Goal: Task Accomplishment & Management: Manage account settings

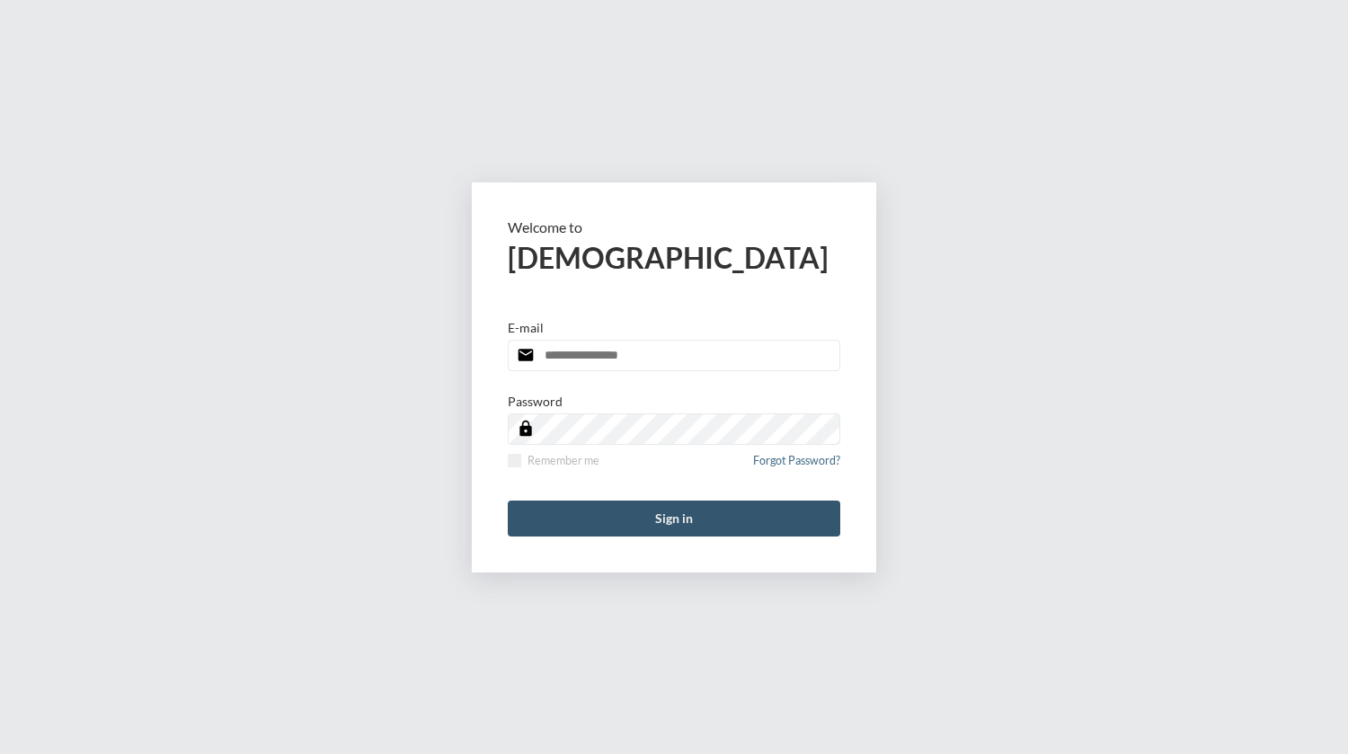
type input "**********"
click at [684, 516] on button "Sign in" at bounding box center [674, 519] width 332 height 36
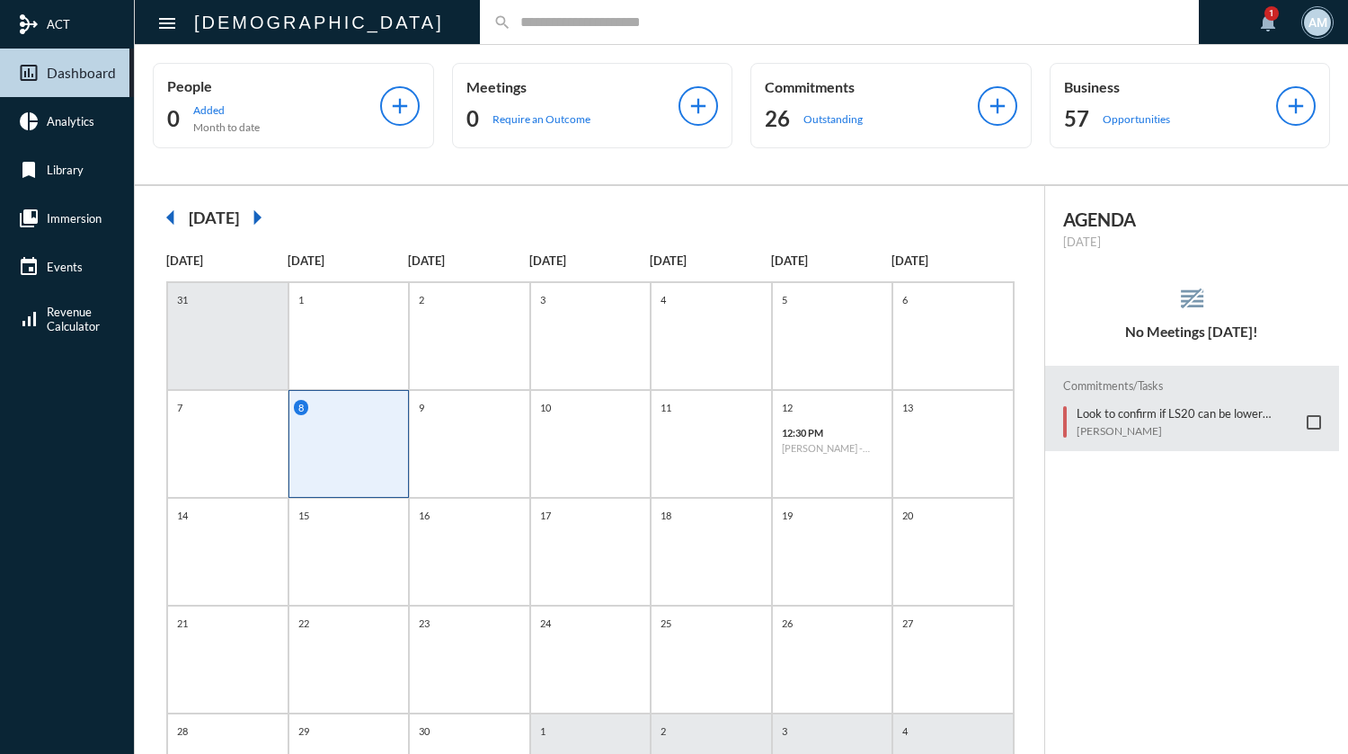
click at [591, 22] on input "text" at bounding box center [848, 21] width 674 height 15
type input "*"
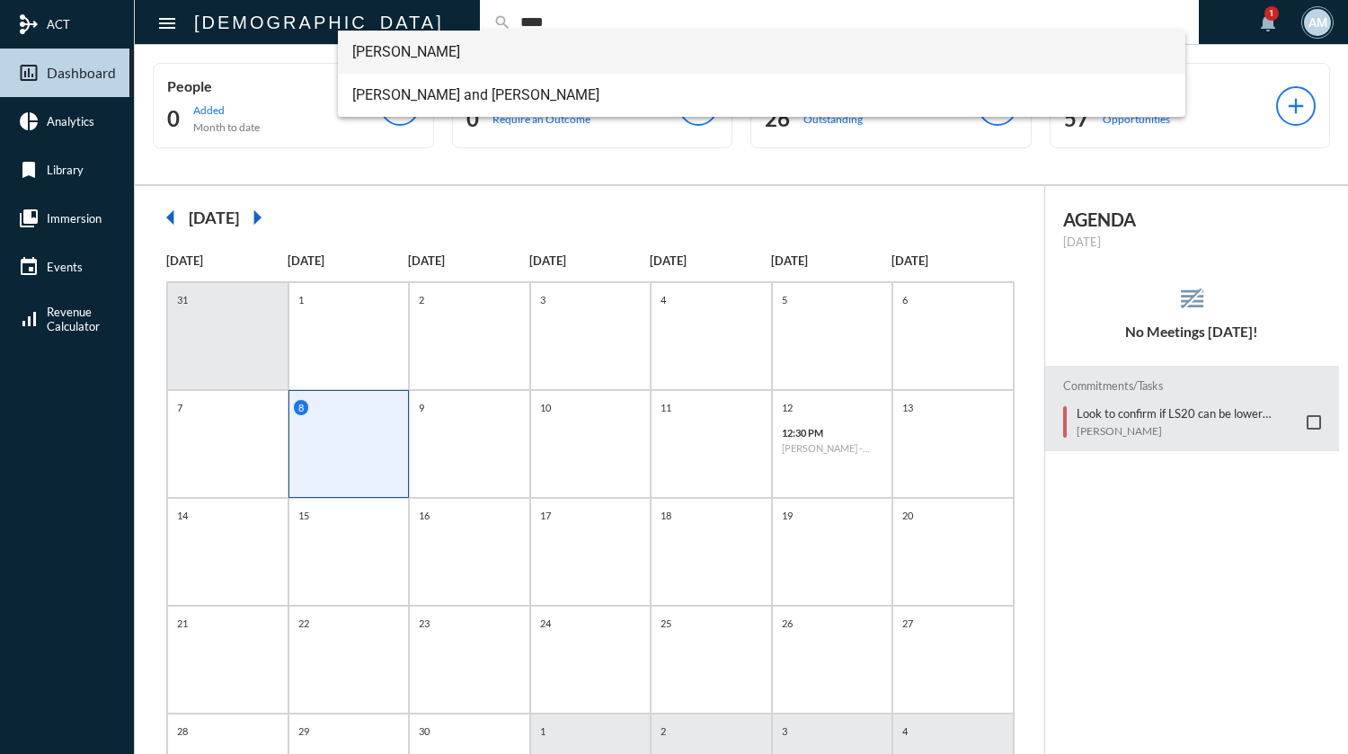
type input "****"
click at [424, 49] on span "Alys Long" at bounding box center [761, 52] width 819 height 43
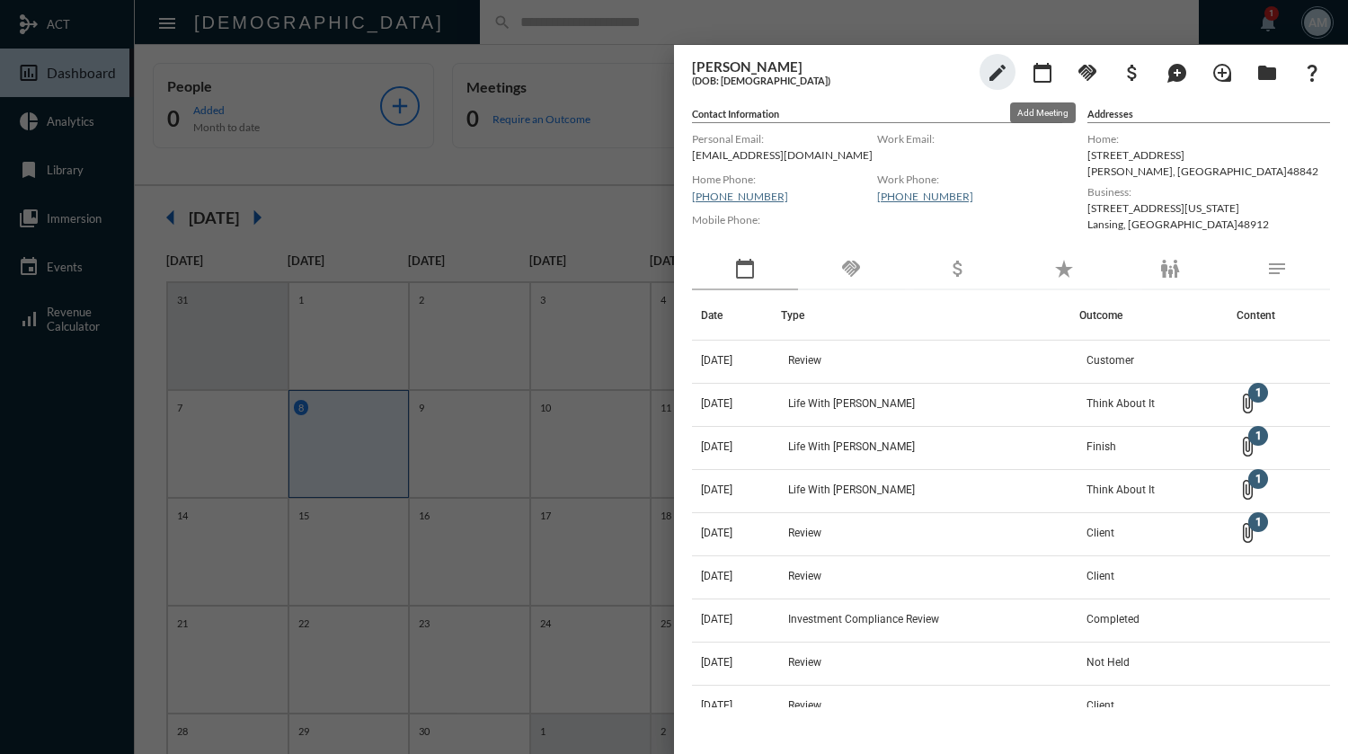
click at [1048, 81] on mat-icon "calendar_today" at bounding box center [1043, 73] width 22 height 22
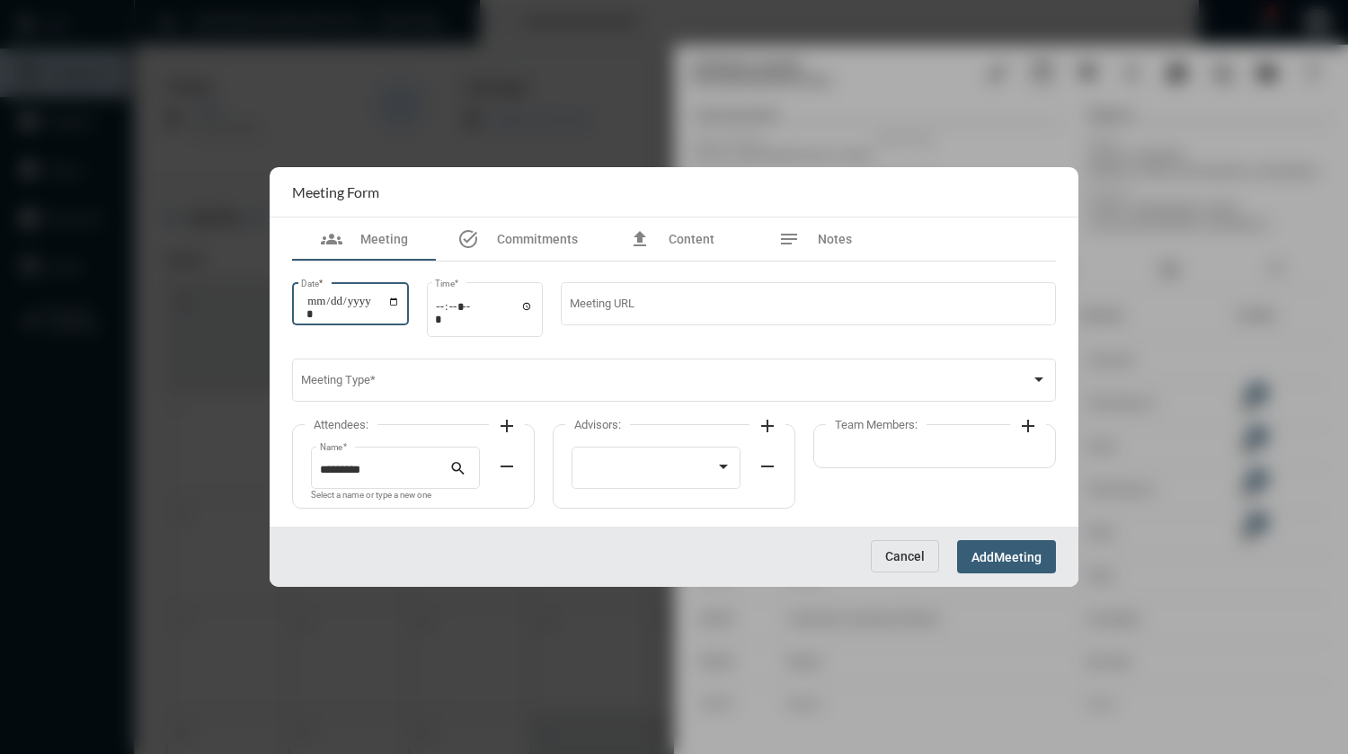
click at [400, 298] on input "Date *" at bounding box center [352, 307] width 93 height 25
click at [400, 299] on input "Date *" at bounding box center [352, 307] width 93 height 25
type input "**********"
click at [446, 310] on input "Time *" at bounding box center [484, 312] width 99 height 26
type input "*****"
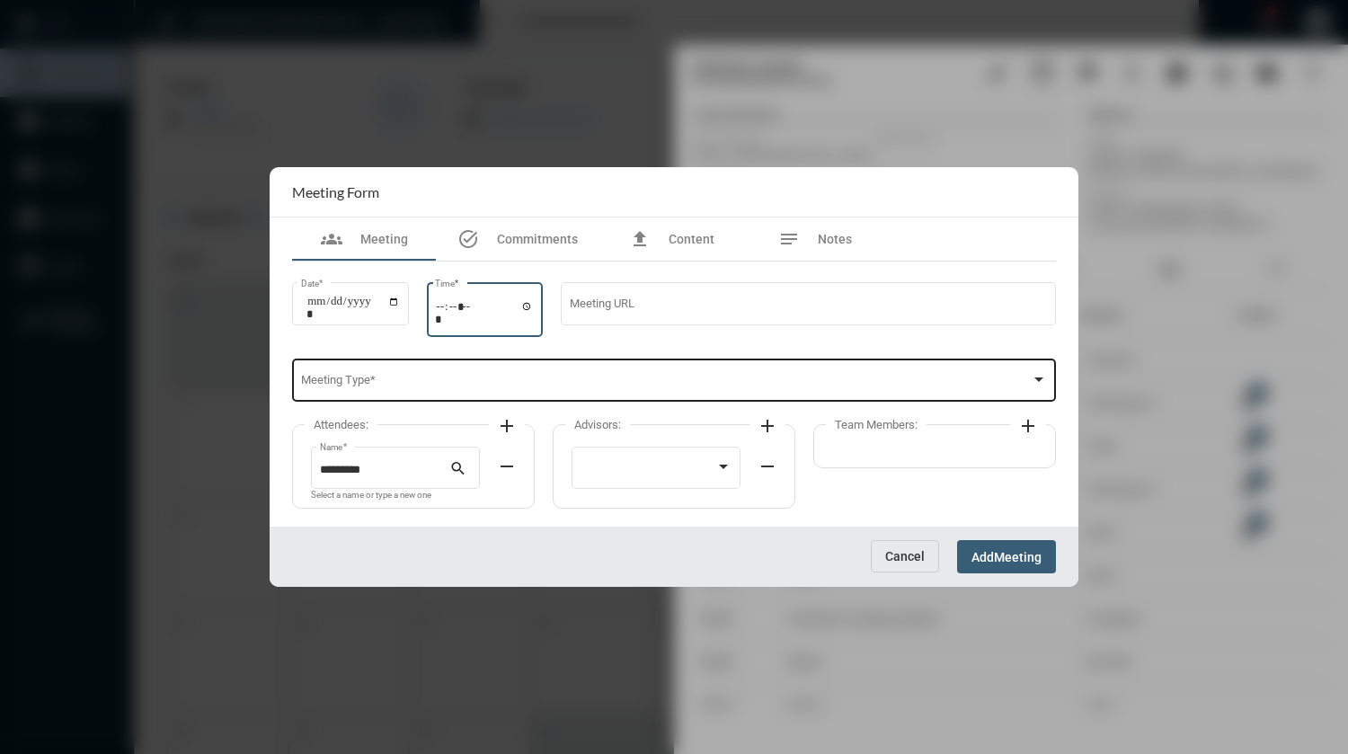
click at [465, 380] on span at bounding box center [666, 383] width 731 height 13
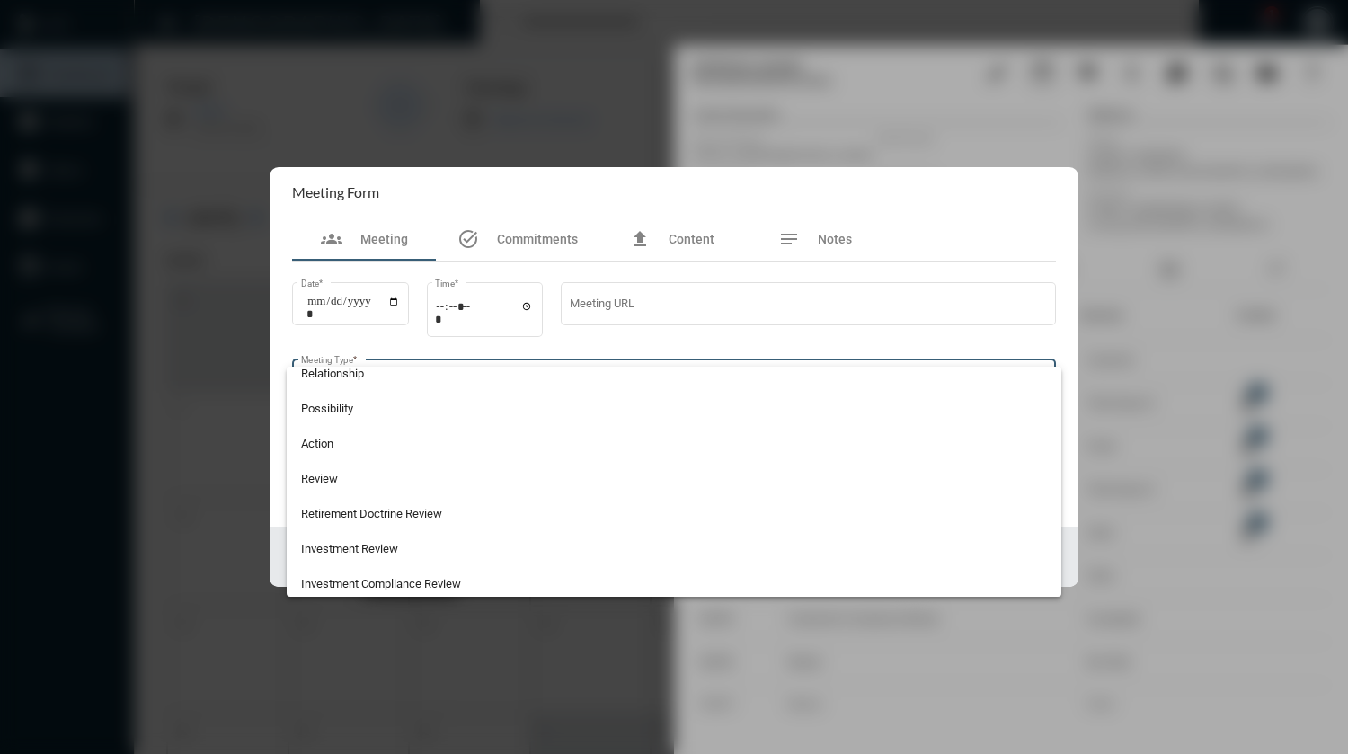
scroll to position [471, 0]
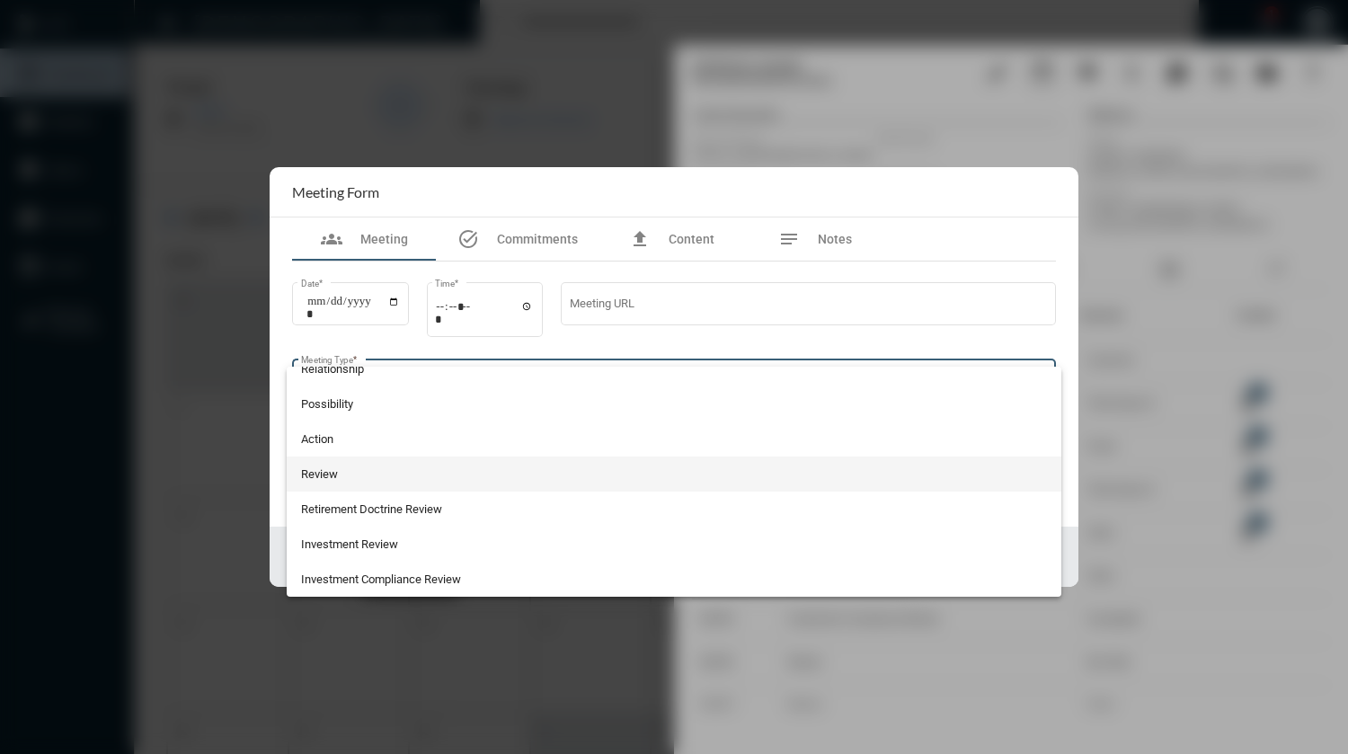
click at [507, 468] on span "Review" at bounding box center [674, 474] width 747 height 35
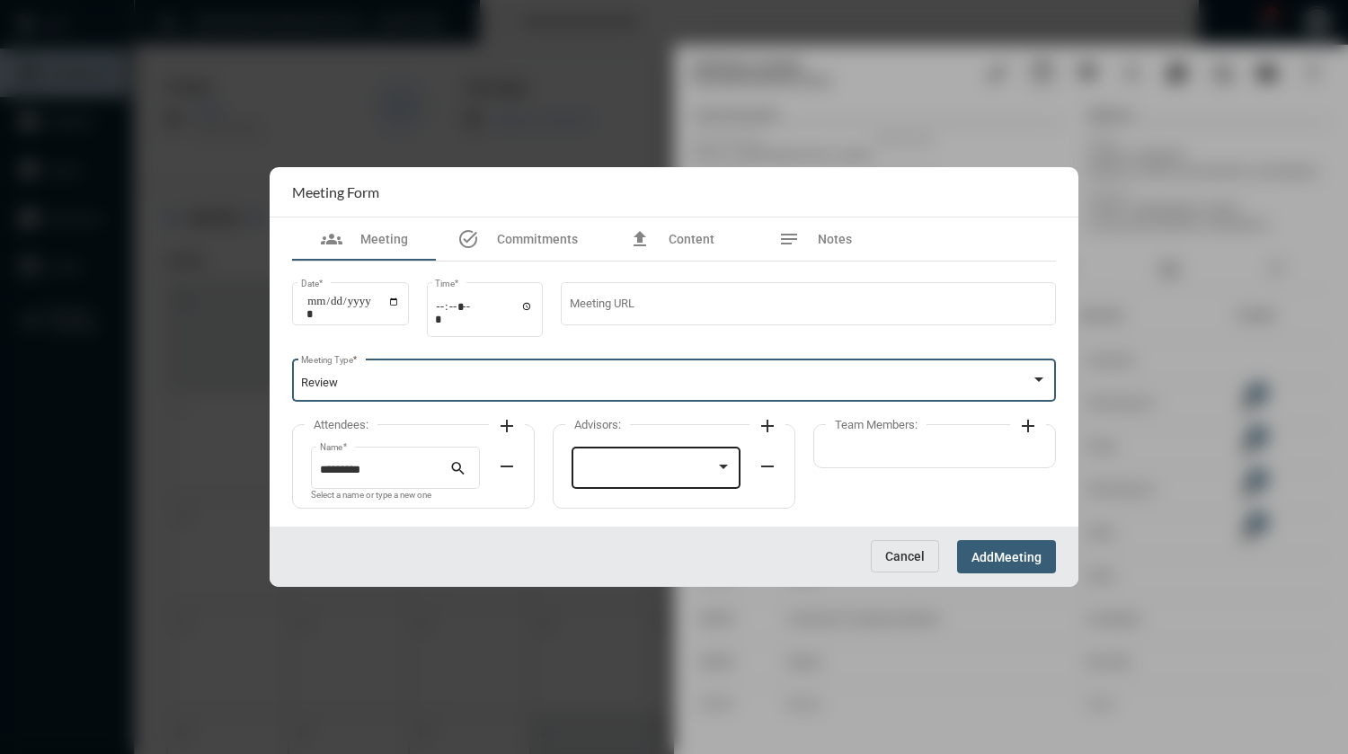
click at [600, 465] on div at bounding box center [649, 470] width 136 height 13
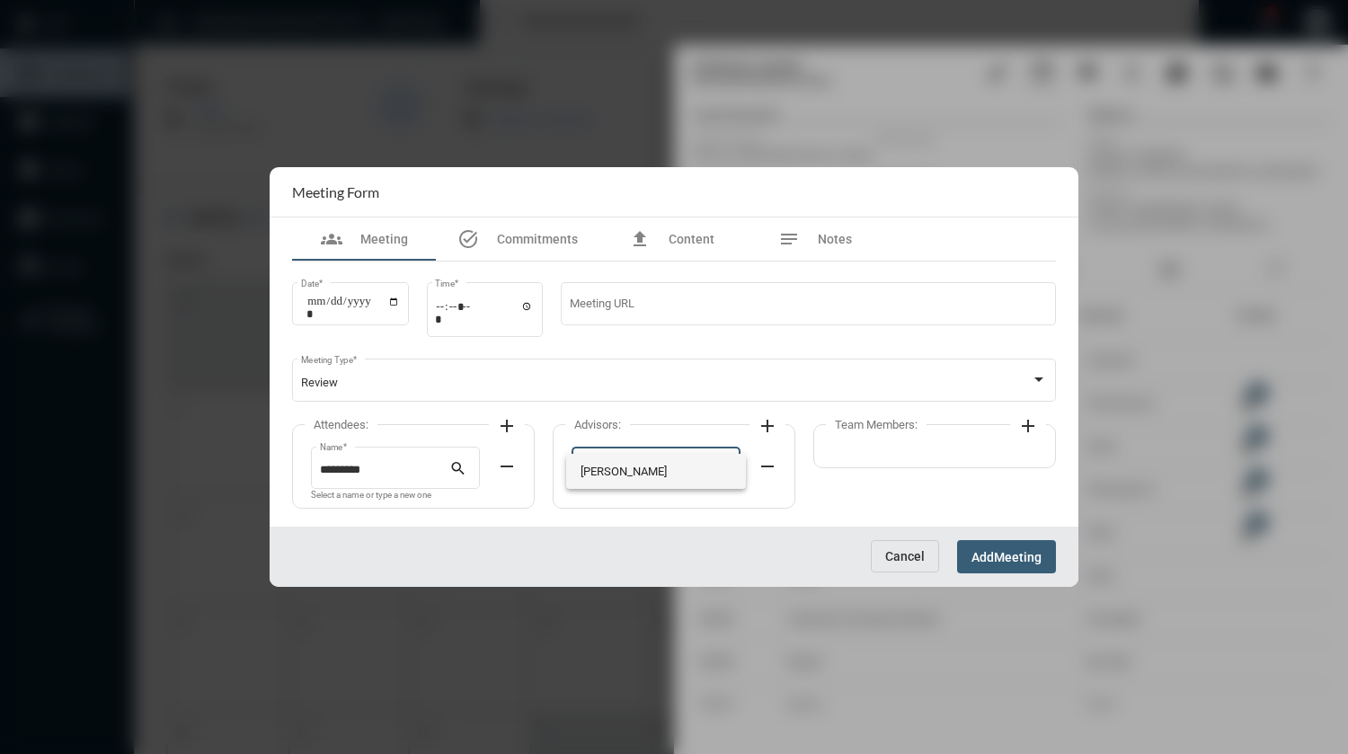
click at [600, 465] on span "Aaron McDonald" at bounding box center [657, 471] width 152 height 35
click at [823, 243] on span "Notes" at bounding box center [835, 239] width 34 height 14
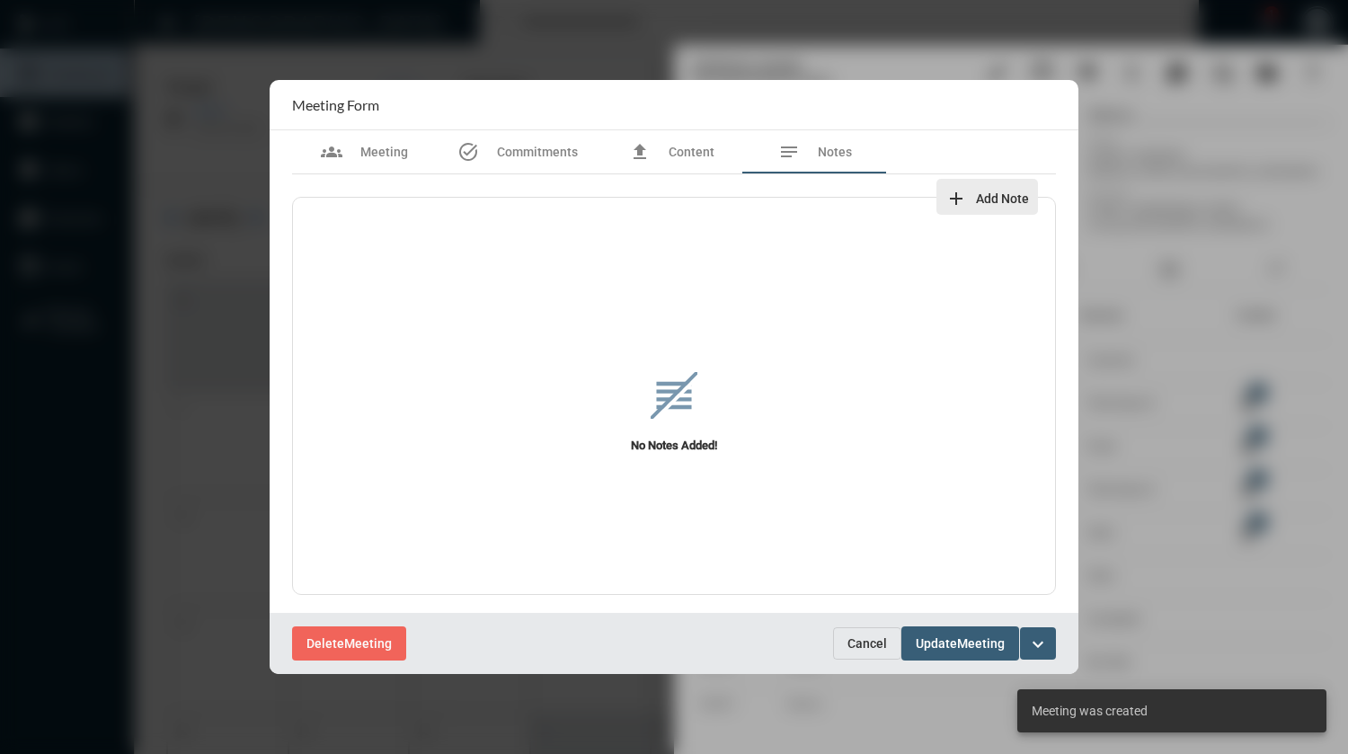
click at [978, 201] on span "Add Note" at bounding box center [1002, 198] width 53 height 14
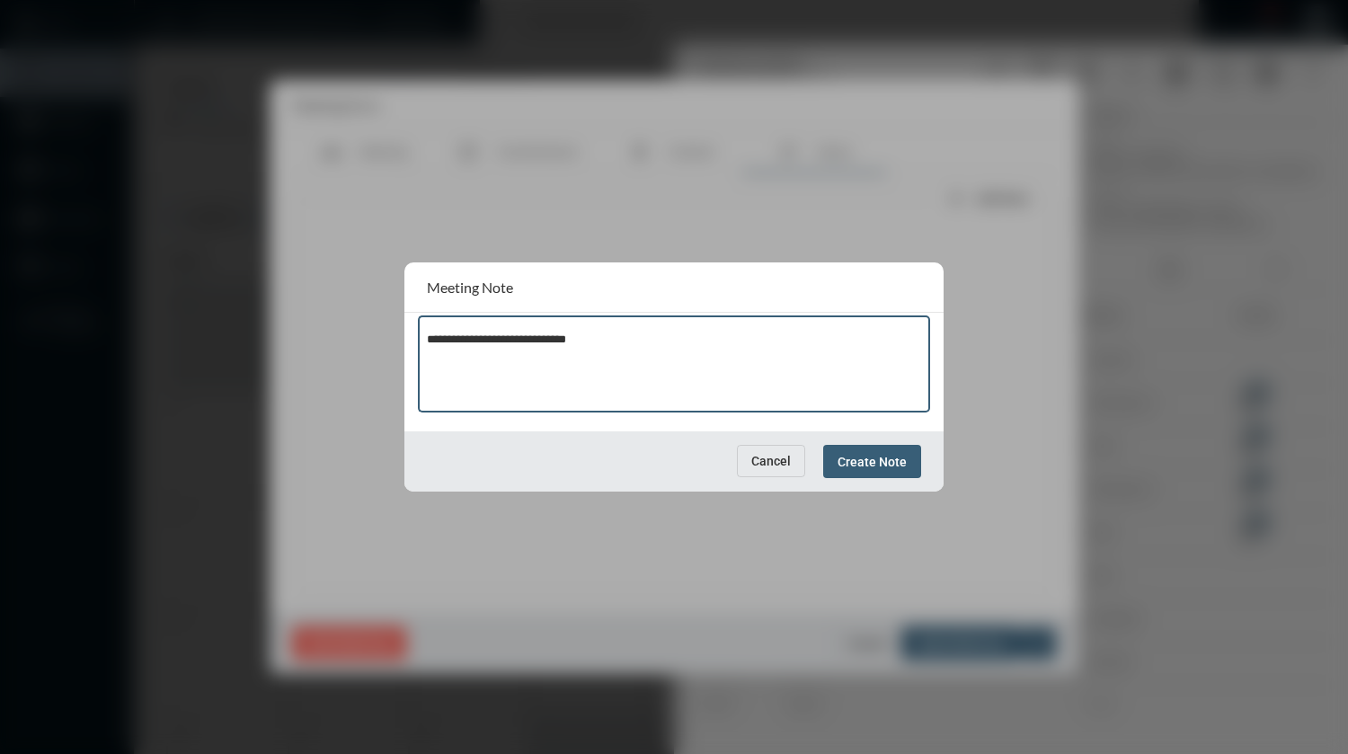
type textarea "**********"
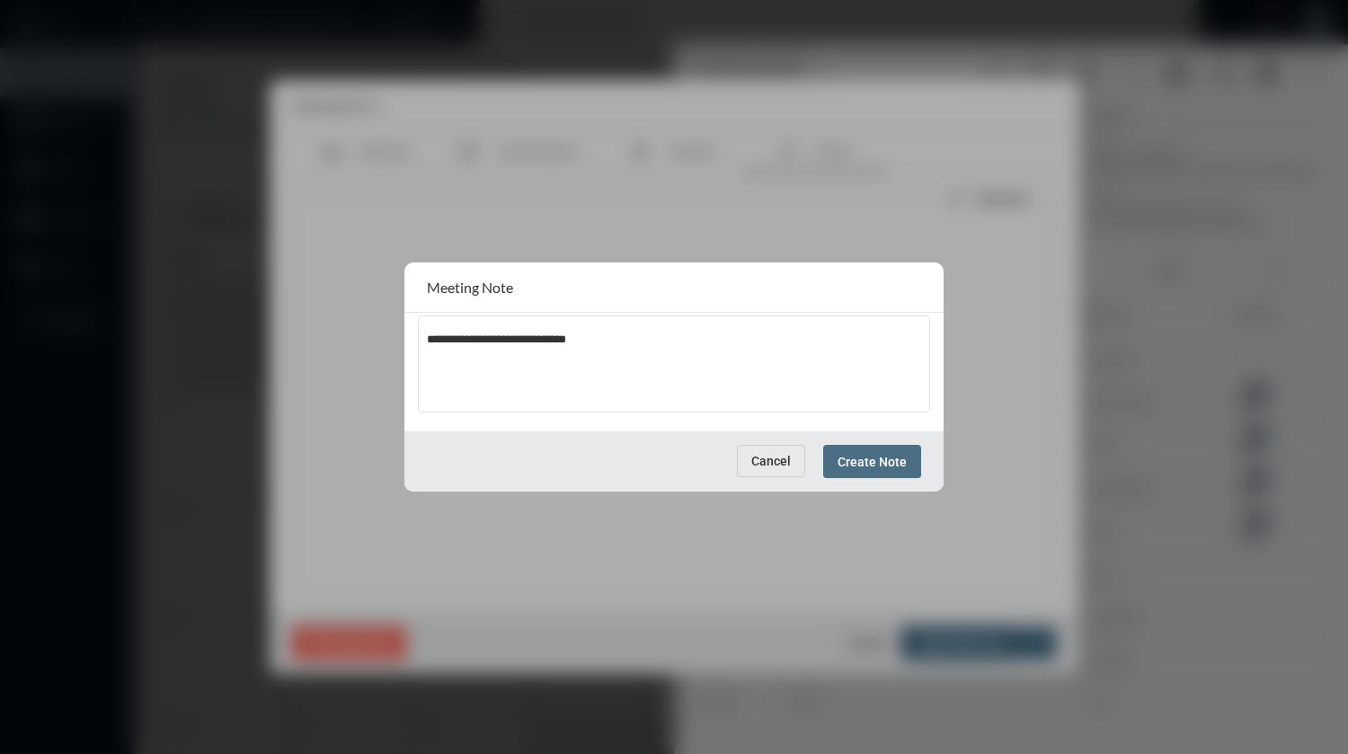
click at [901, 455] on span "Create Note" at bounding box center [872, 462] width 69 height 14
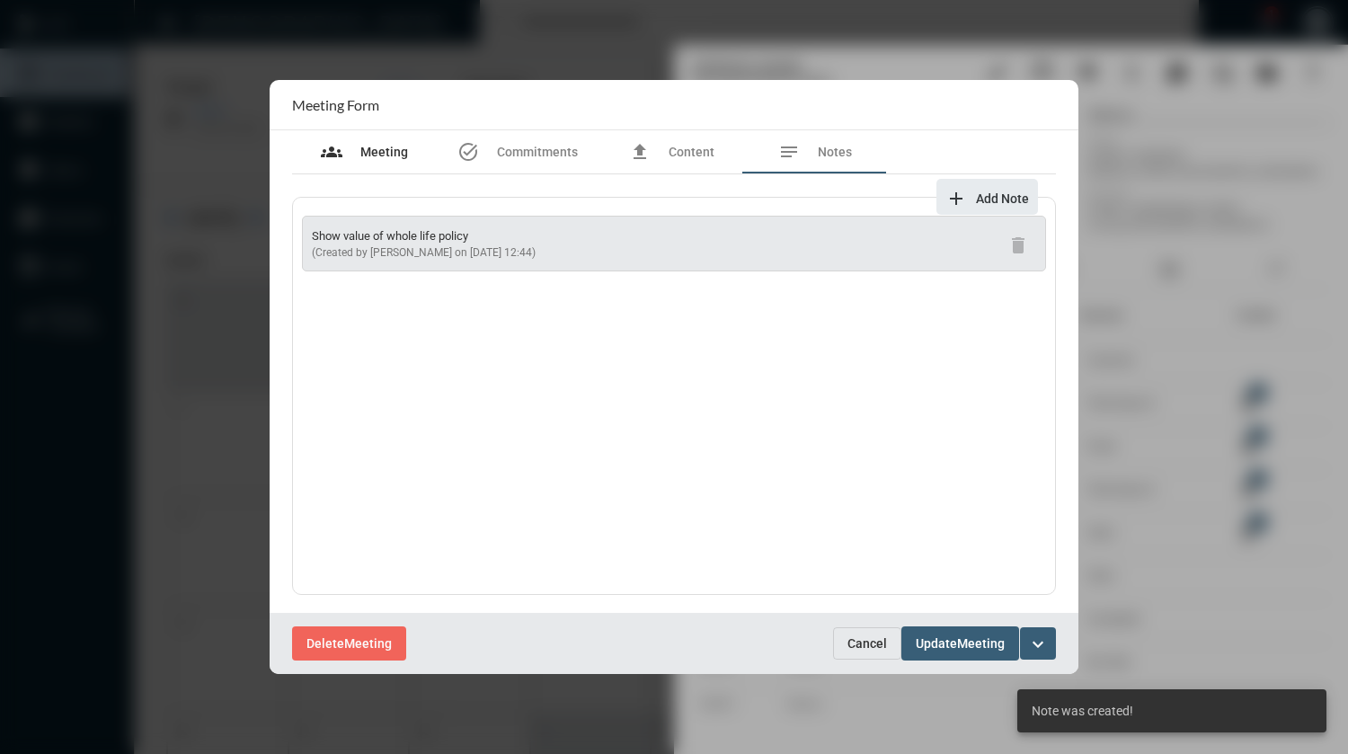
click at [390, 140] on div "groups Meeting" at bounding box center [364, 151] width 144 height 43
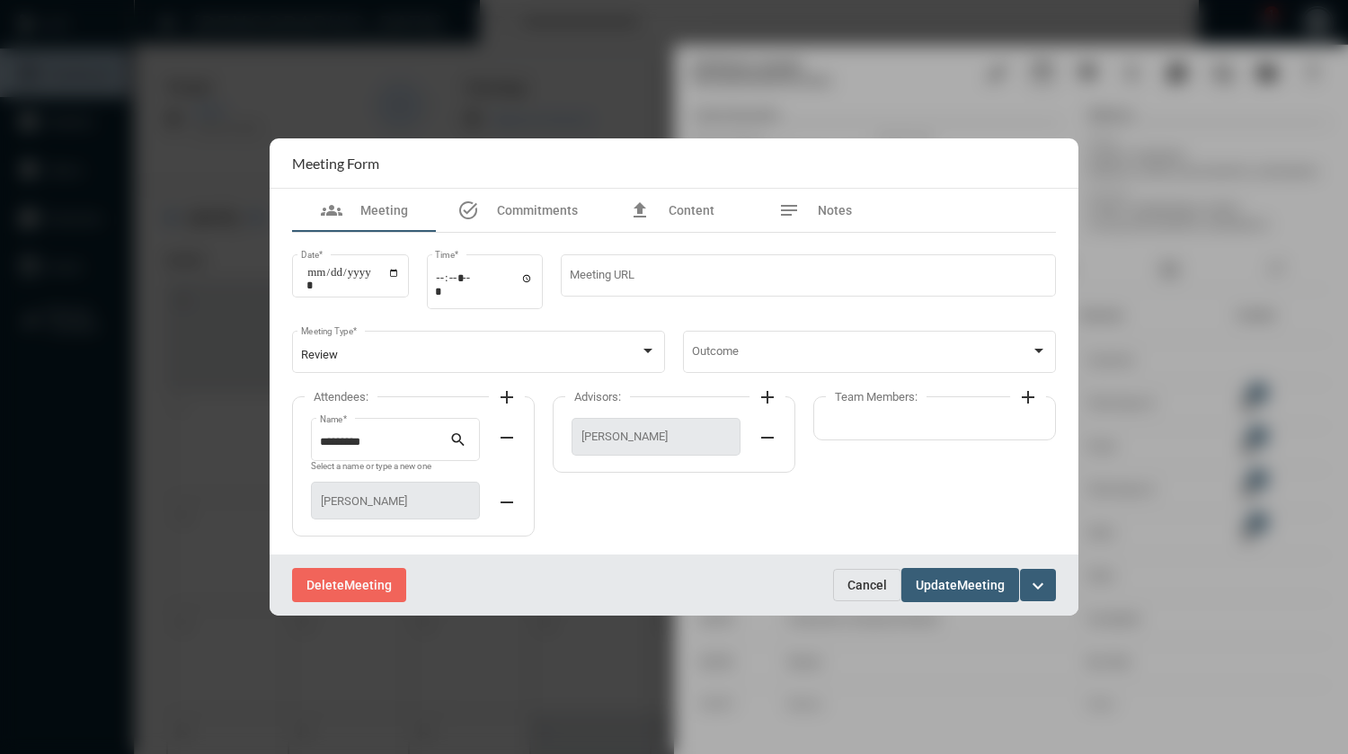
click at [958, 578] on span "Update Meeting" at bounding box center [960, 584] width 89 height 14
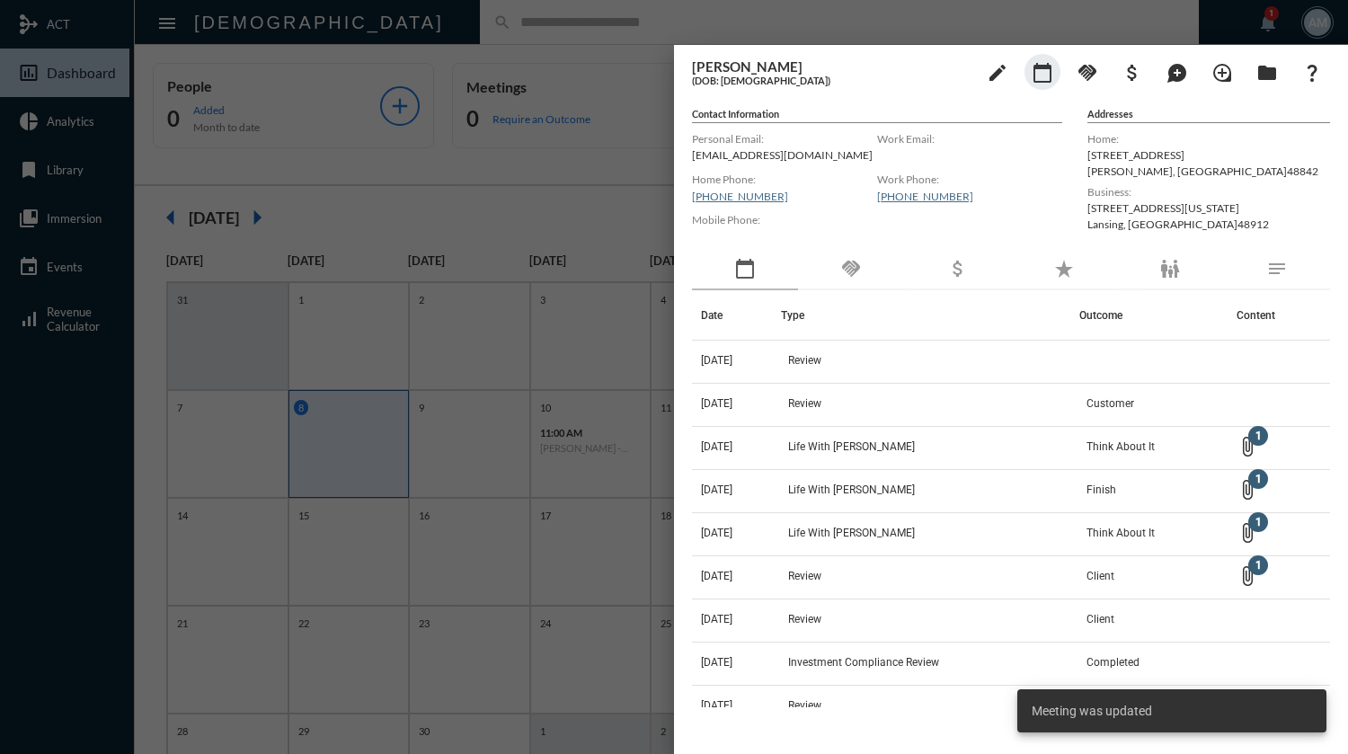
click at [573, 41] on div at bounding box center [674, 377] width 1348 height 754
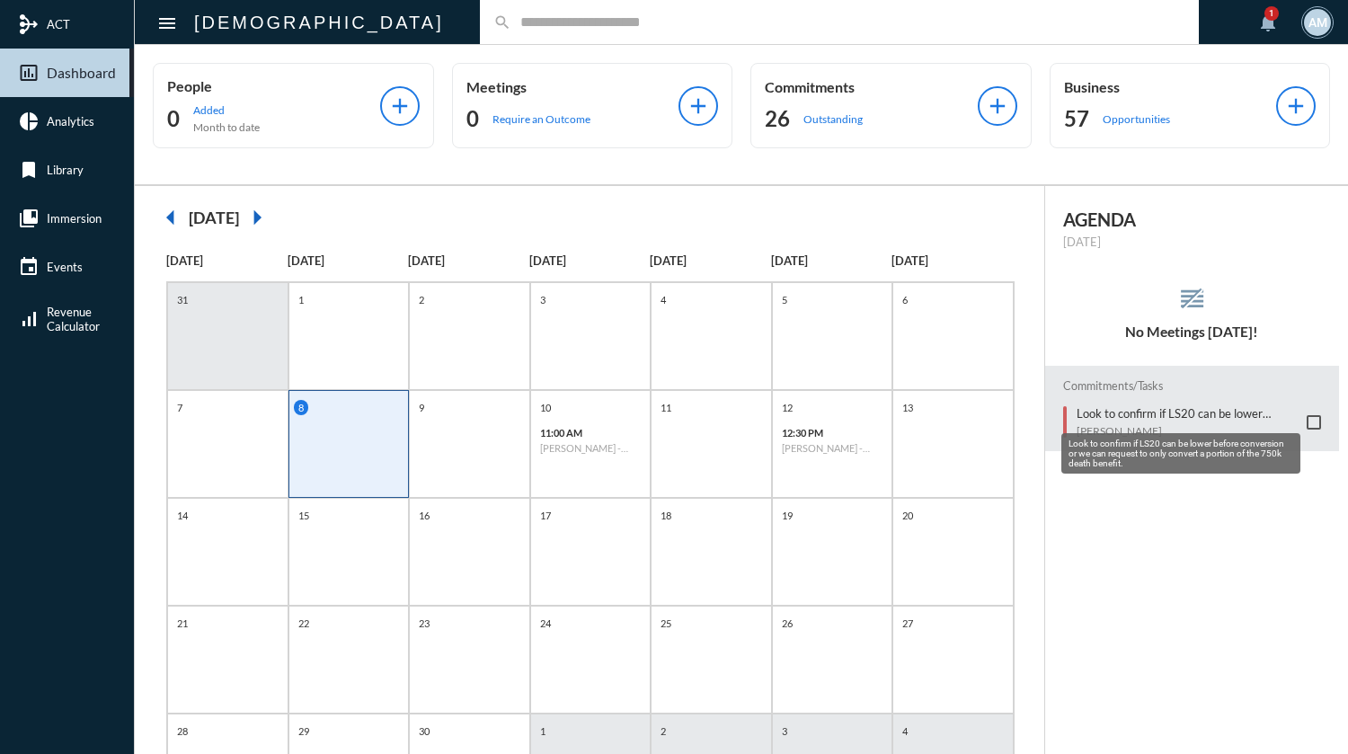
click at [1158, 412] on p "Look to confirm if LS20 can be lower before conversion or we can request to onl…" at bounding box center [1188, 413] width 222 height 14
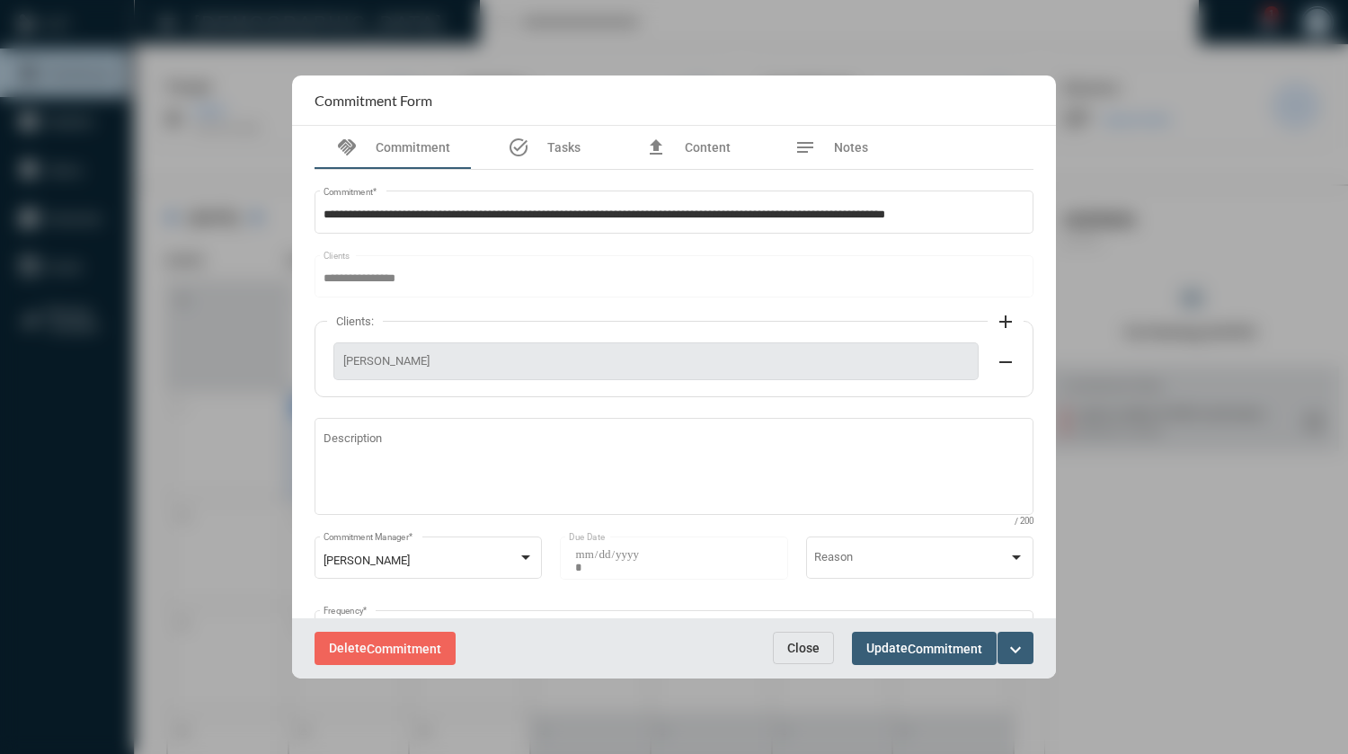
click at [806, 648] on span "Close" at bounding box center [803, 648] width 32 height 14
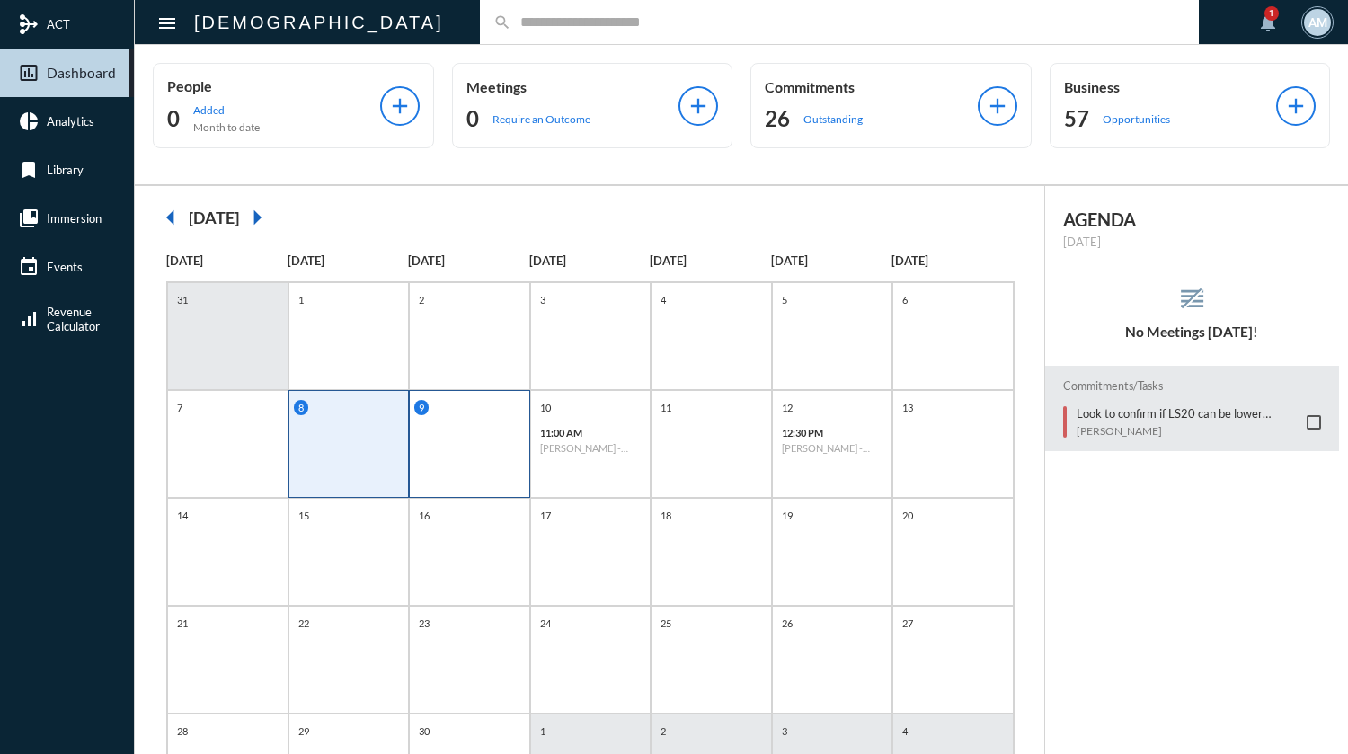
click at [484, 451] on div "9" at bounding box center [469, 444] width 121 height 108
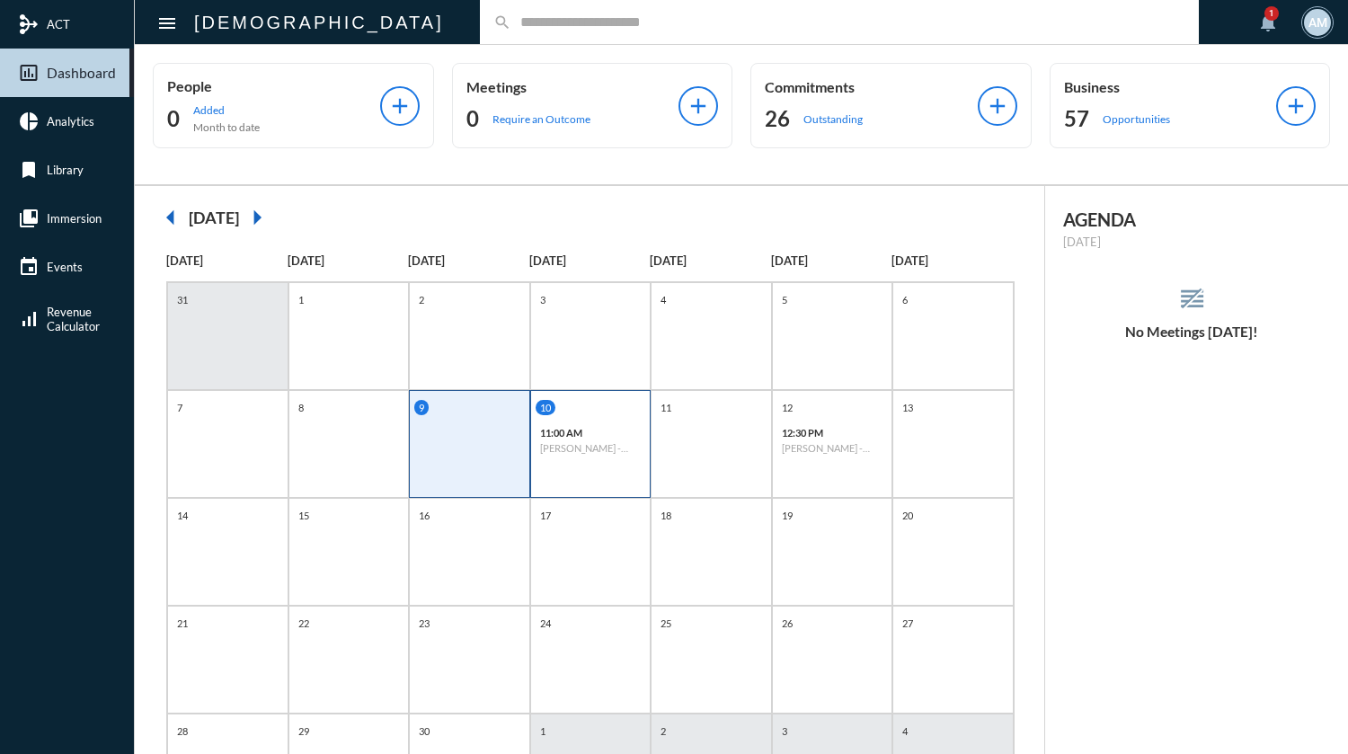
click at [592, 446] on h6 "[PERSON_NAME] - Review" at bounding box center [591, 448] width 102 height 12
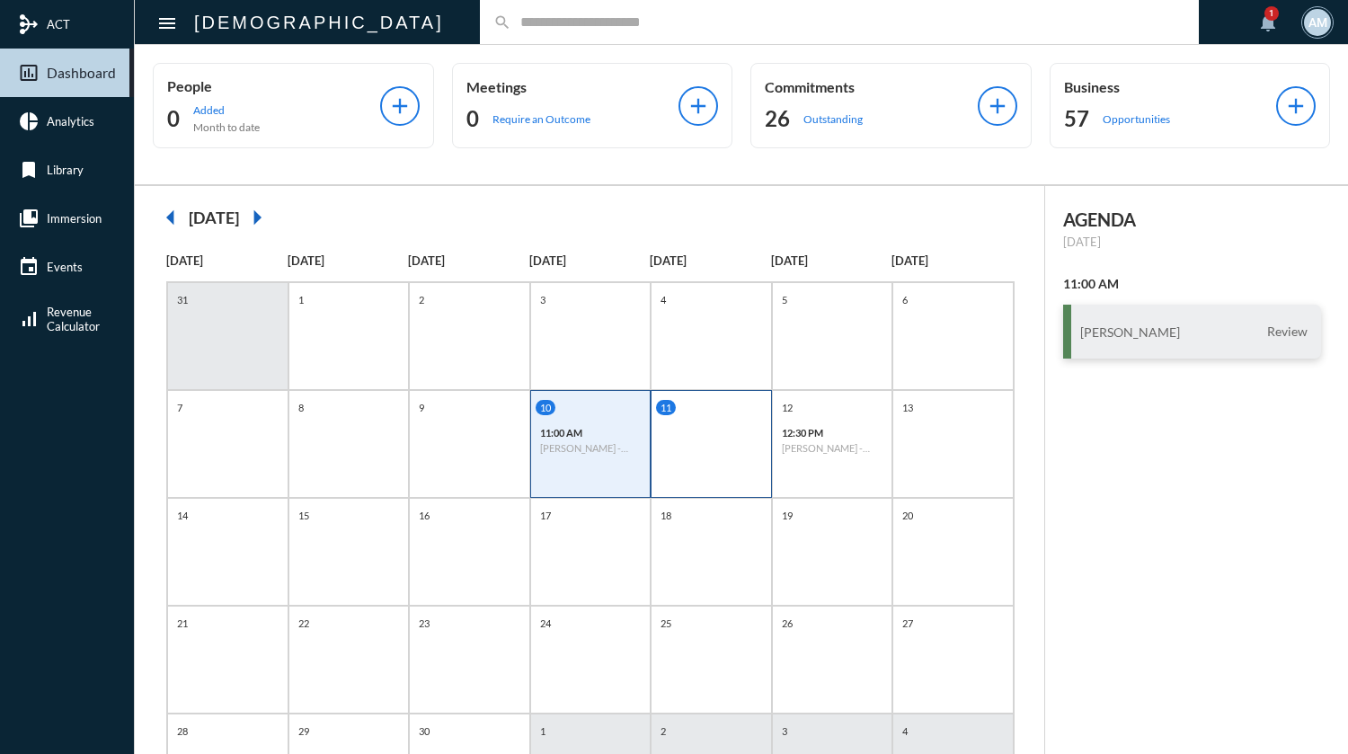
click at [711, 448] on div "11" at bounding box center [711, 444] width 121 height 108
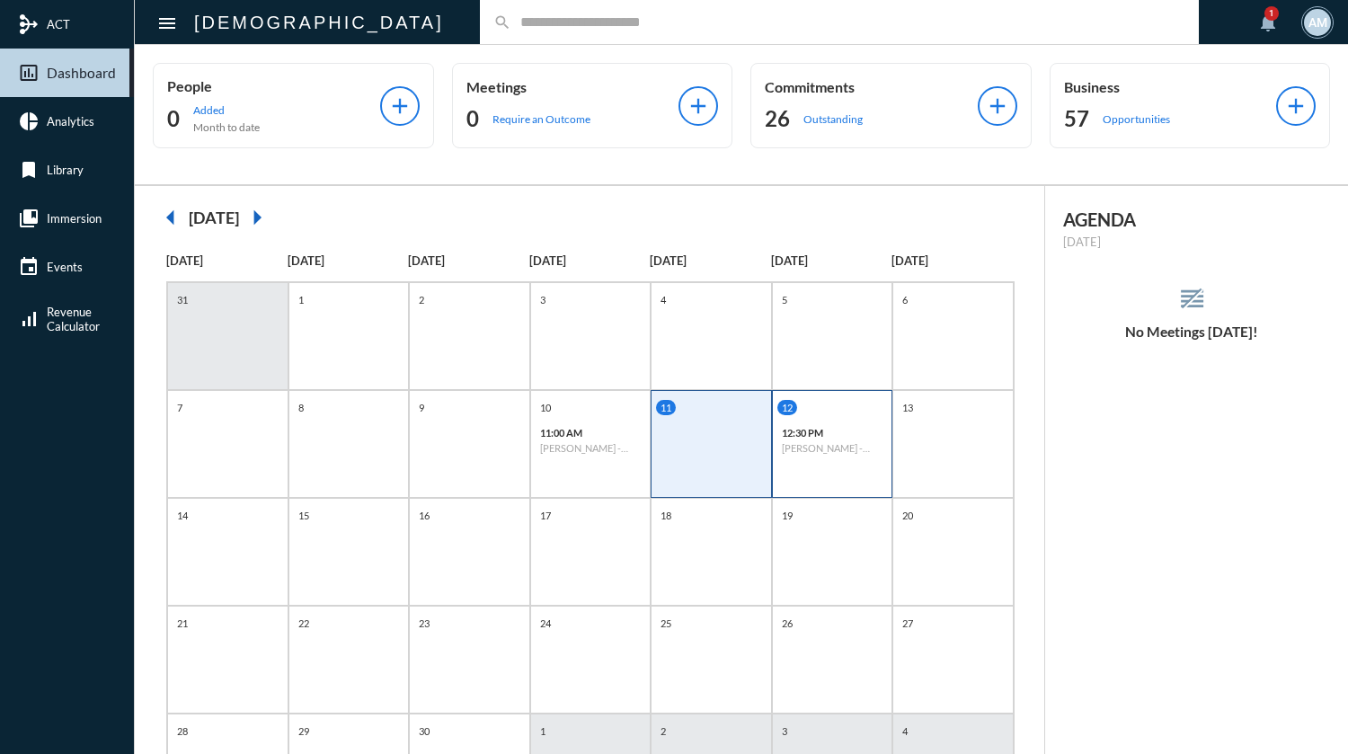
click at [807, 448] on h6 "[PERSON_NAME] - Investment" at bounding box center [833, 448] width 102 height 12
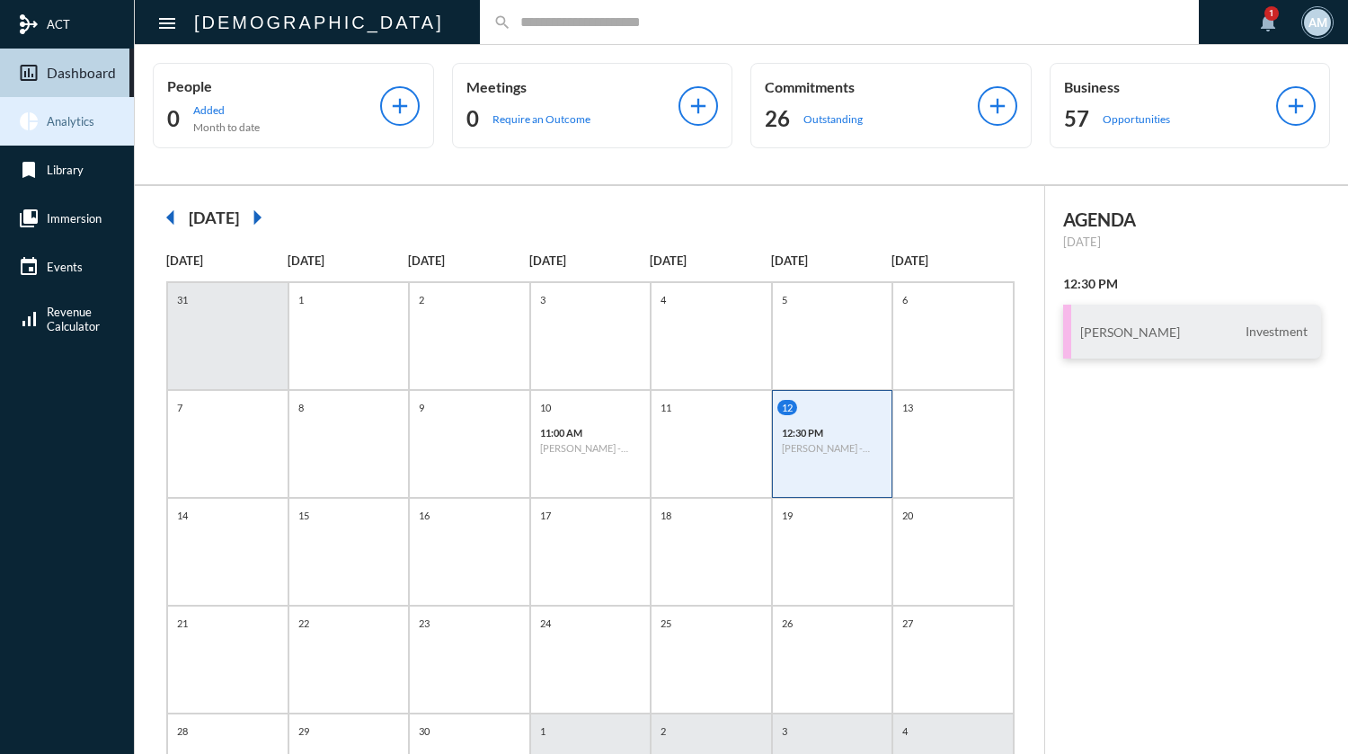
click at [68, 122] on span "Analytics" at bounding box center [71, 121] width 48 height 14
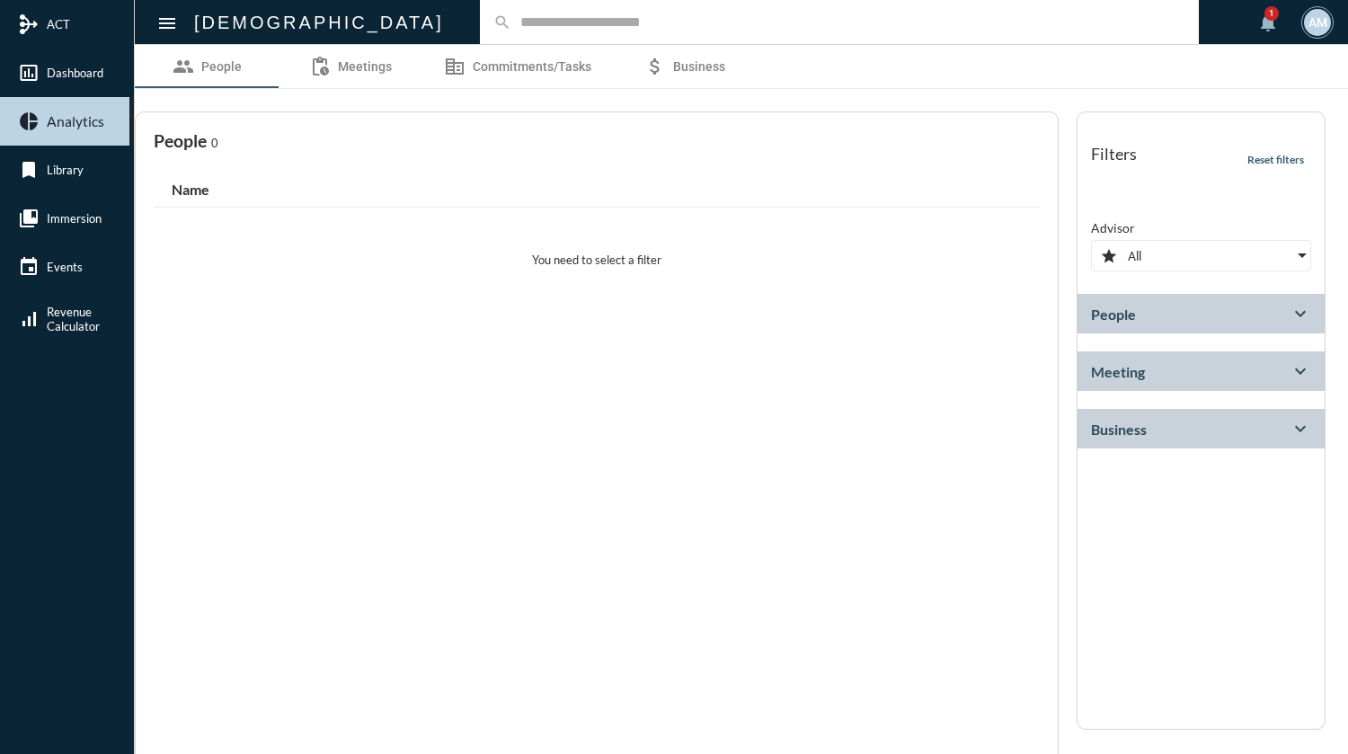
click at [511, 29] on input "text" at bounding box center [848, 21] width 674 height 15
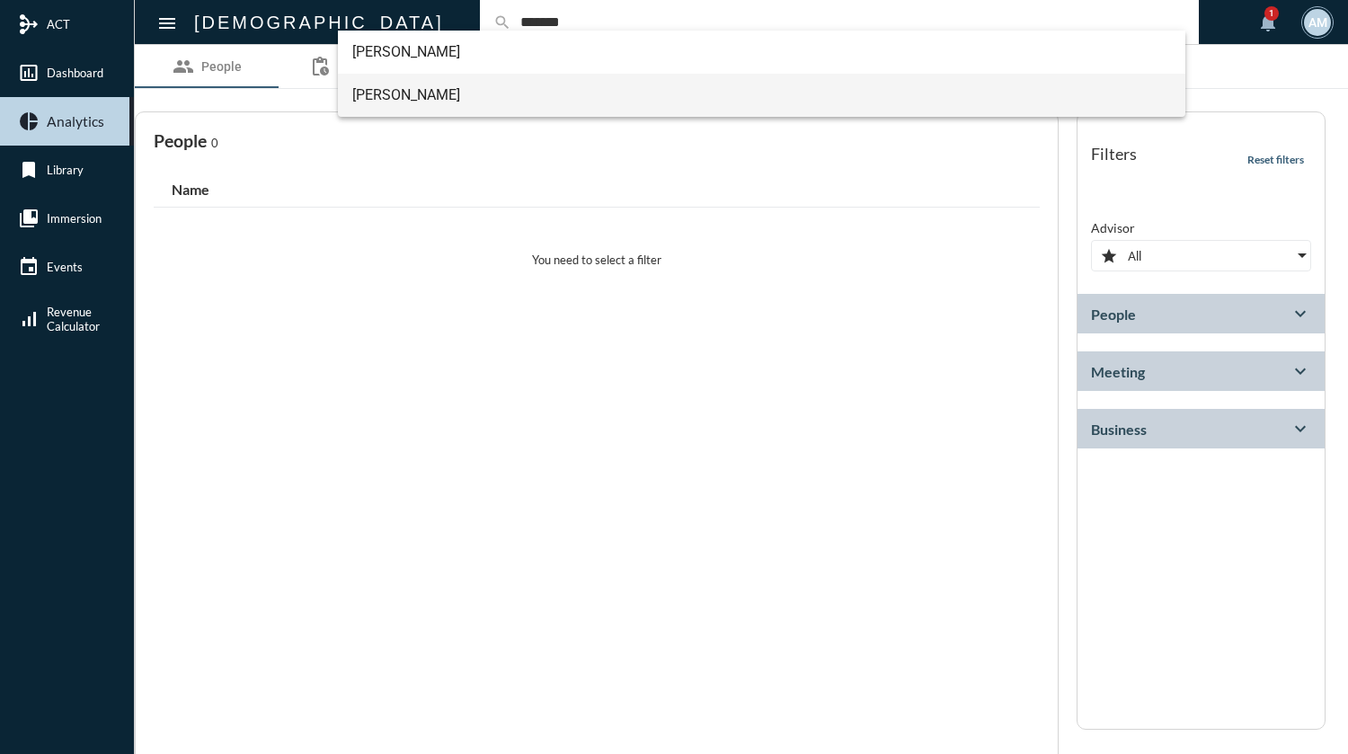
type input "*******"
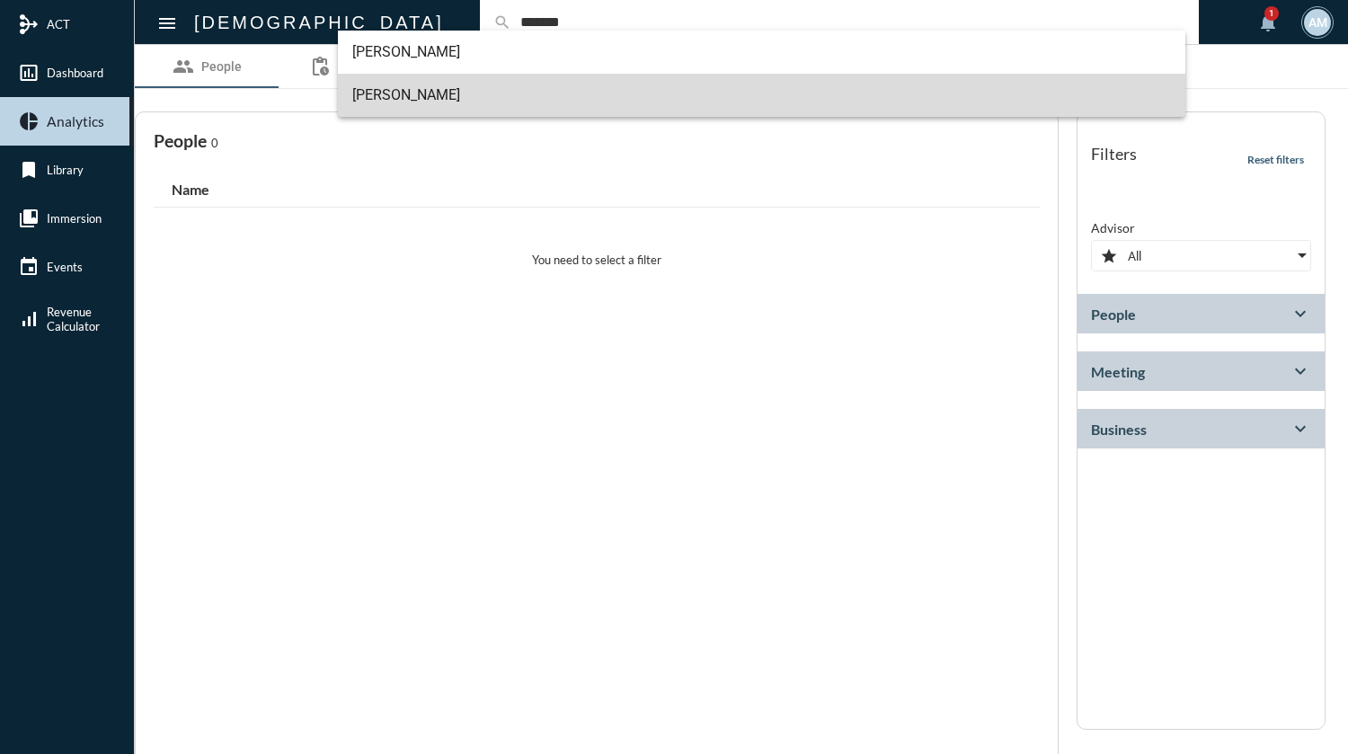
click at [432, 101] on span "Dave Shepard" at bounding box center [761, 95] width 819 height 43
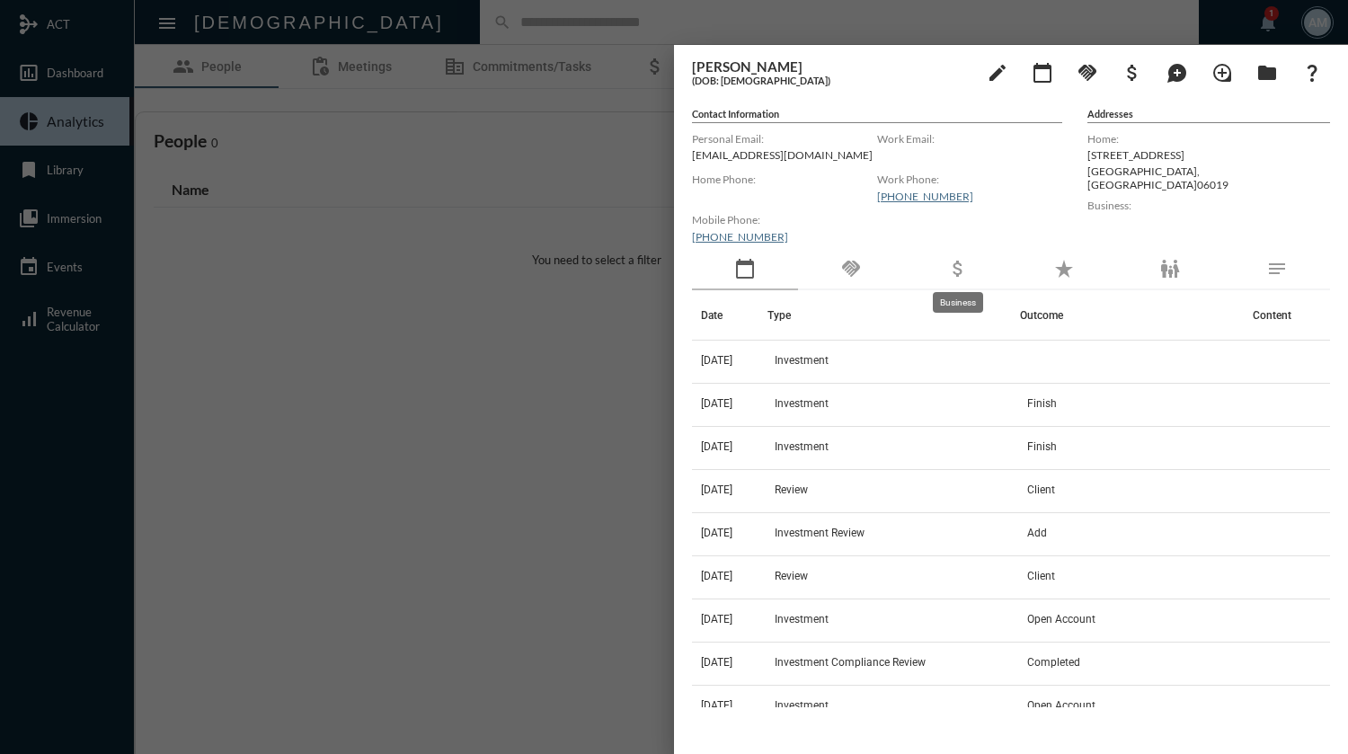
click at [949, 273] on mat-icon "attach_money" at bounding box center [958, 269] width 22 height 22
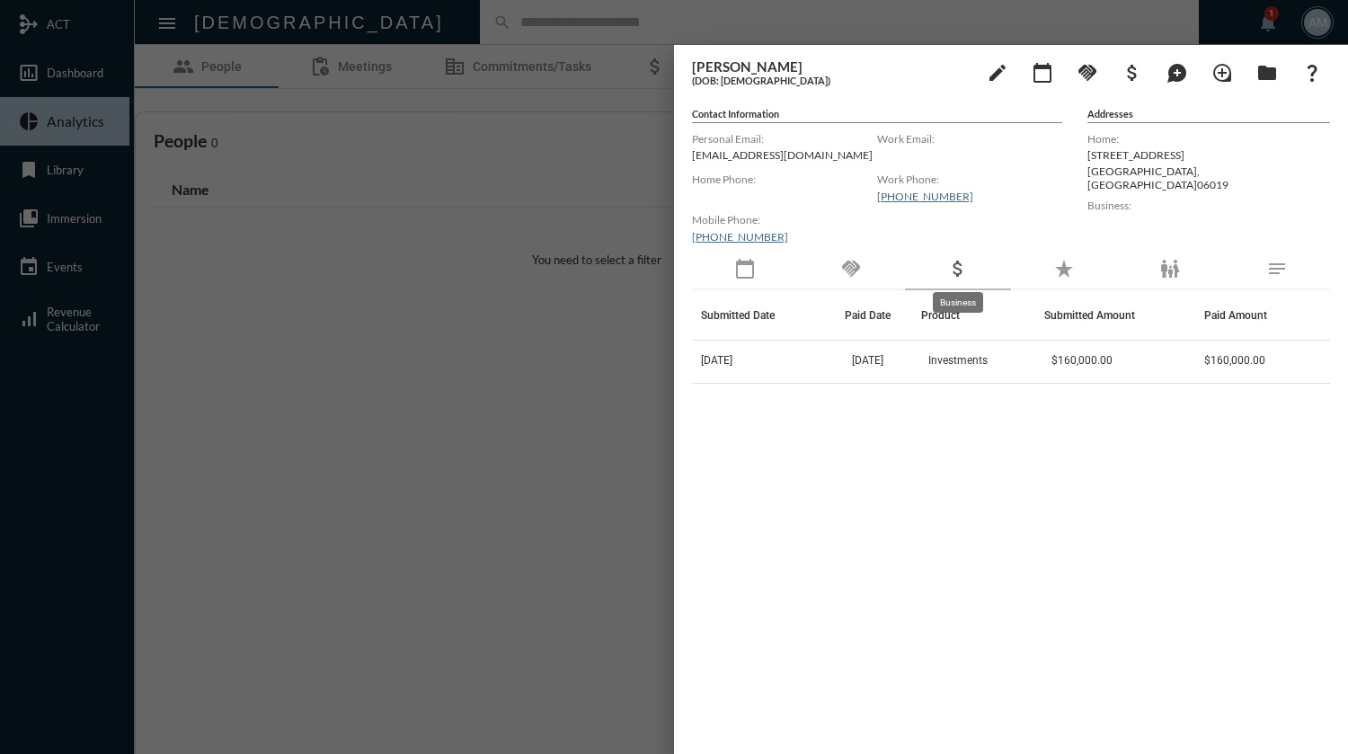
click at [955, 260] on mat-icon "attach_money" at bounding box center [958, 269] width 22 height 22
click at [961, 265] on mat-icon "attach_money" at bounding box center [958, 269] width 22 height 22
click at [1137, 73] on mat-icon "attach_money" at bounding box center [1132, 73] width 22 height 22
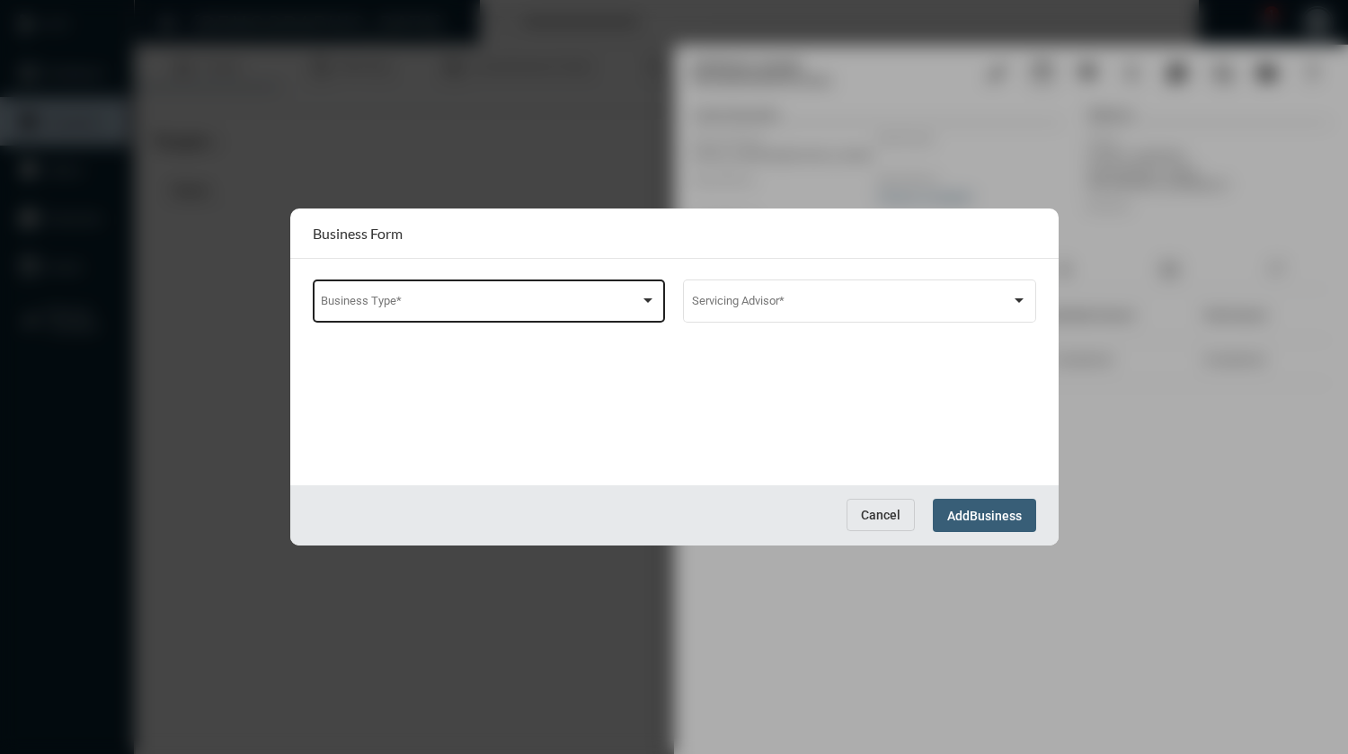
click at [616, 294] on div "Business Type *" at bounding box center [488, 300] width 335 height 46
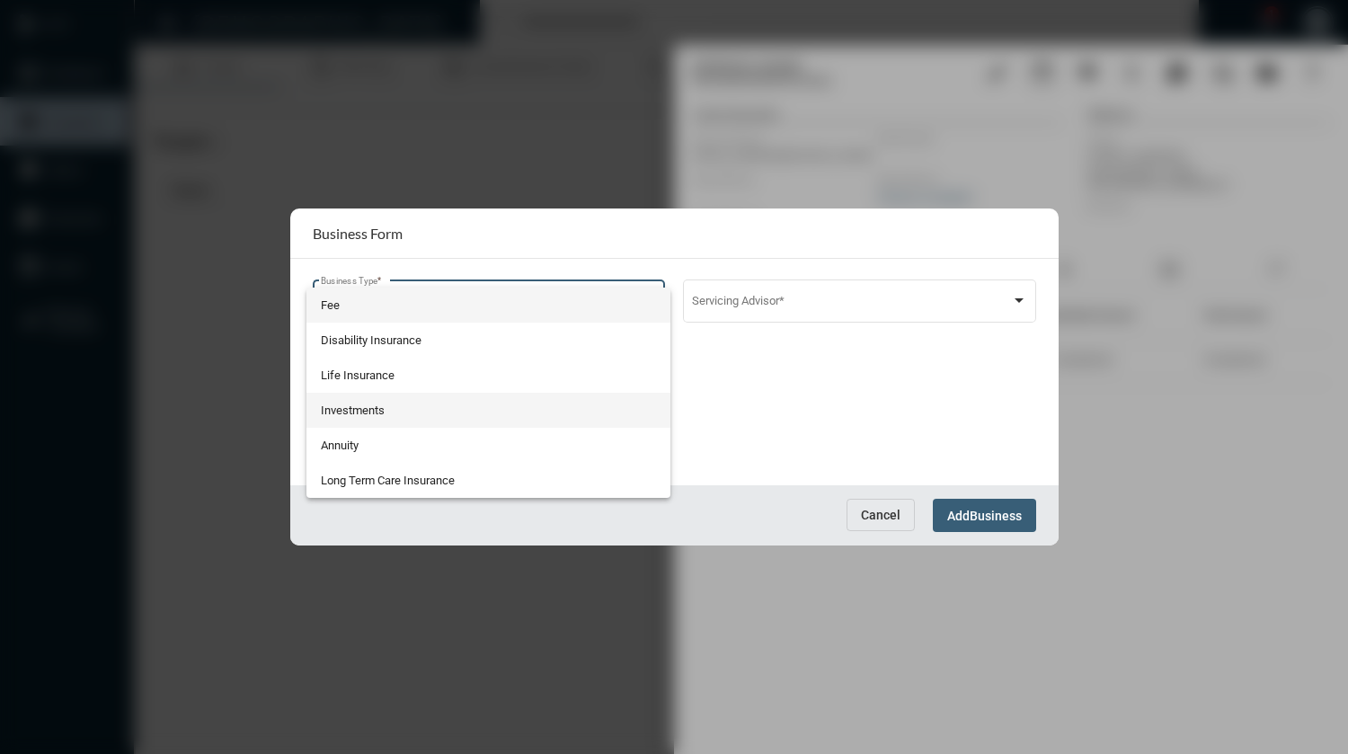
click at [467, 405] on span "Investments" at bounding box center [488, 410] width 335 height 35
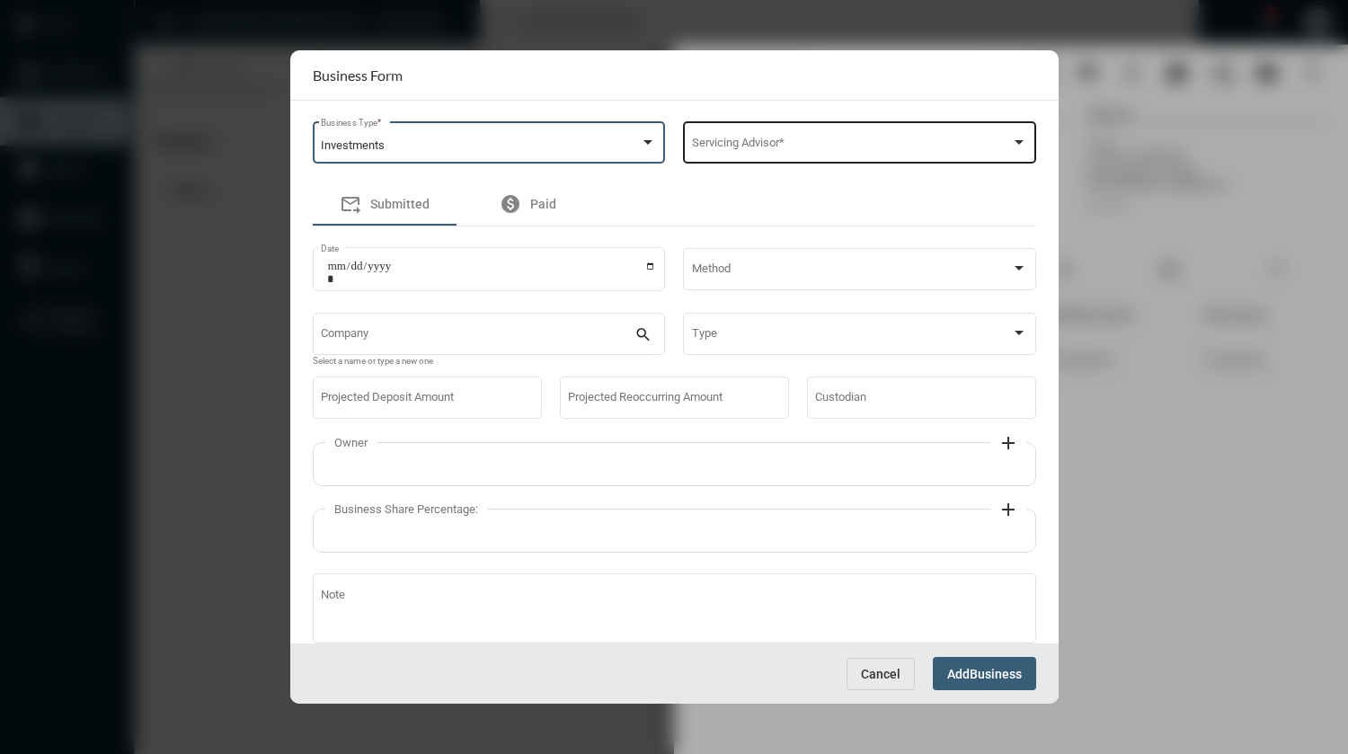
click at [778, 153] on span at bounding box center [851, 145] width 319 height 13
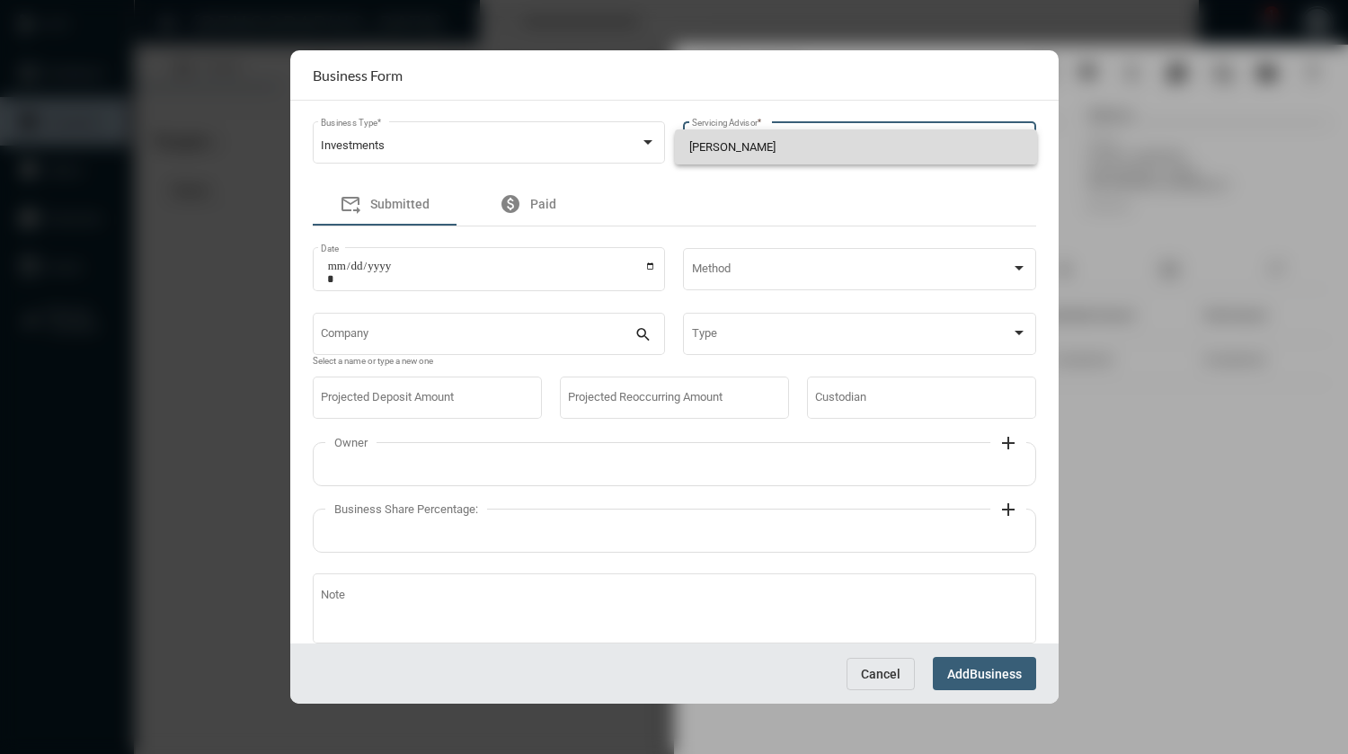
click at [778, 153] on span "Aaron McDonald" at bounding box center [855, 146] width 333 height 35
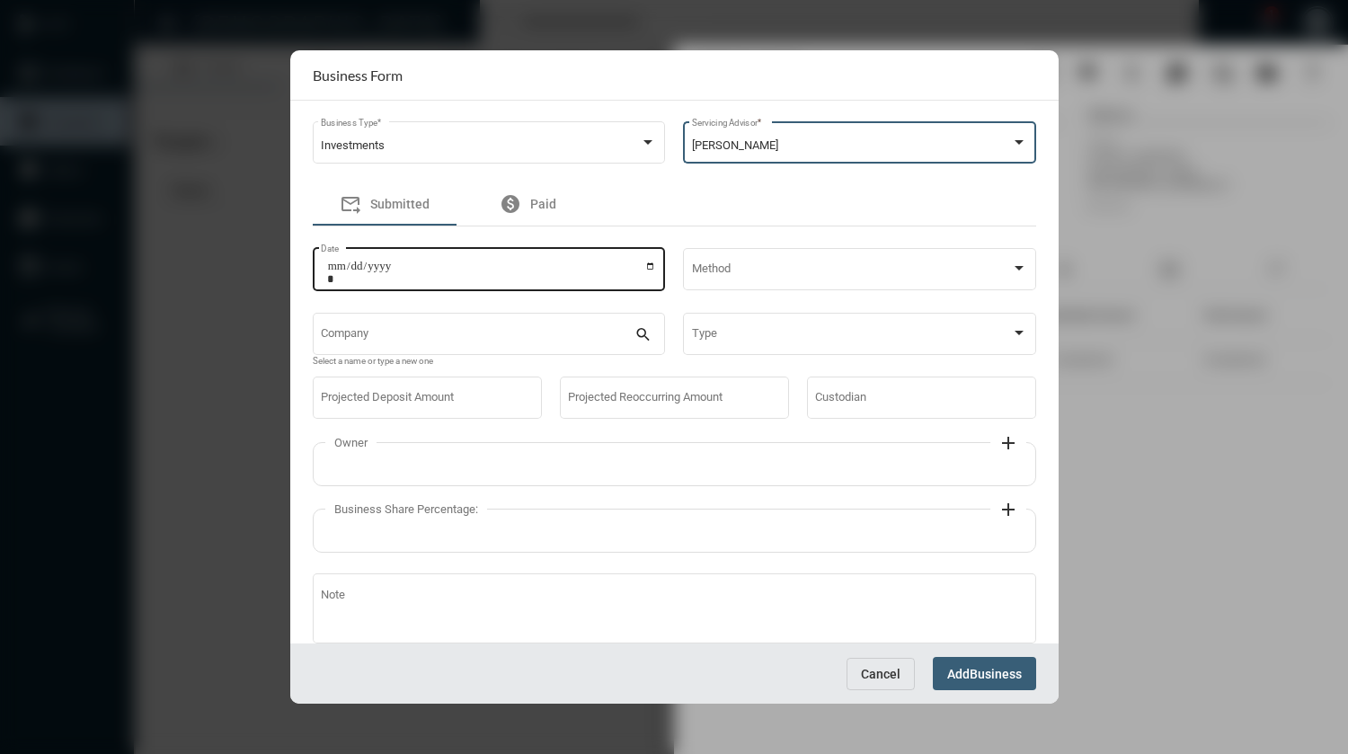
click at [645, 268] on input "Date" at bounding box center [492, 272] width 330 height 25
click at [645, 273] on input "**********" at bounding box center [492, 272] width 330 height 25
type input "**********"
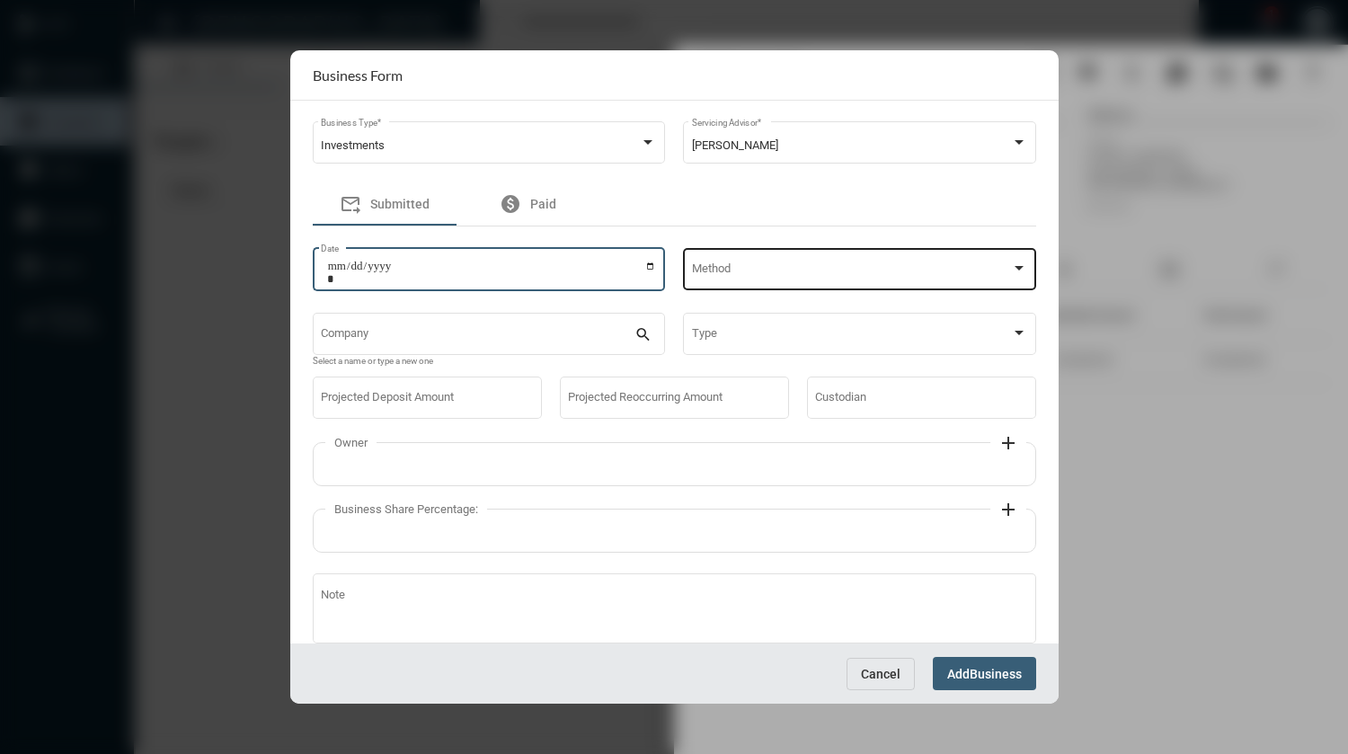
click at [737, 280] on div "Method" at bounding box center [859, 268] width 335 height 46
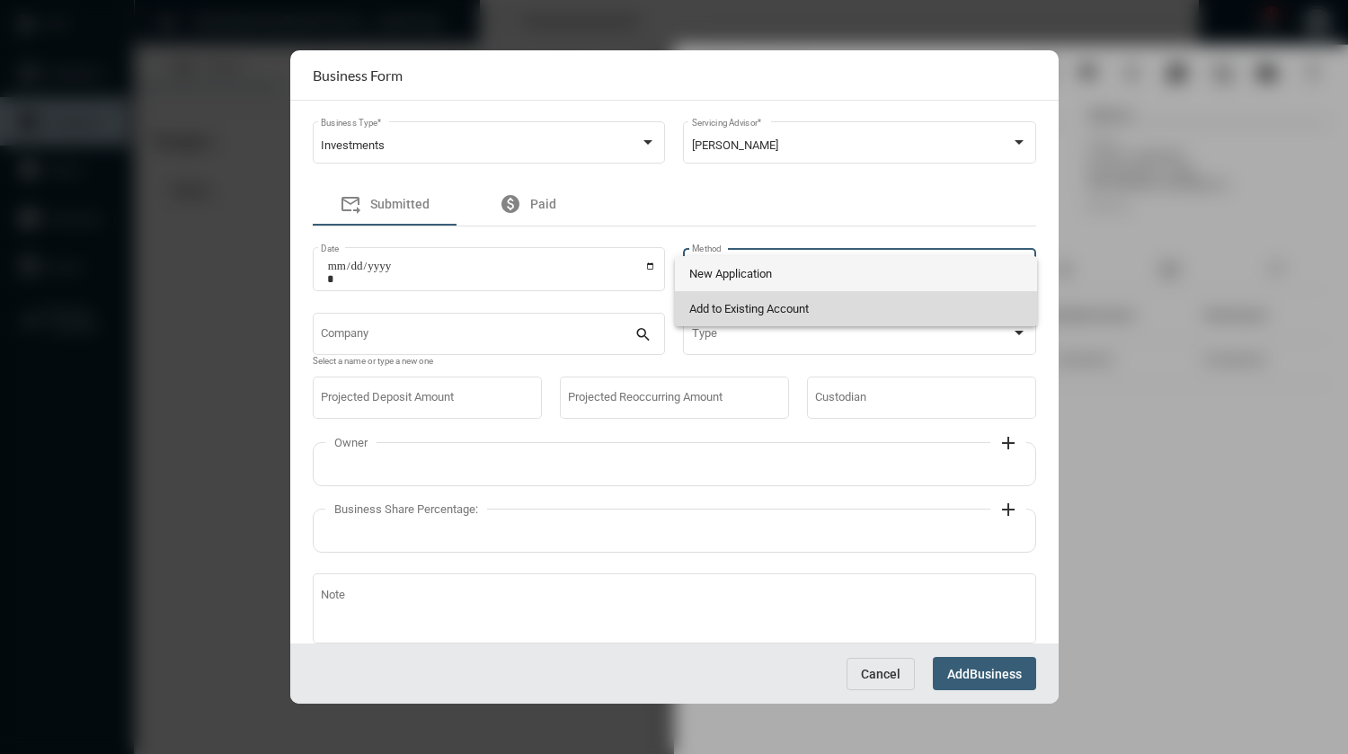
click at [740, 303] on span "Add to Existing Account" at bounding box center [855, 308] width 333 height 35
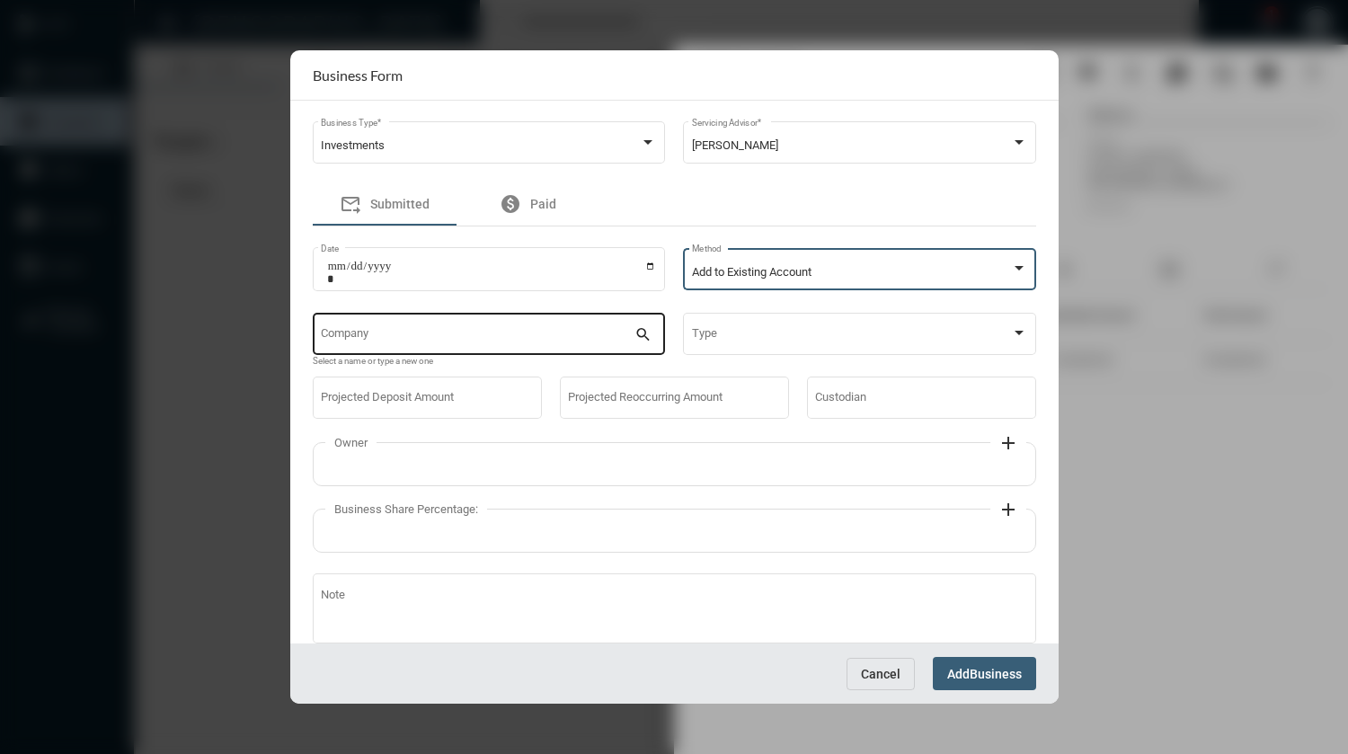
click at [608, 331] on div "Company" at bounding box center [478, 332] width 314 height 46
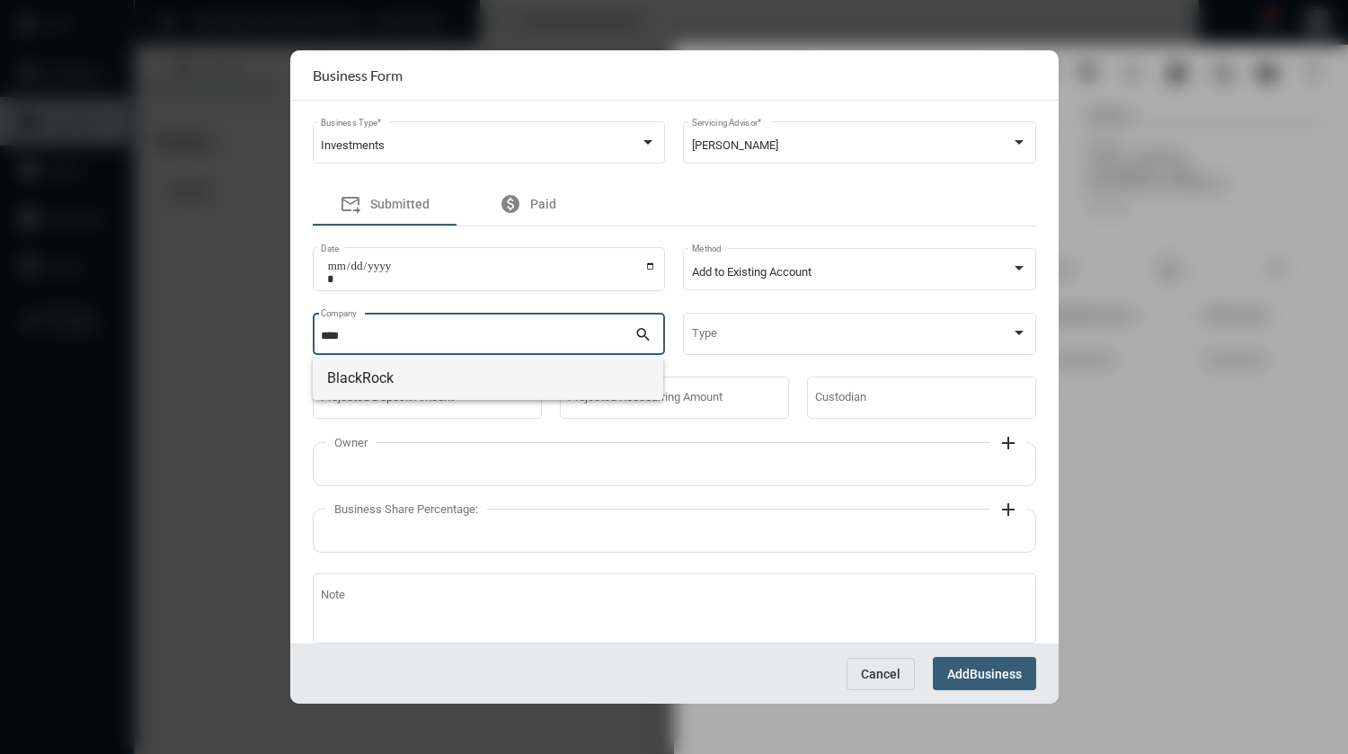
click at [360, 376] on span "BlackRock" at bounding box center [488, 378] width 322 height 43
type input "*********"
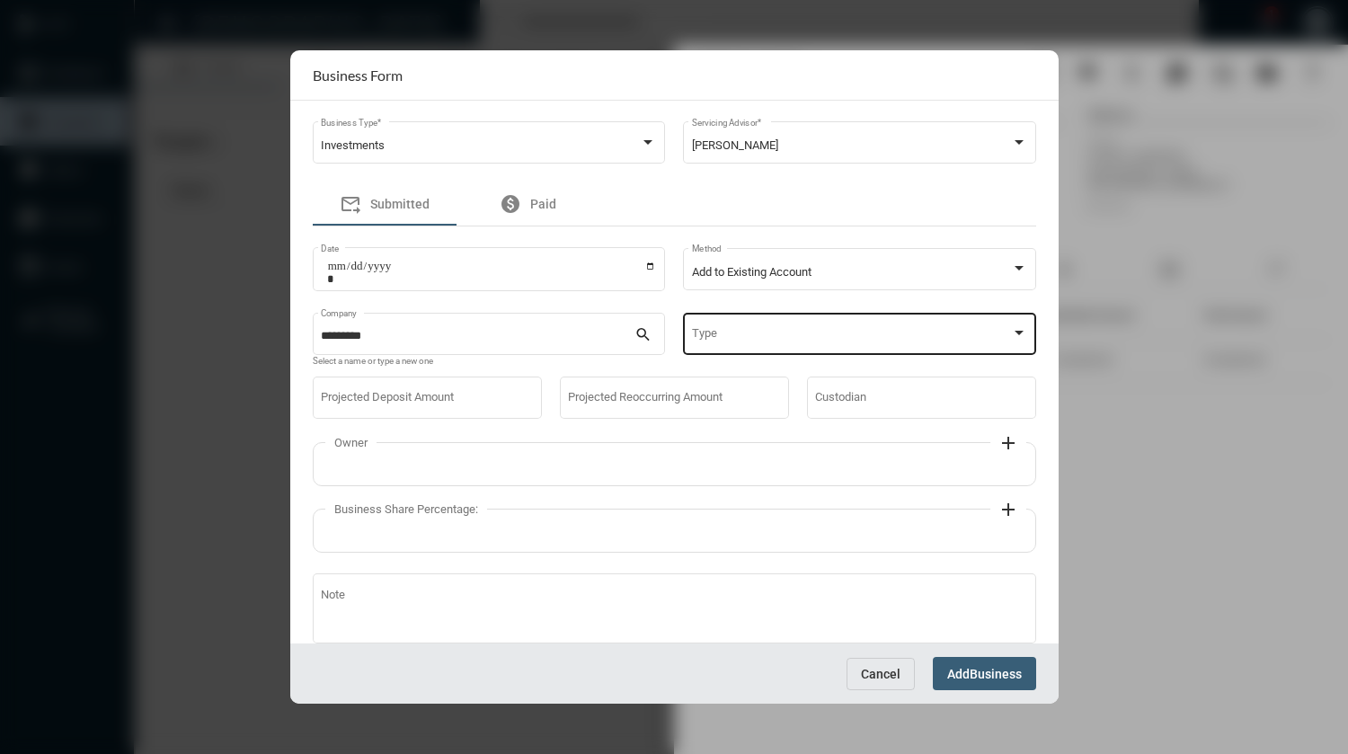
click at [716, 329] on div "Type" at bounding box center [859, 332] width 335 height 46
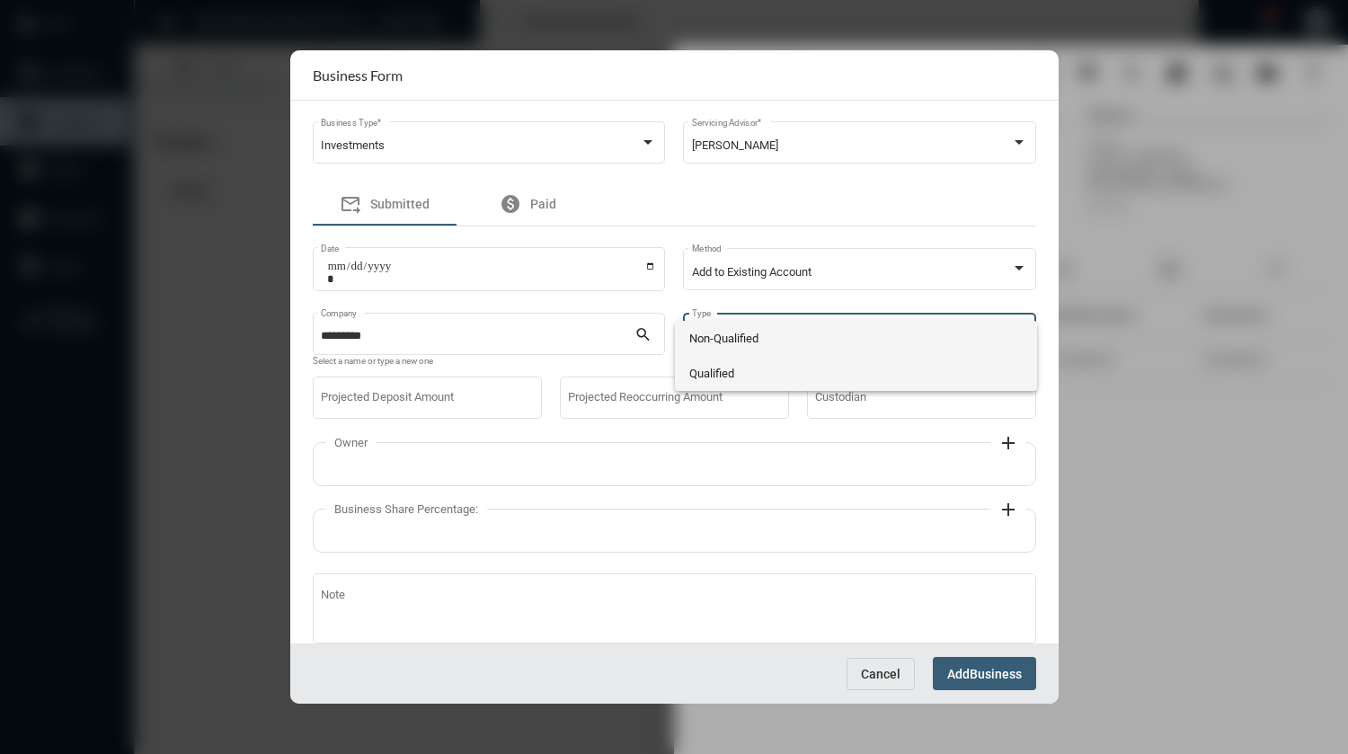
click at [729, 381] on span "Qualified" at bounding box center [855, 373] width 333 height 35
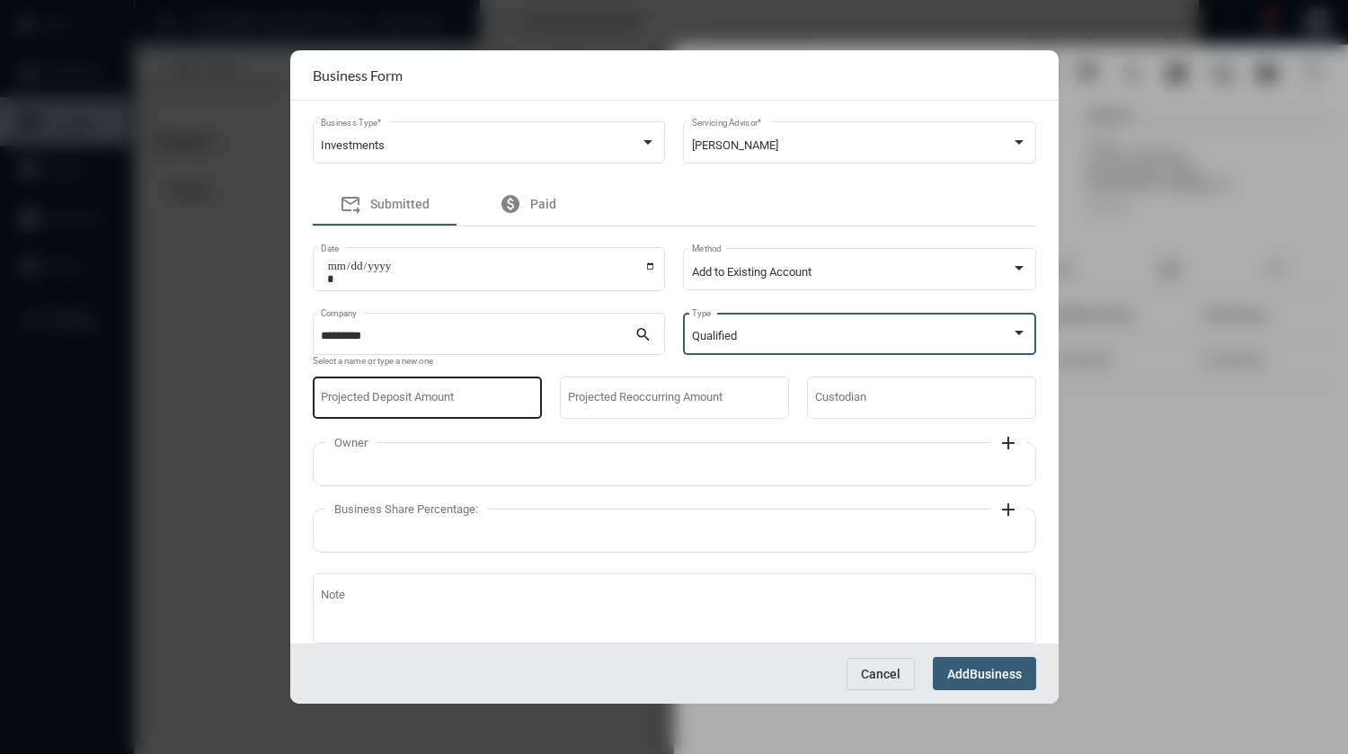
click at [451, 397] on input "Projected Deposit Amount" at bounding box center [427, 401] width 212 height 13
type input "*****"
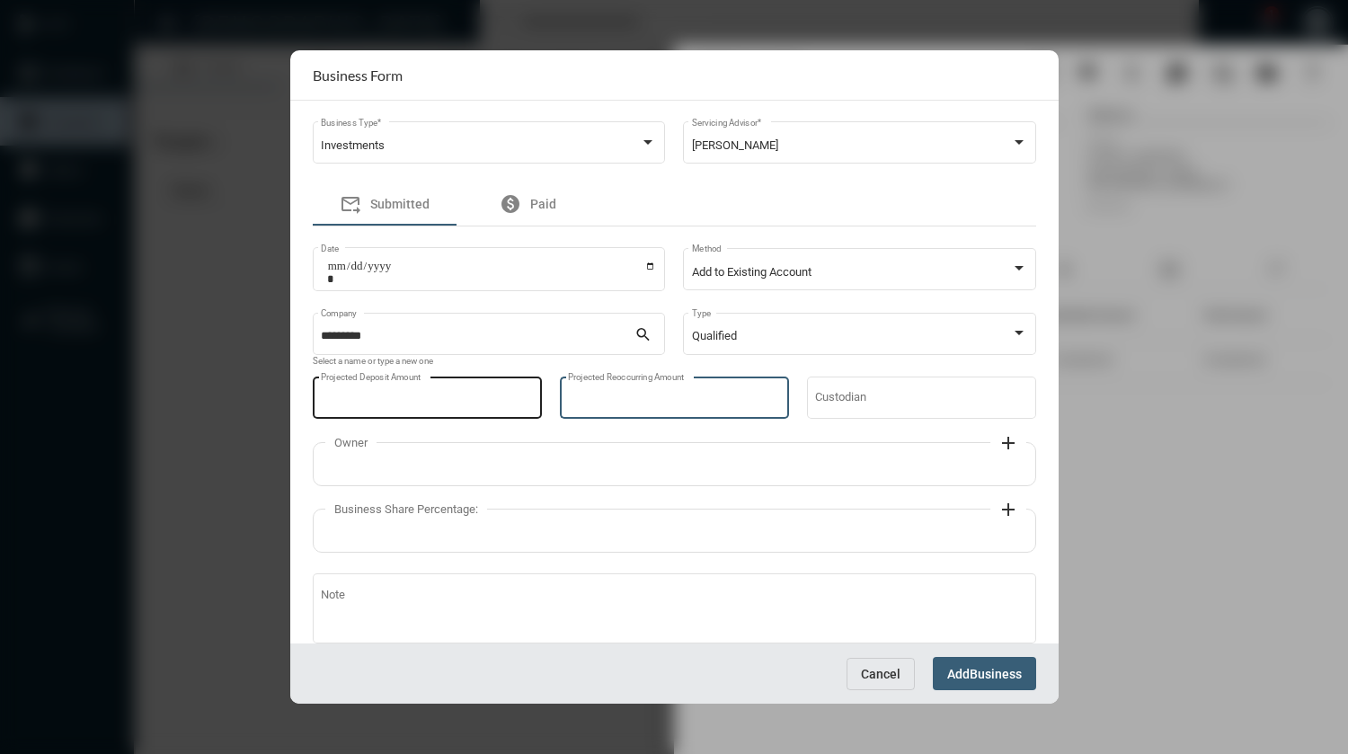
type input "*"
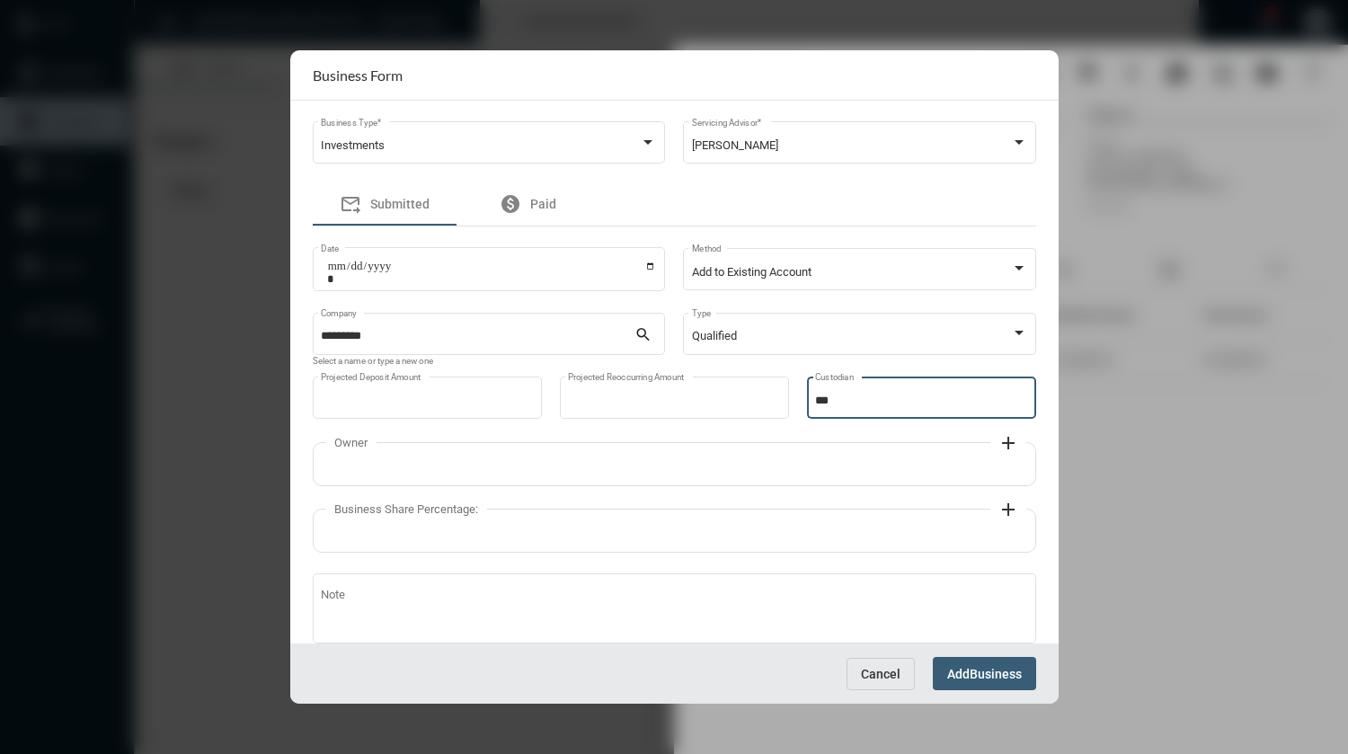
type input "********"
click at [998, 443] on mat-icon "add" at bounding box center [1008, 443] width 22 height 22
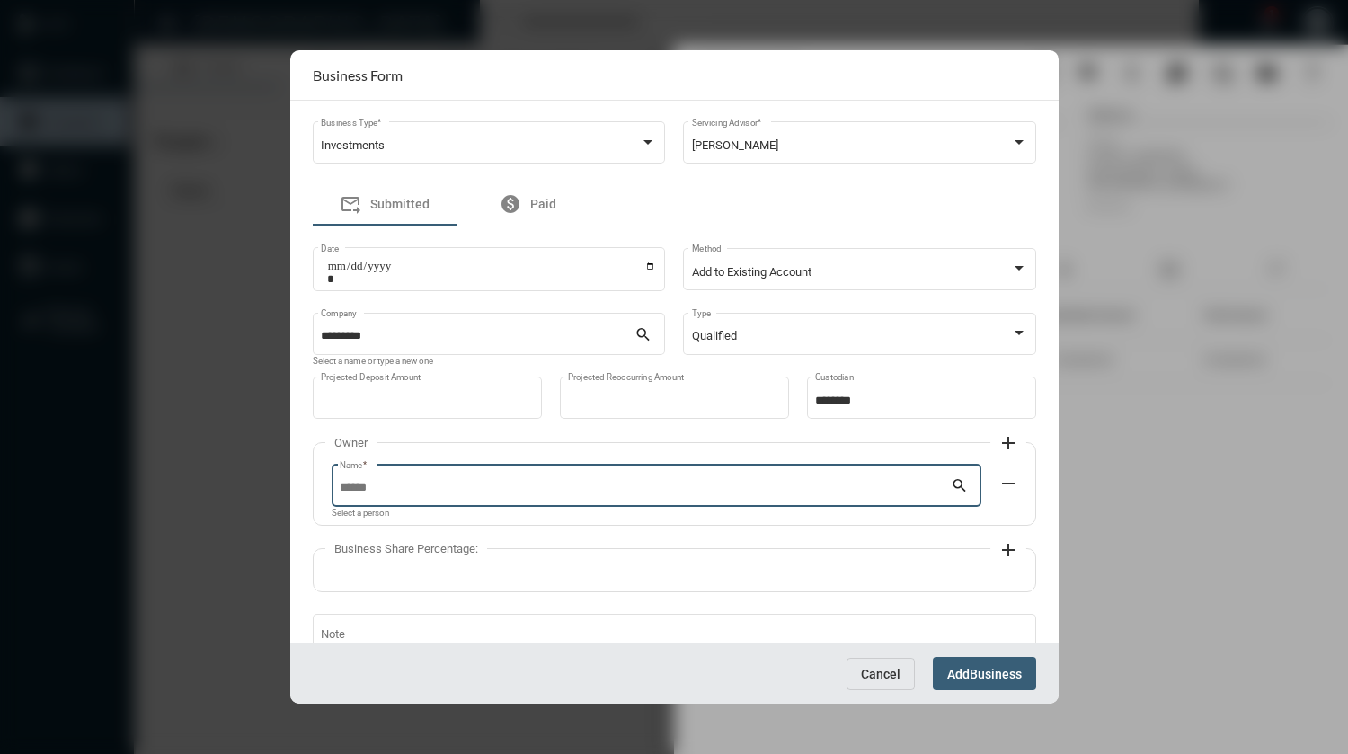
click at [448, 492] on input "Name *" at bounding box center [645, 488] width 611 height 13
type input "*"
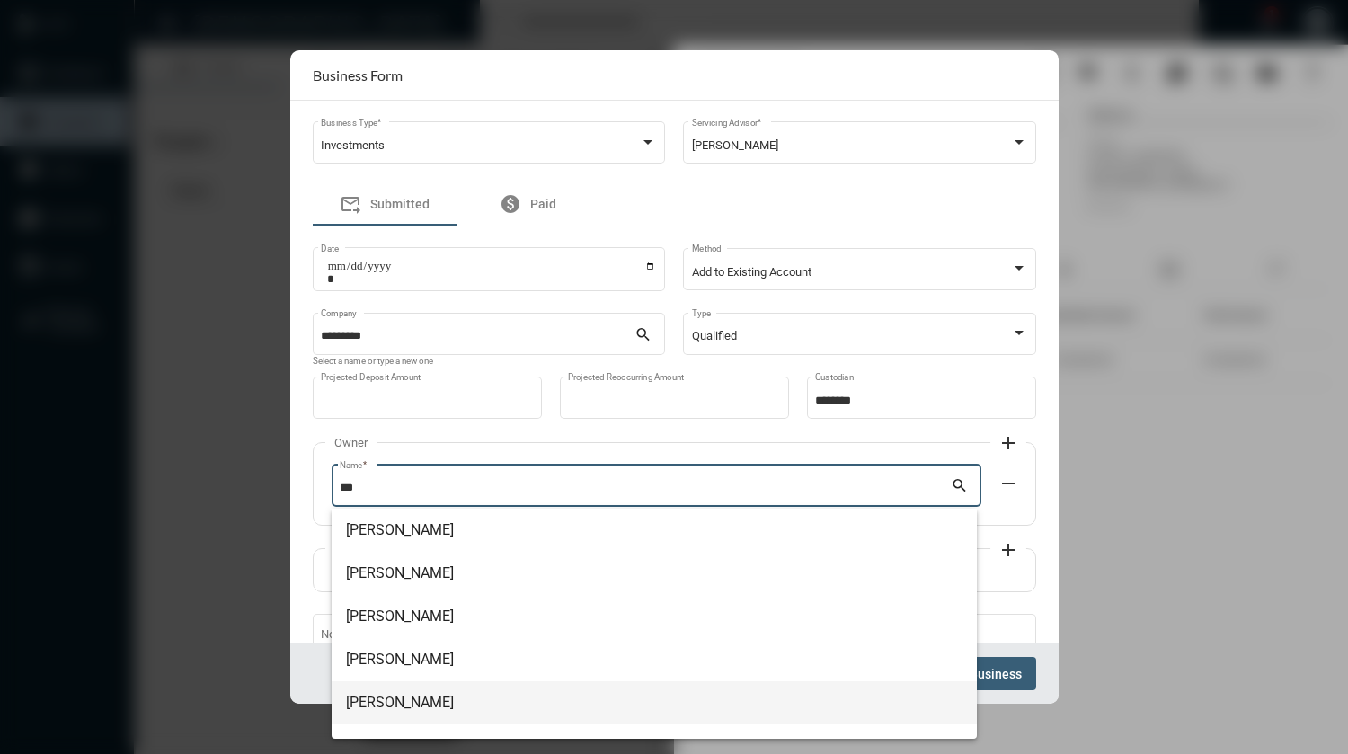
click at [398, 706] on span "Dave Shepard" at bounding box center [654, 702] width 616 height 43
type input "**********"
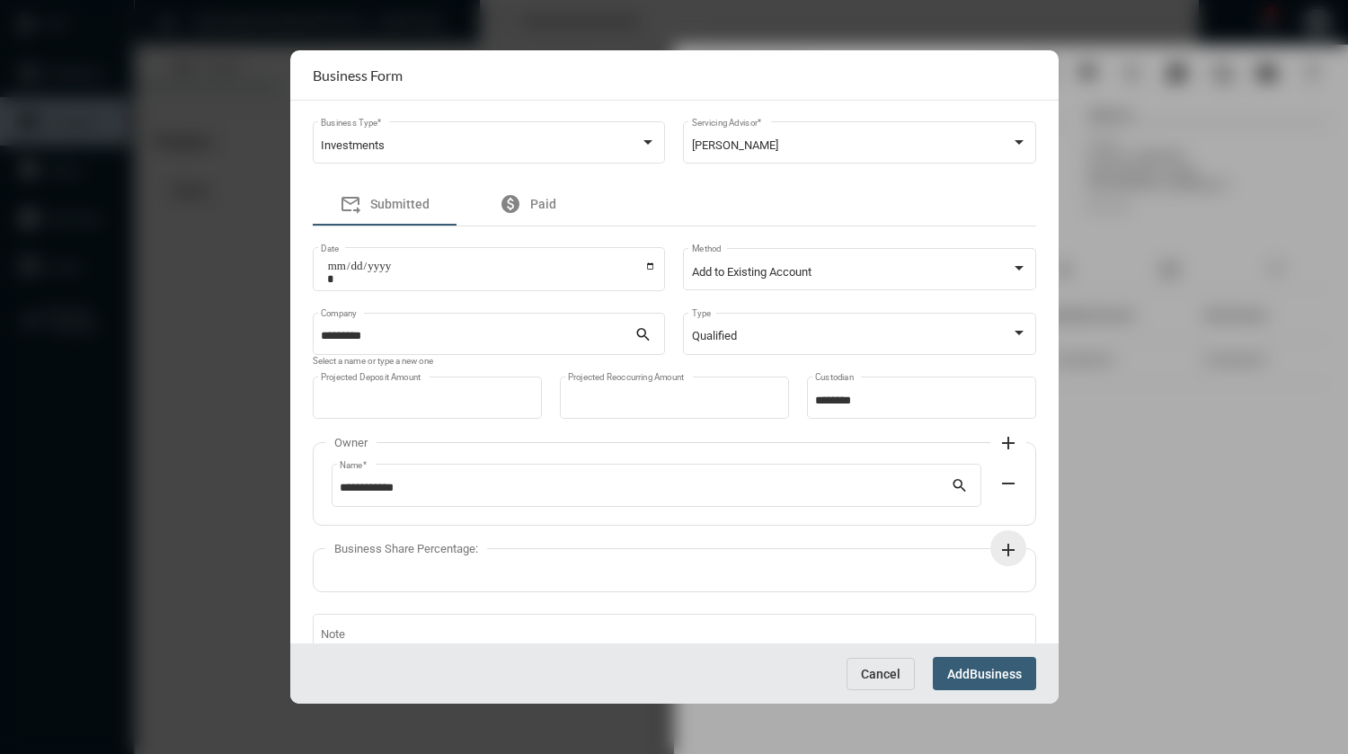
click at [1001, 557] on mat-icon "add" at bounding box center [1008, 550] width 22 height 22
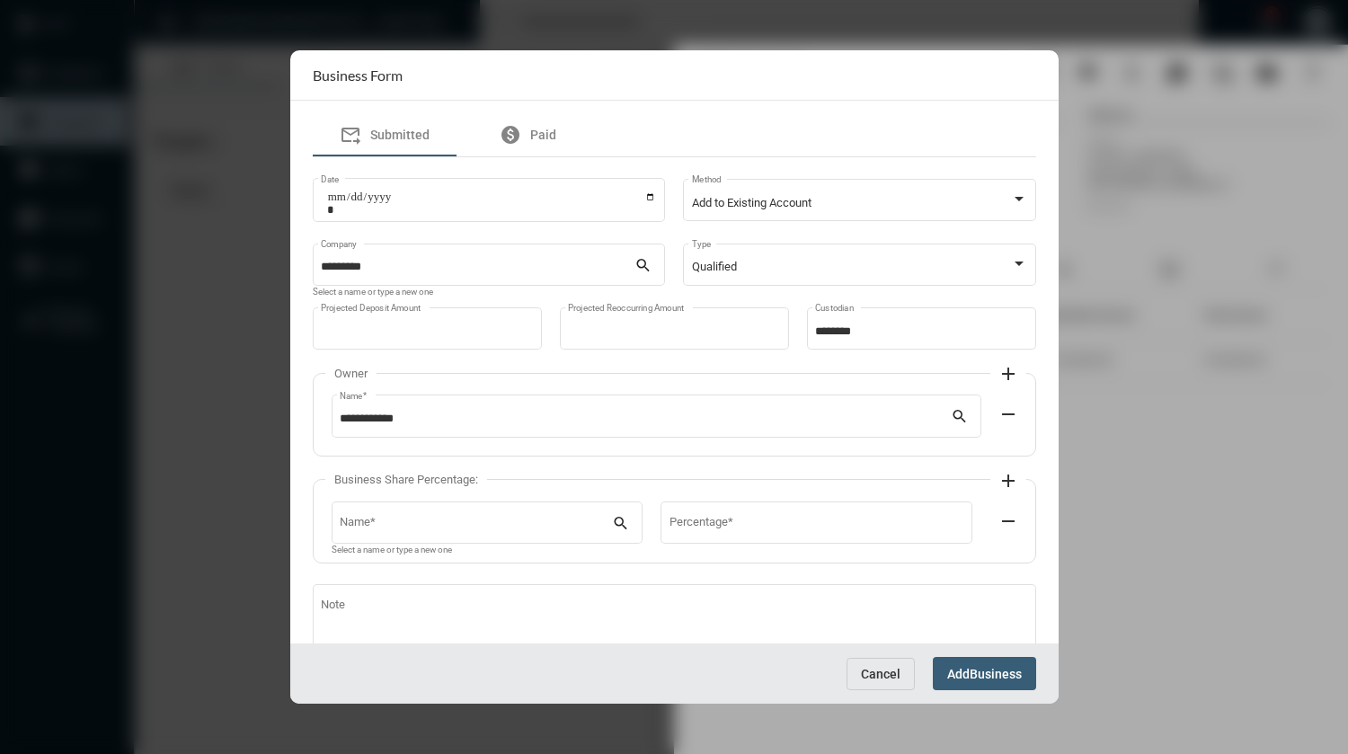
scroll to position [120, 0]
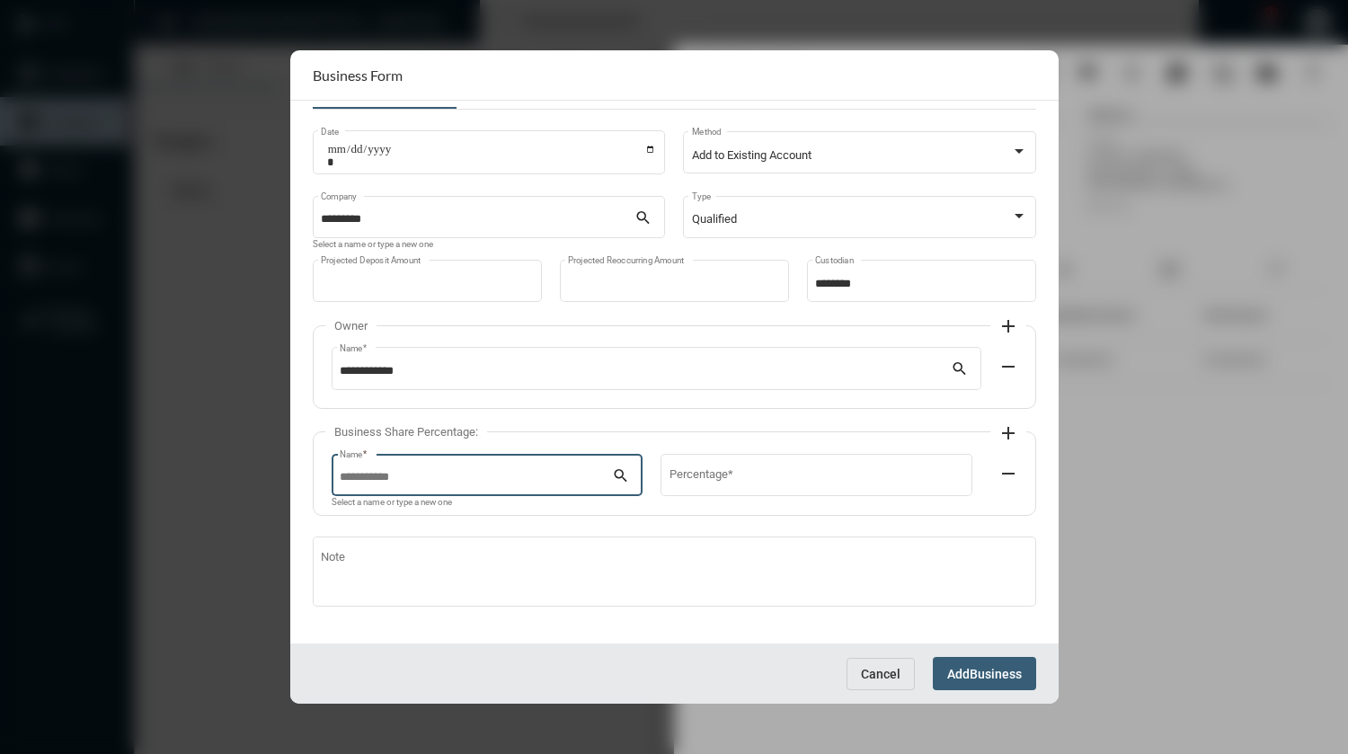
click at [520, 477] on input "Name *" at bounding box center [476, 477] width 272 height 13
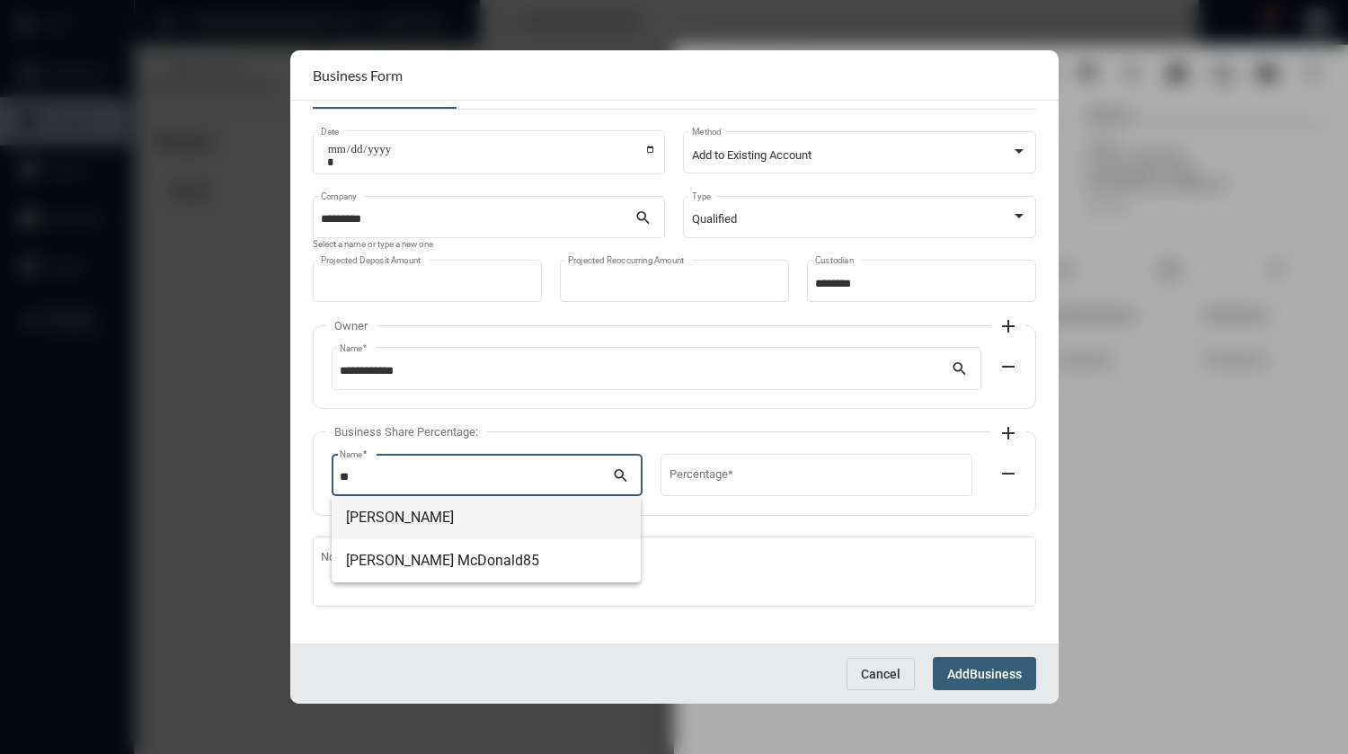
click at [447, 518] on span "Aaron McDonald" at bounding box center [486, 517] width 280 height 43
type input "**********"
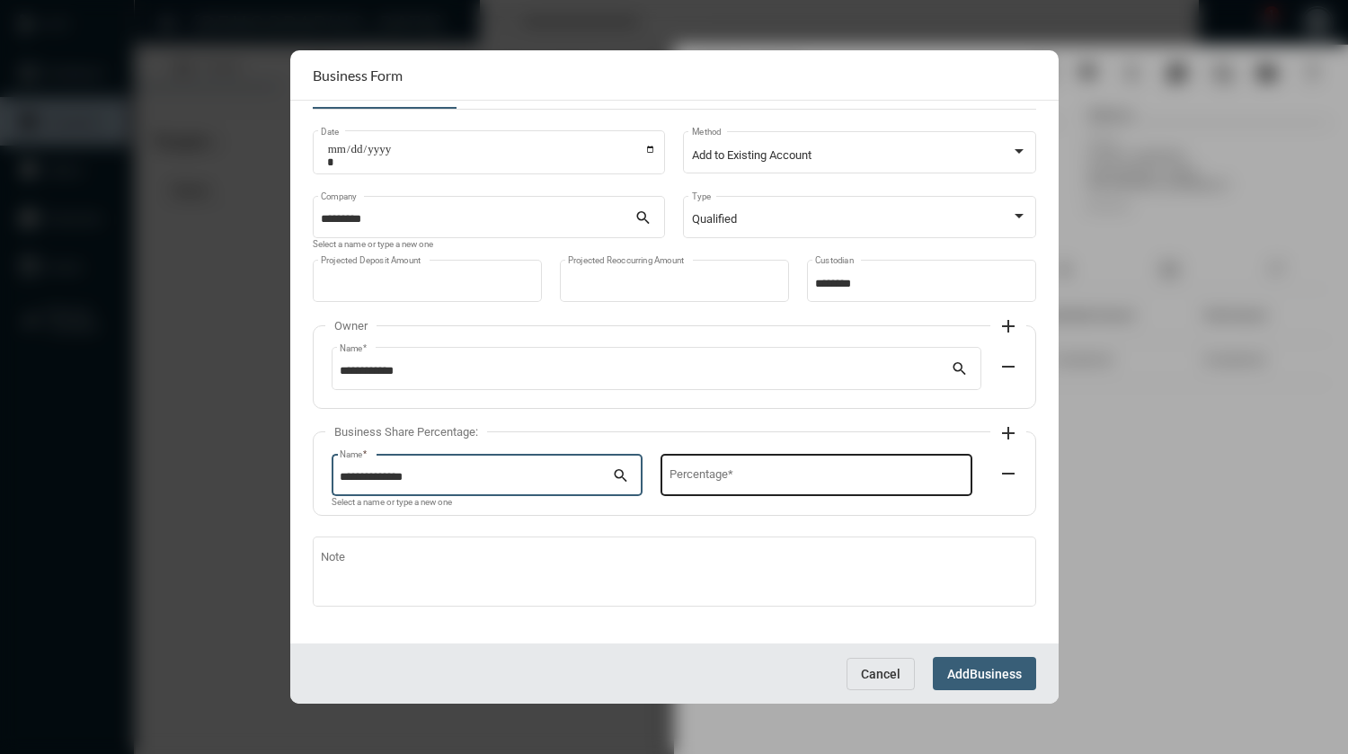
click at [671, 473] on input "Percentage *" at bounding box center [816, 477] width 294 height 13
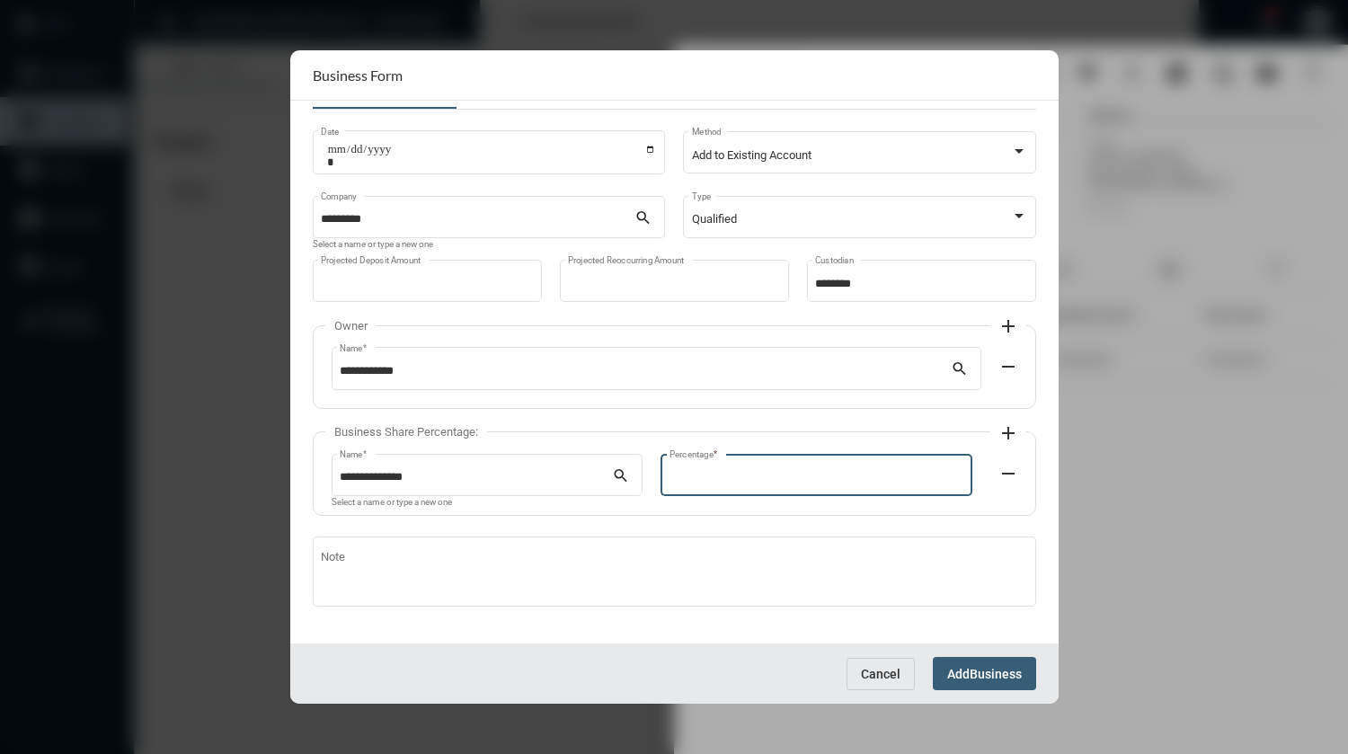
type input "***"
click at [980, 680] on span "Business" at bounding box center [996, 674] width 52 height 14
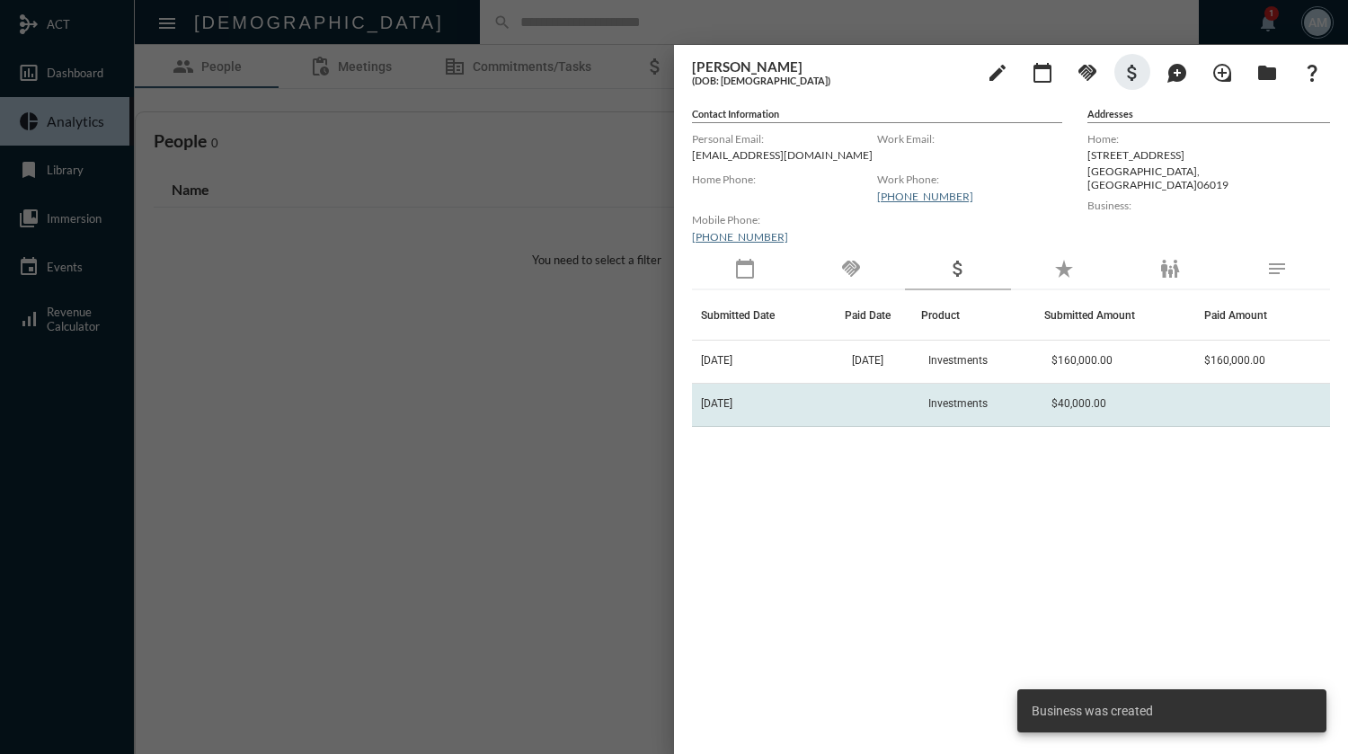
click at [1139, 414] on td "$40,000.00" at bounding box center [1119, 405] width 151 height 43
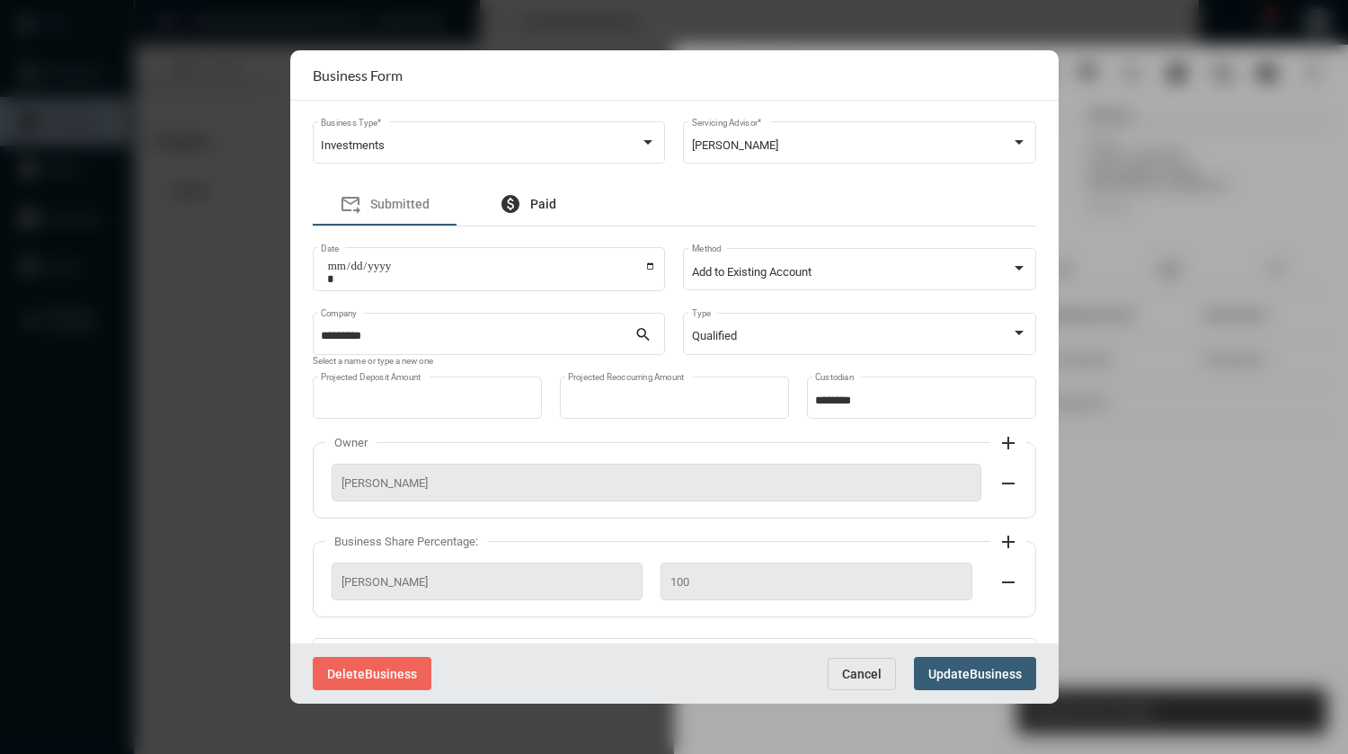
click at [536, 197] on span "Paid" at bounding box center [543, 204] width 26 height 14
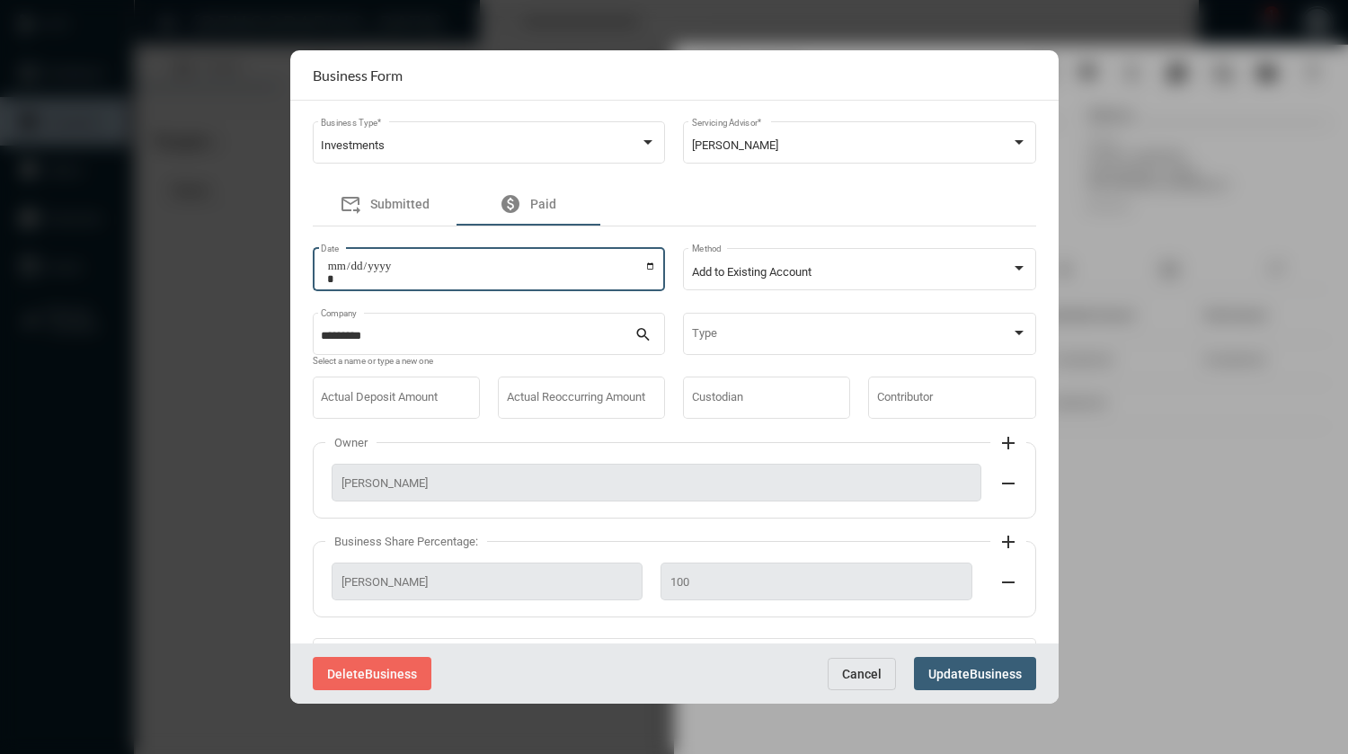
click at [649, 265] on input "Date" at bounding box center [492, 272] width 330 height 25
type input "**********"
click at [710, 277] on span "Add to Existing Account" at bounding box center [752, 271] width 120 height 13
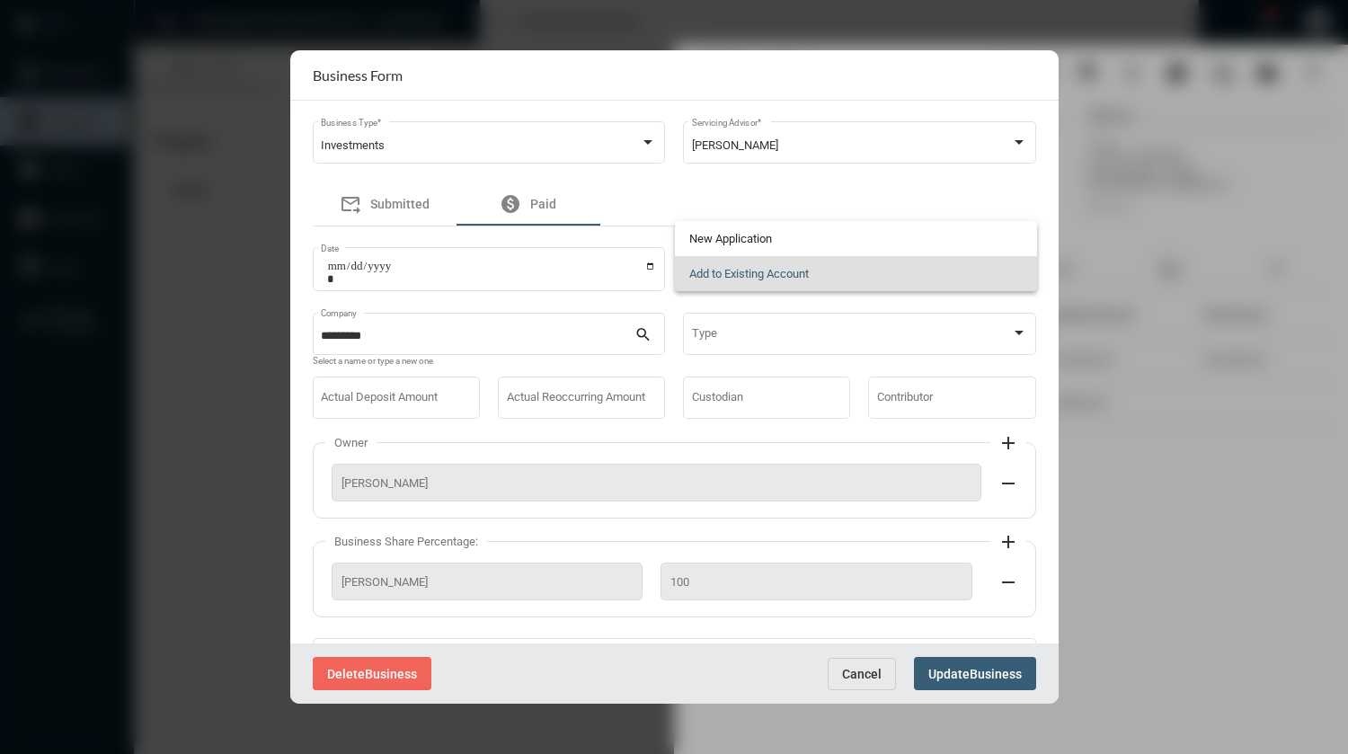
click at [704, 338] on div at bounding box center [674, 377] width 1348 height 754
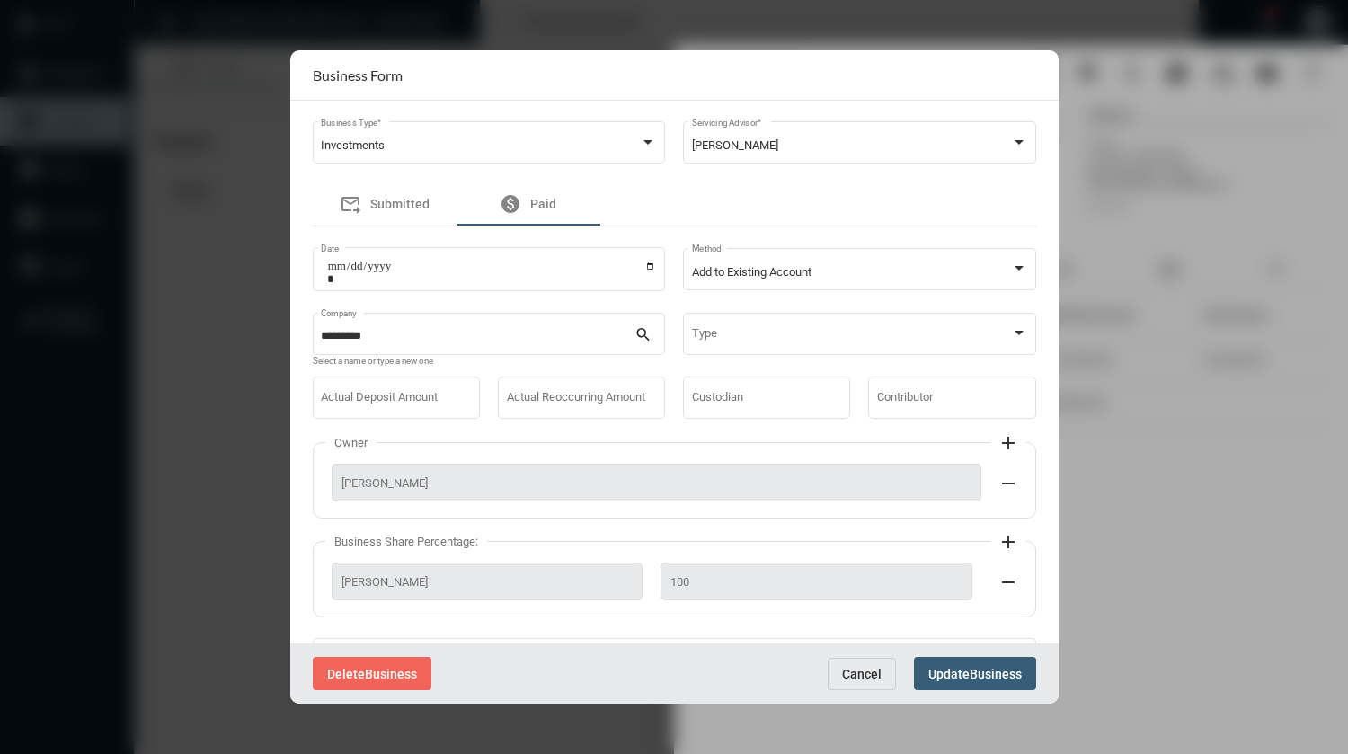
click at [704, 338] on span at bounding box center [851, 336] width 319 height 13
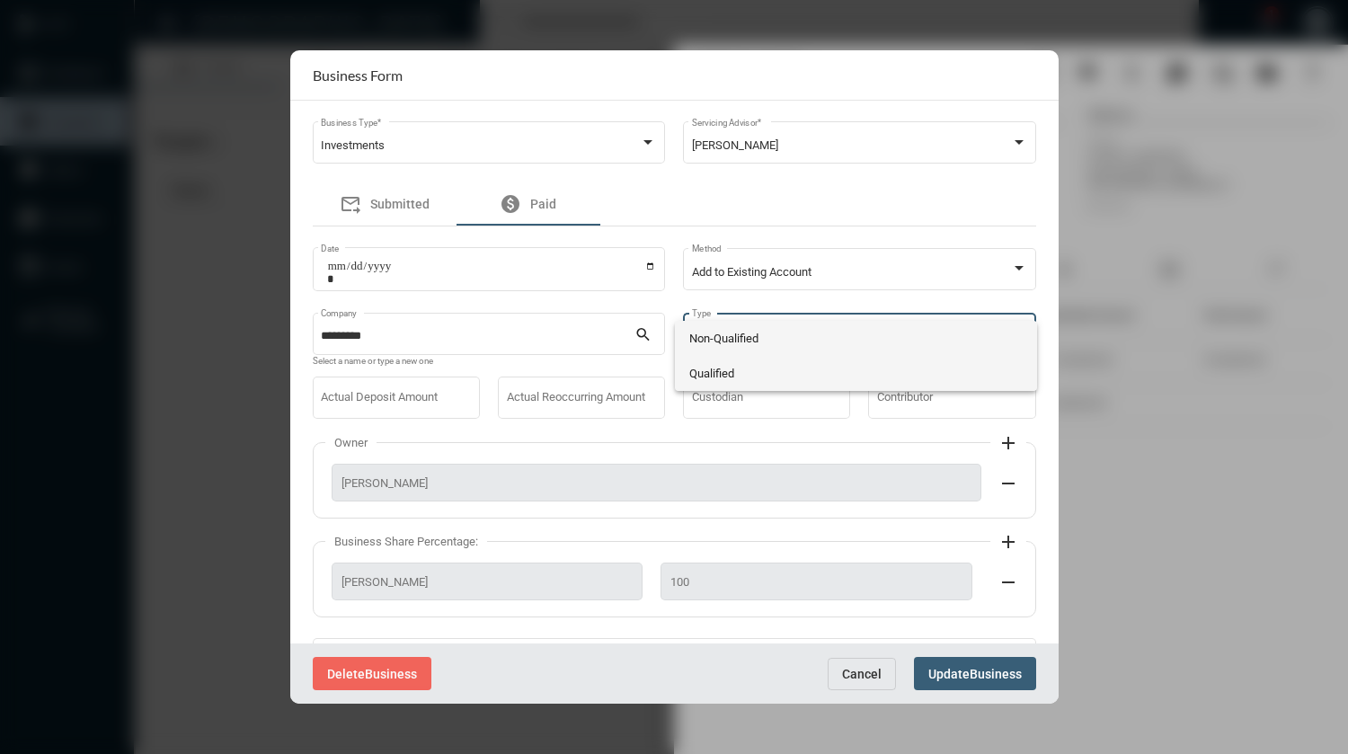
click at [720, 374] on span "Qualified" at bounding box center [855, 373] width 333 height 35
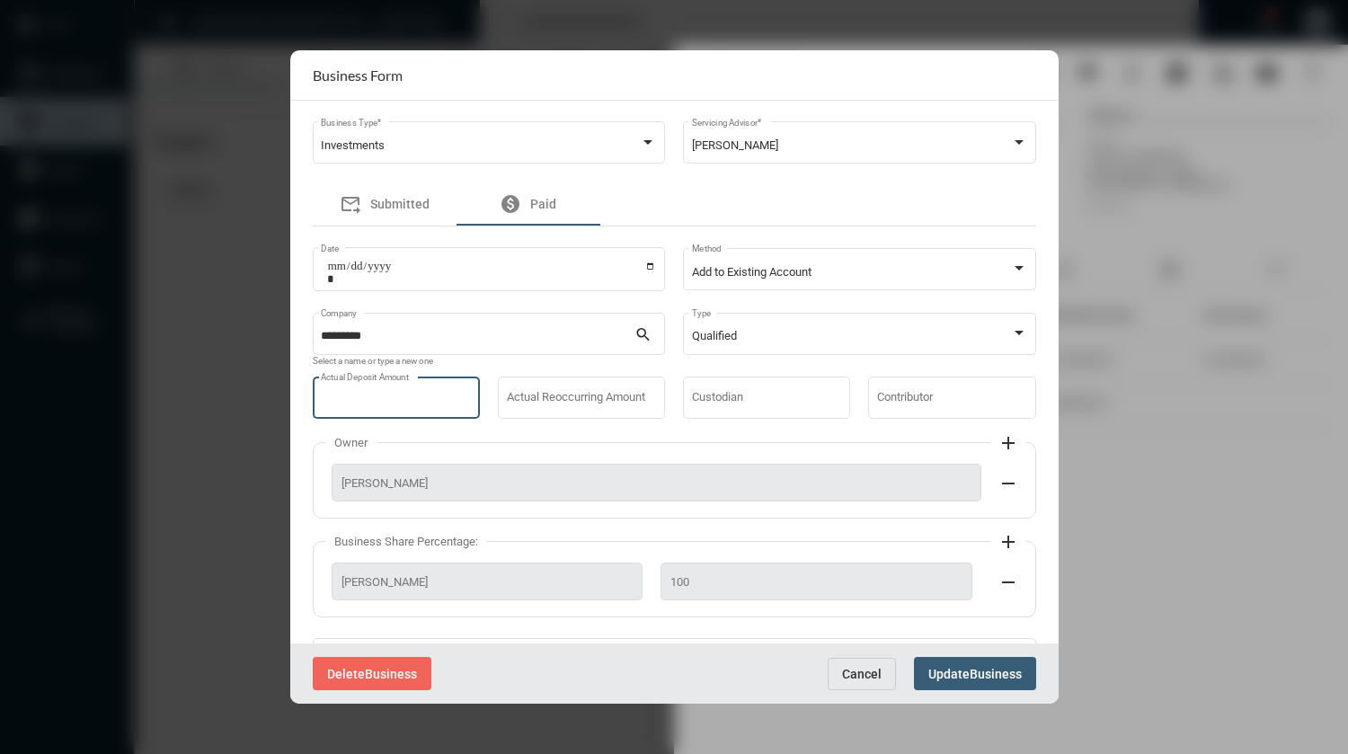
click at [445, 396] on input "Actual Deposit Amount" at bounding box center [396, 401] width 150 height 13
type input "*****"
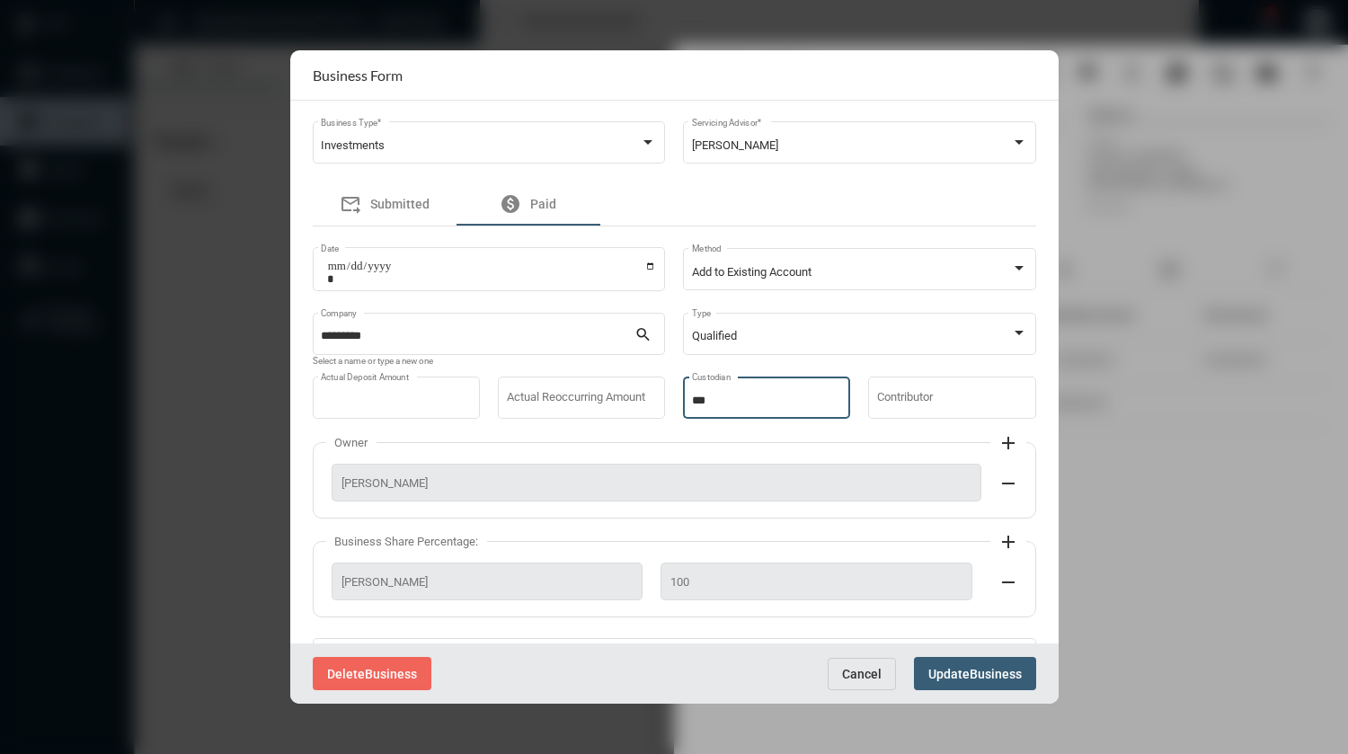
type input "********"
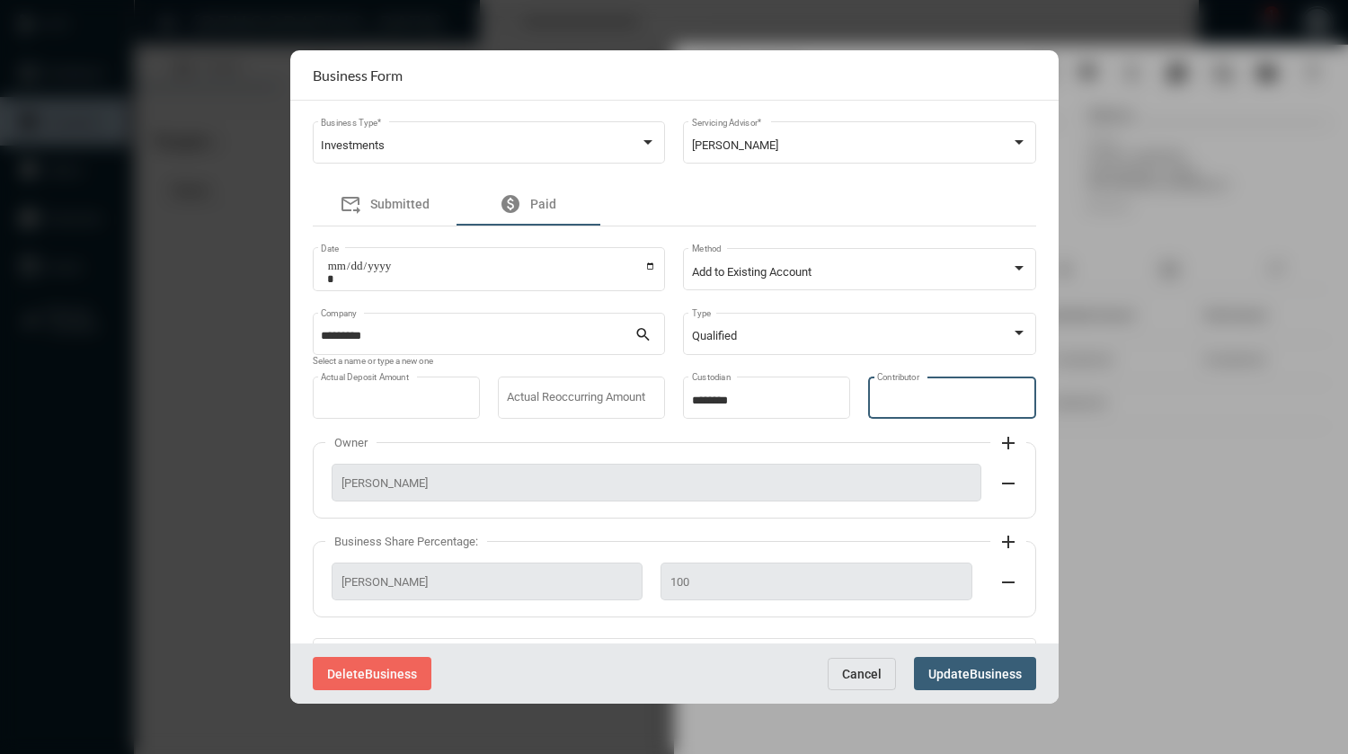
click at [889, 407] on input "Contributor" at bounding box center [952, 401] width 150 height 13
type input "*"
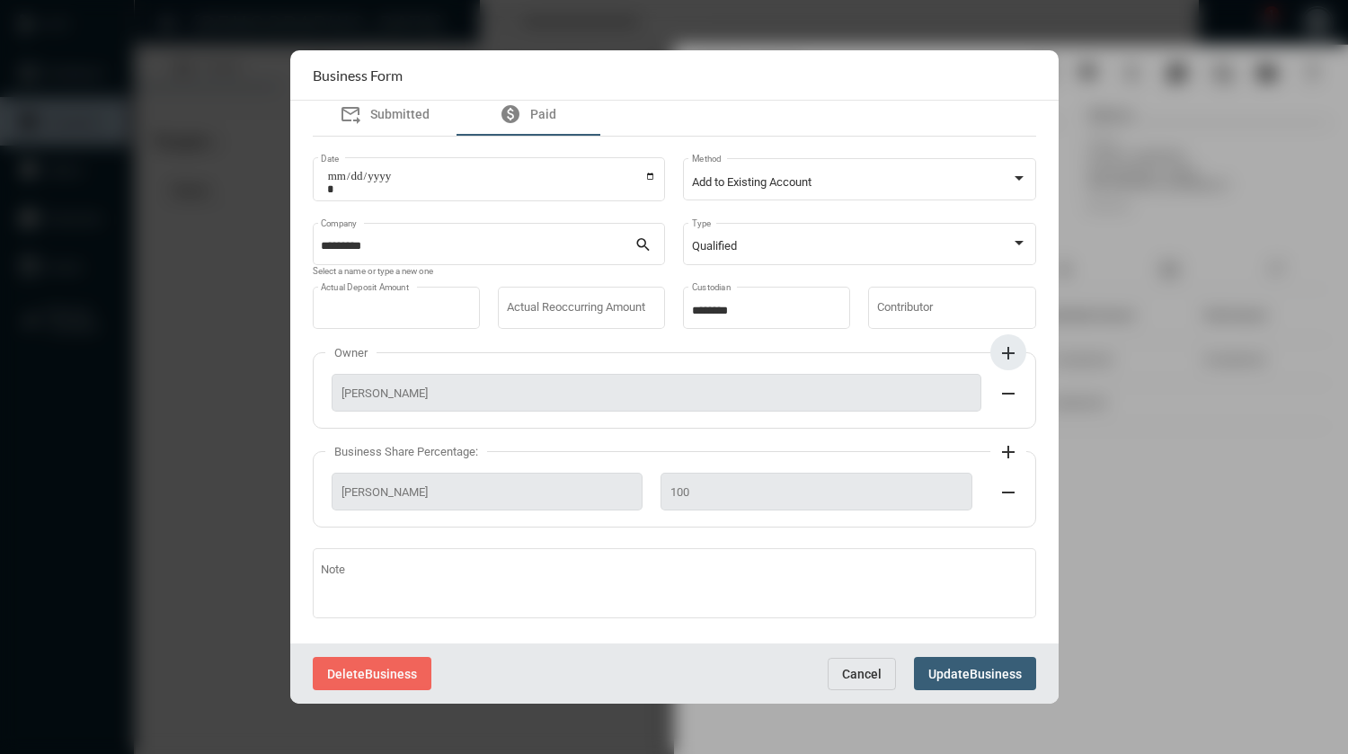
scroll to position [103, 0]
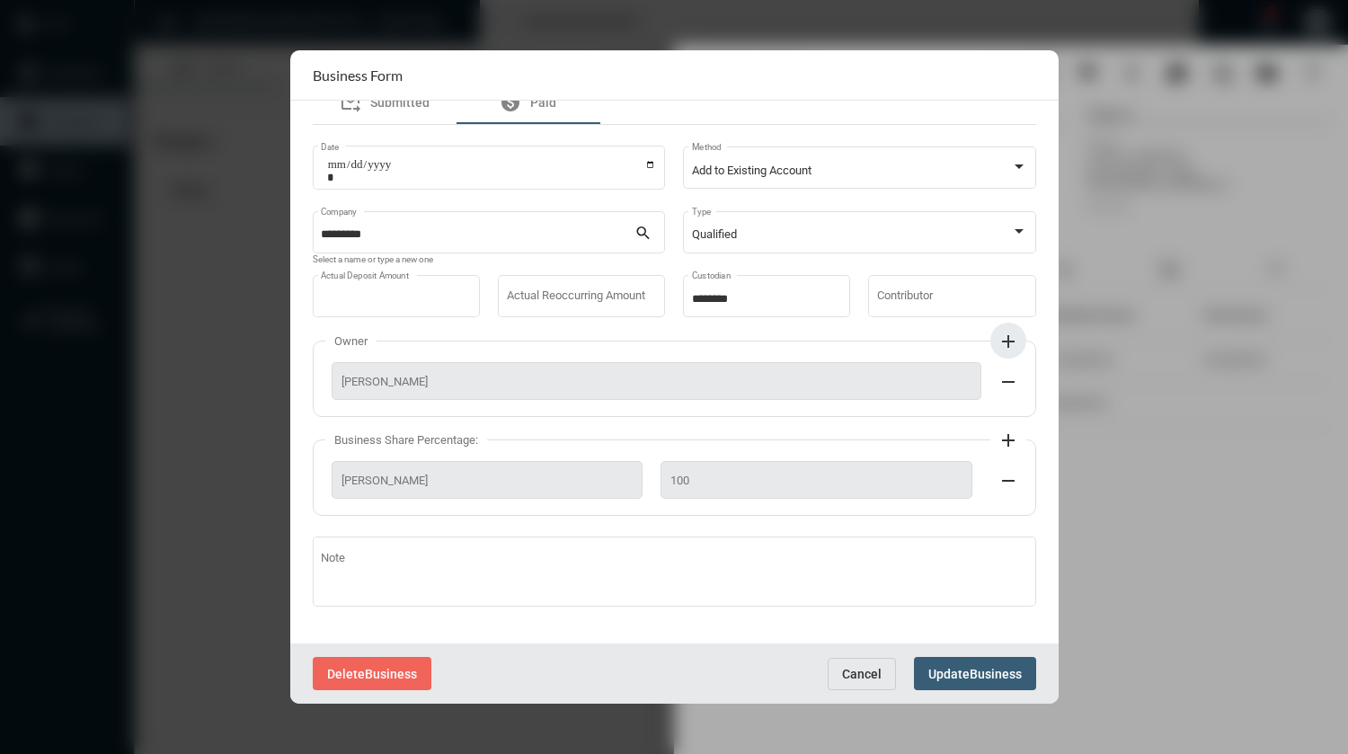
click at [967, 678] on span "Update" at bounding box center [948, 674] width 41 height 14
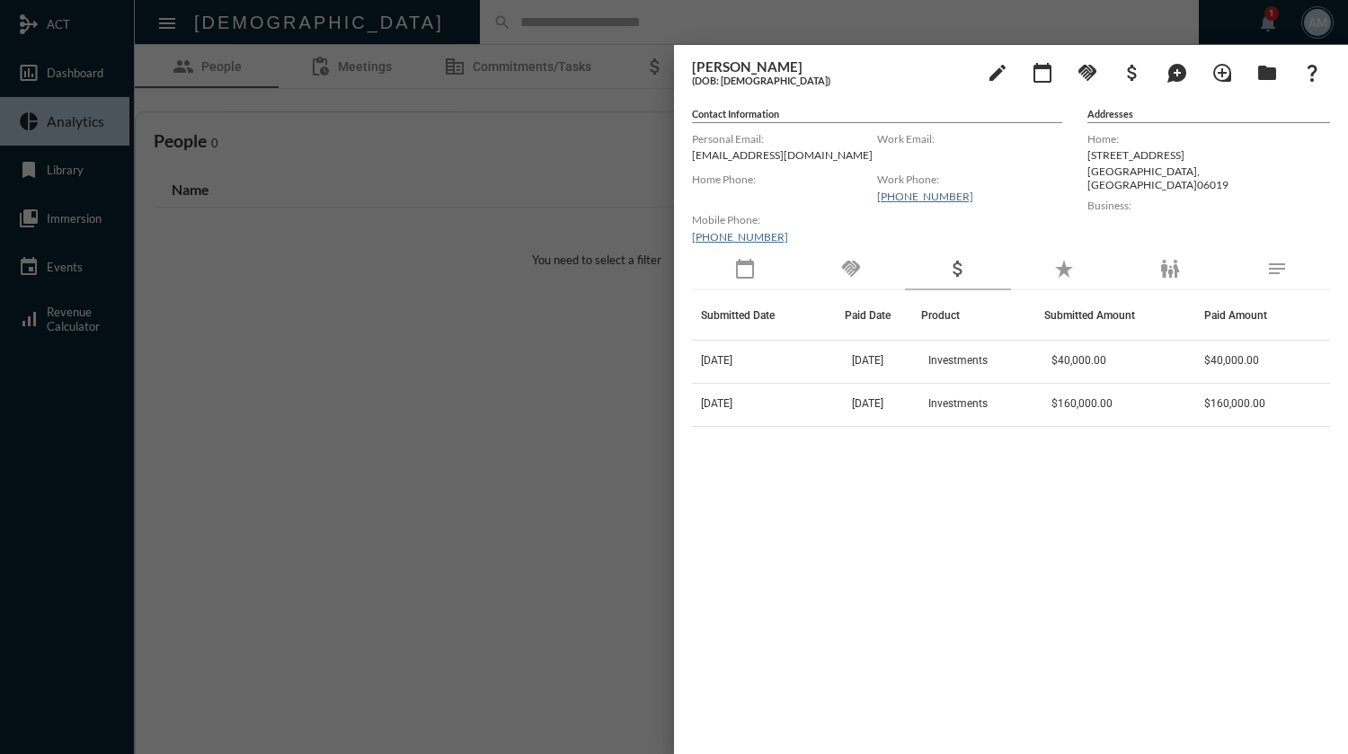
click at [519, 174] on div at bounding box center [674, 377] width 1348 height 754
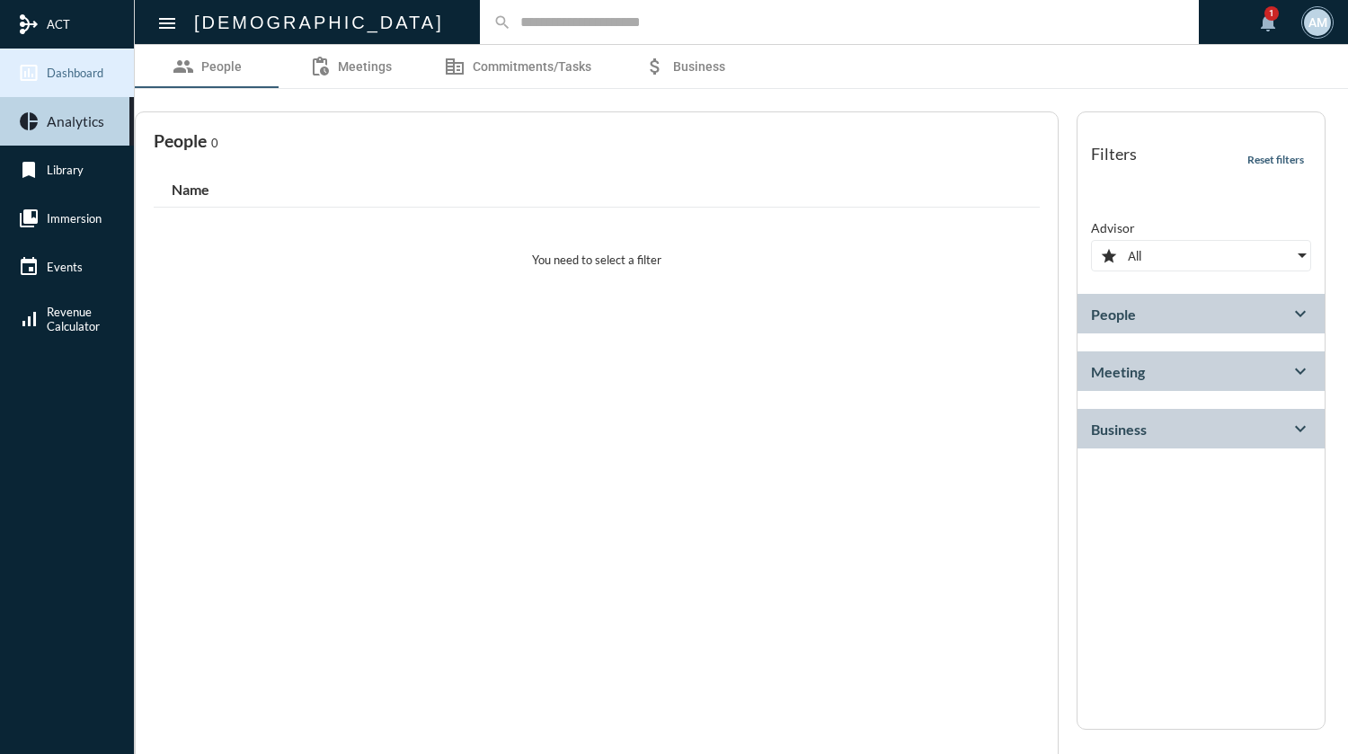
click at [97, 70] on span "Dashboard" at bounding box center [75, 73] width 57 height 14
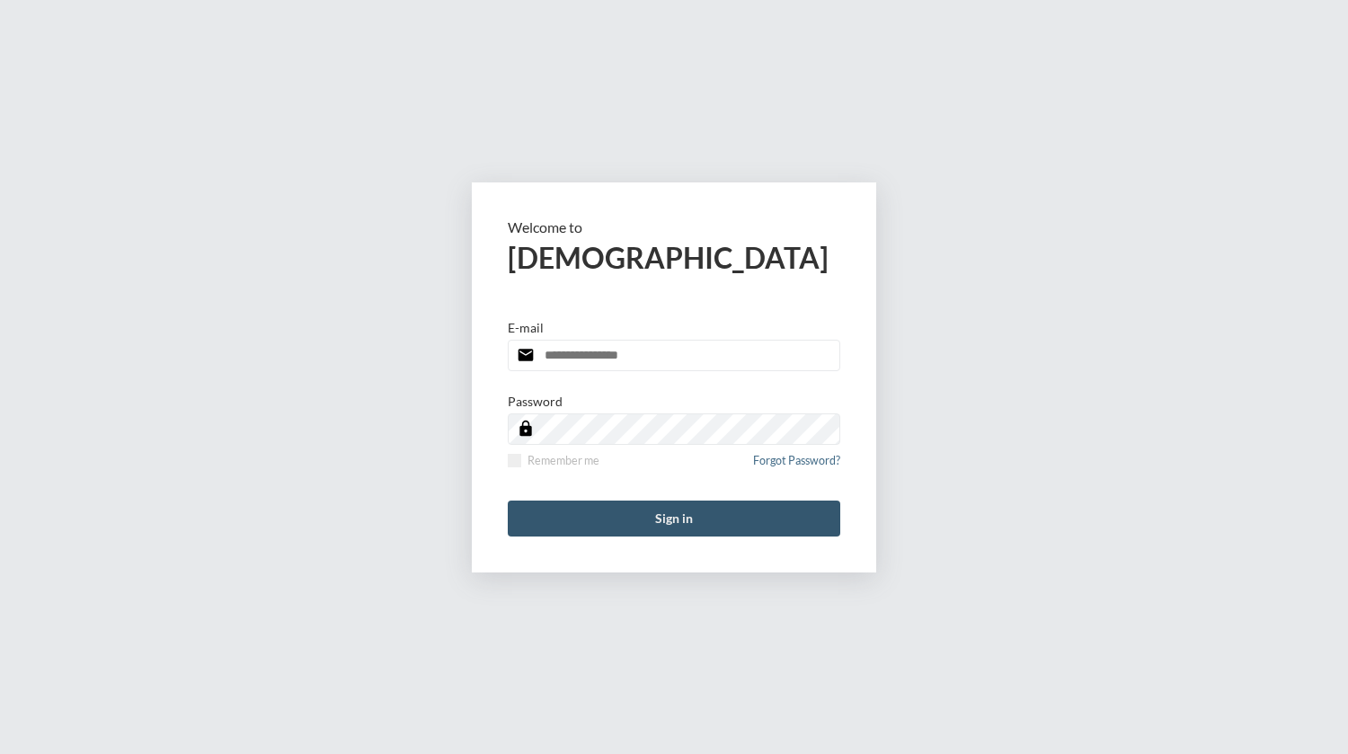
type input "**********"
click at [661, 519] on button "Sign in" at bounding box center [674, 519] width 332 height 36
type input "**********"
click at [669, 513] on button "Sign in" at bounding box center [674, 519] width 332 height 36
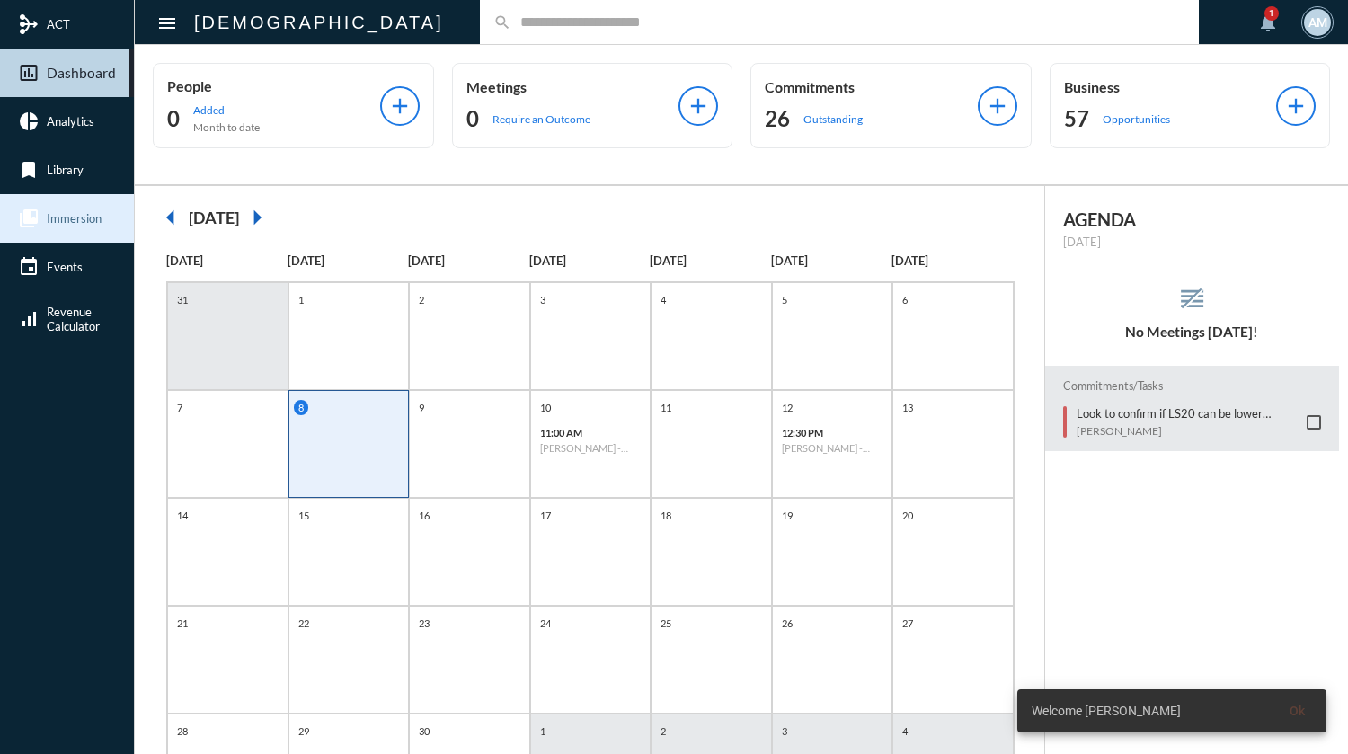
click at [68, 221] on span "Immersion" at bounding box center [74, 218] width 55 height 14
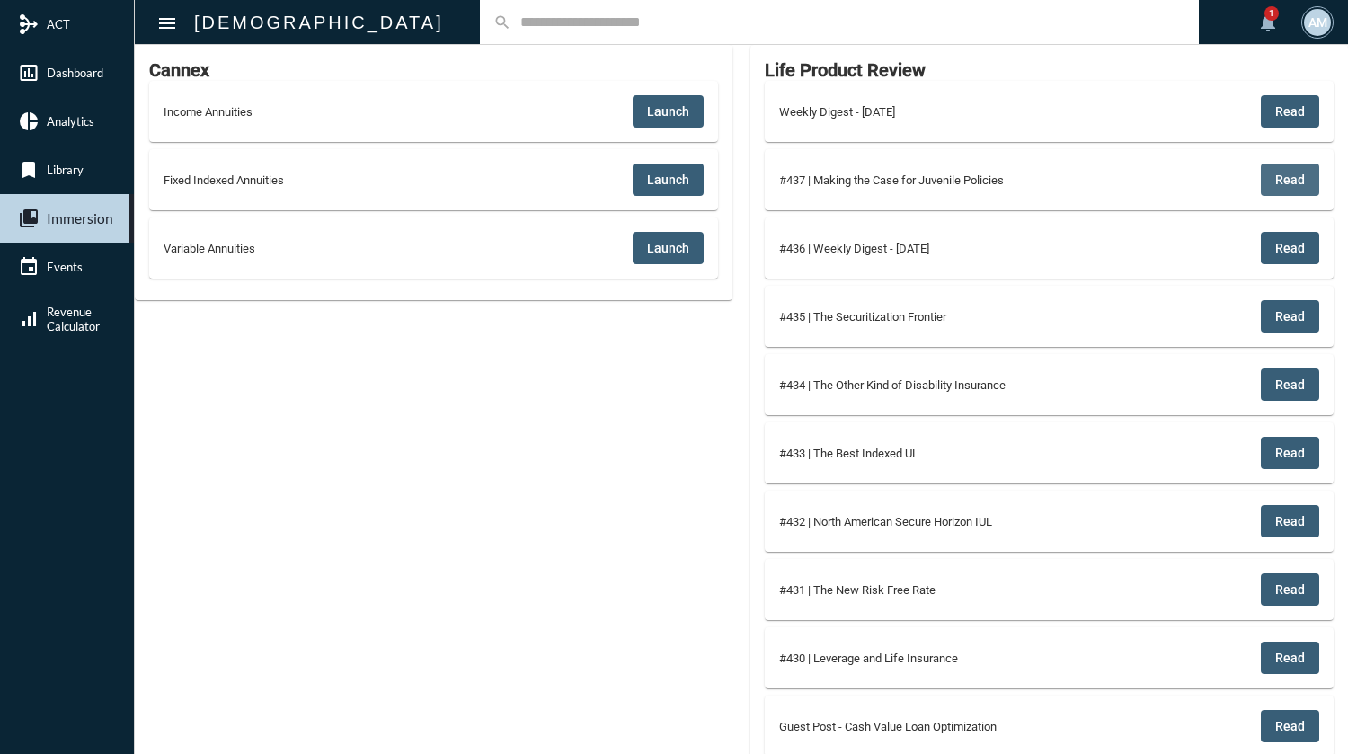
click at [1294, 179] on span "Read" at bounding box center [1290, 180] width 30 height 14
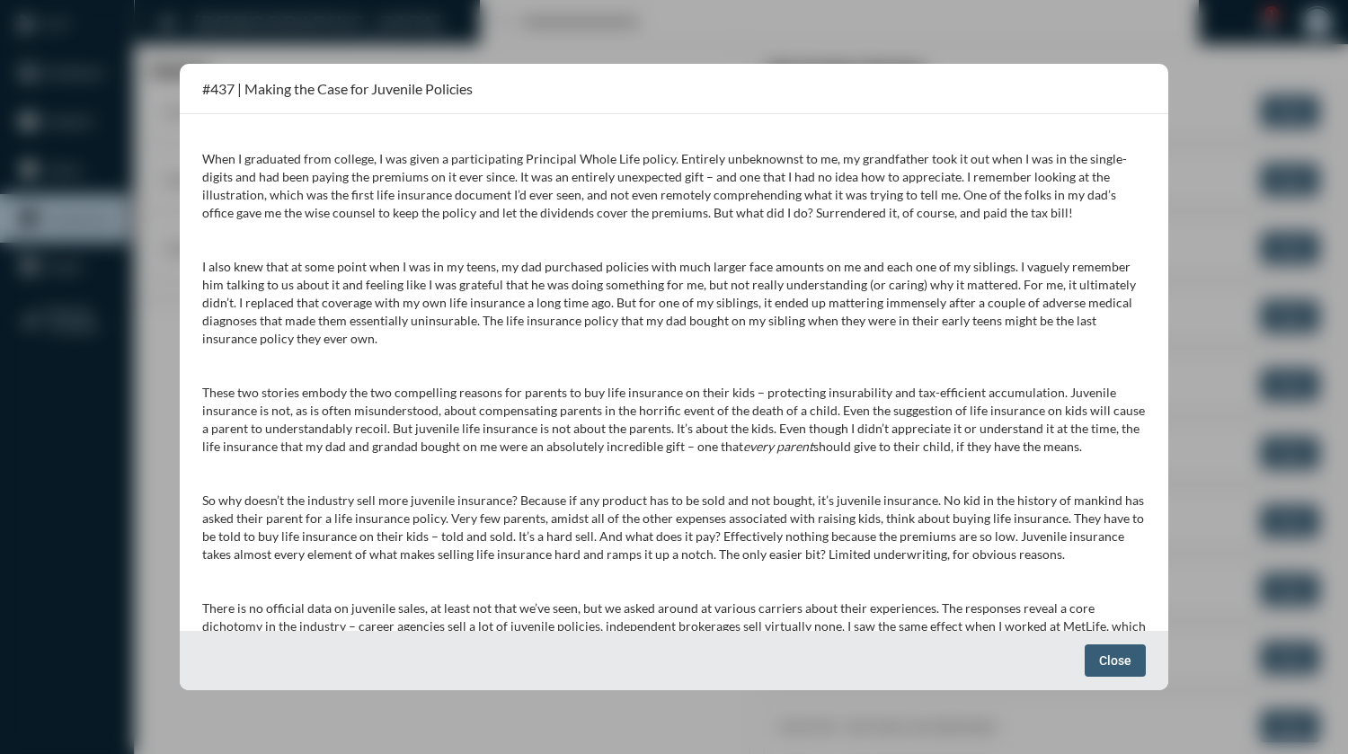
drag, startPoint x: 973, startPoint y: 386, endPoint x: 815, endPoint y: 368, distance: 159.2
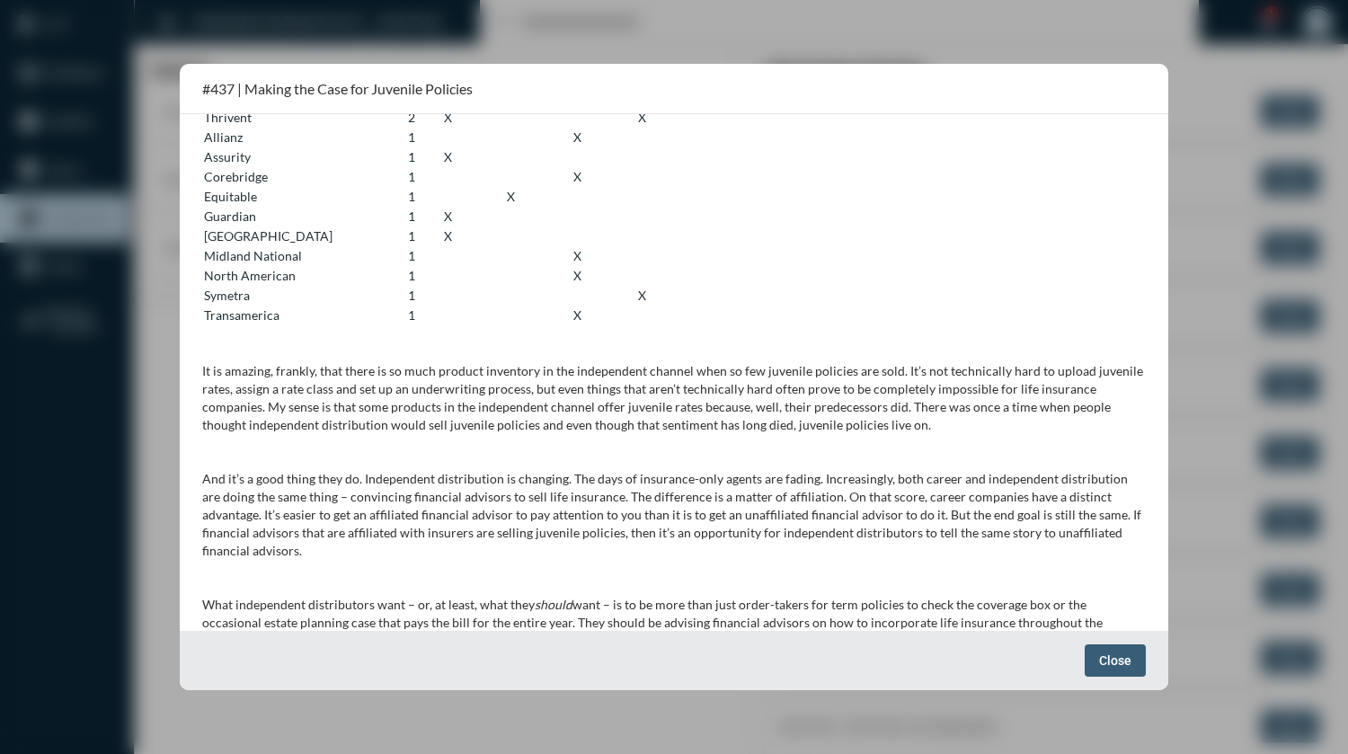
scroll to position [3186, 0]
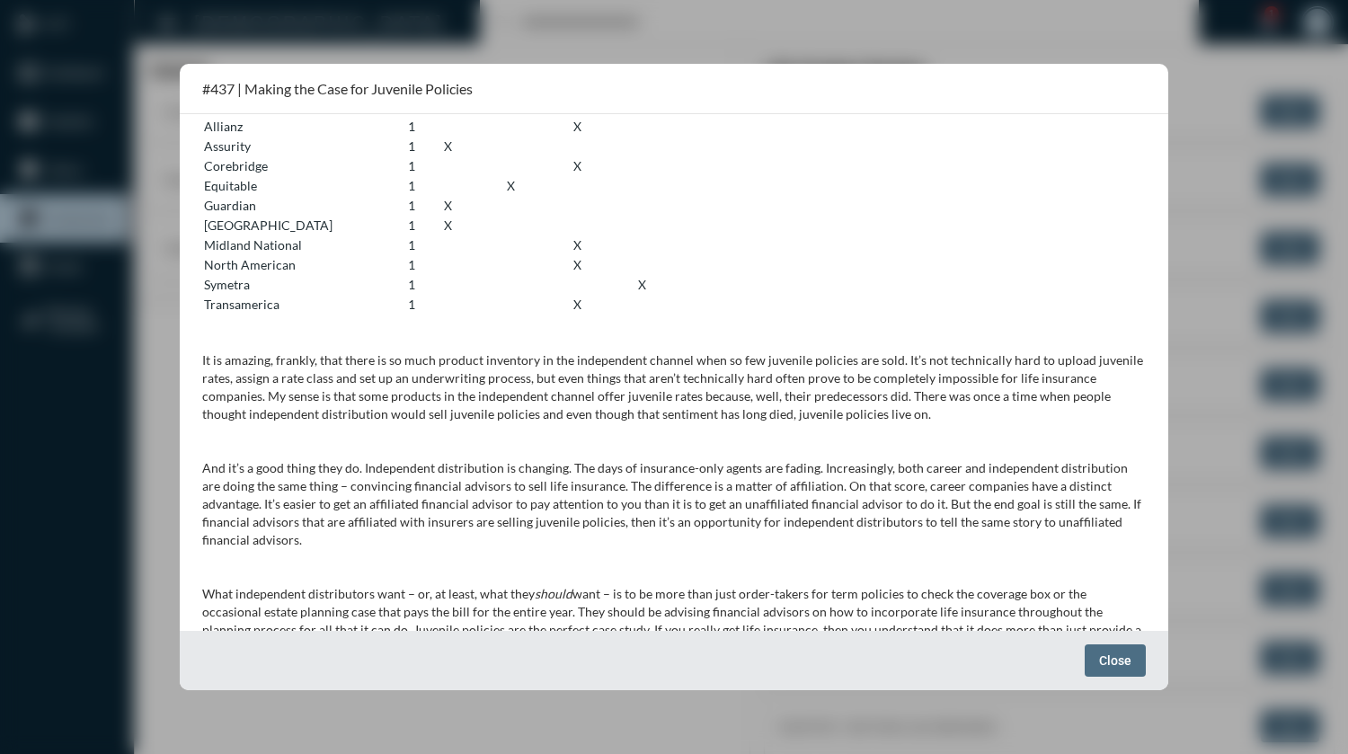
click at [1108, 664] on span "Close" at bounding box center [1115, 660] width 32 height 14
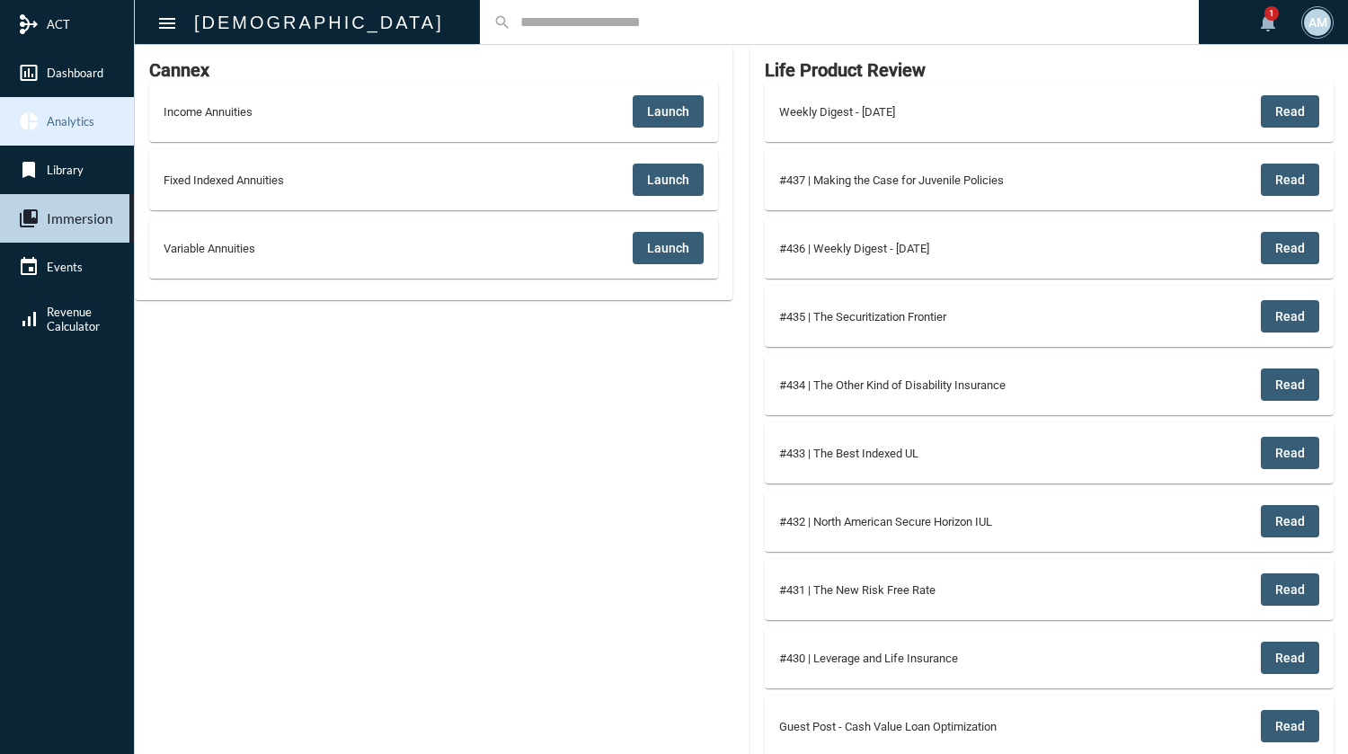
click at [84, 122] on span "Analytics" at bounding box center [71, 121] width 48 height 14
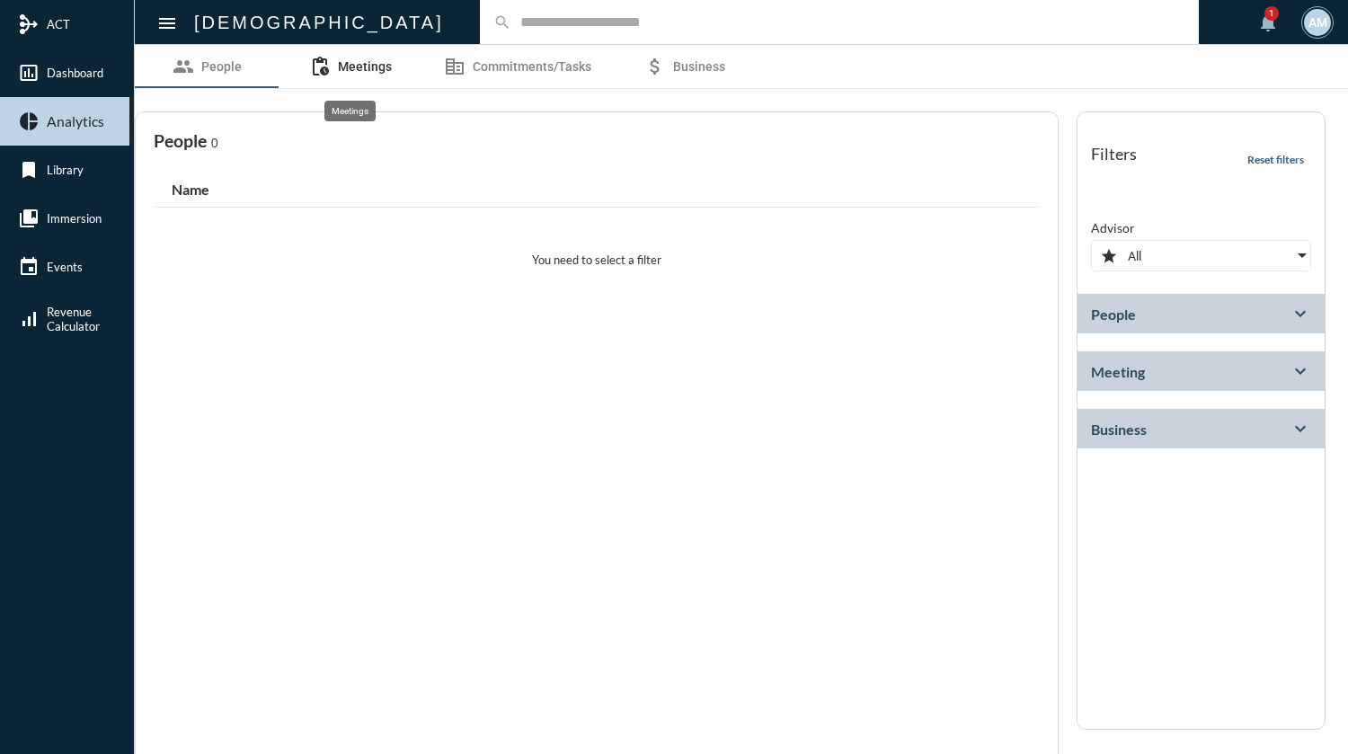
click at [362, 69] on span "Meetings" at bounding box center [365, 66] width 54 height 14
select select
